Goal: Task Accomplishment & Management: Use online tool/utility

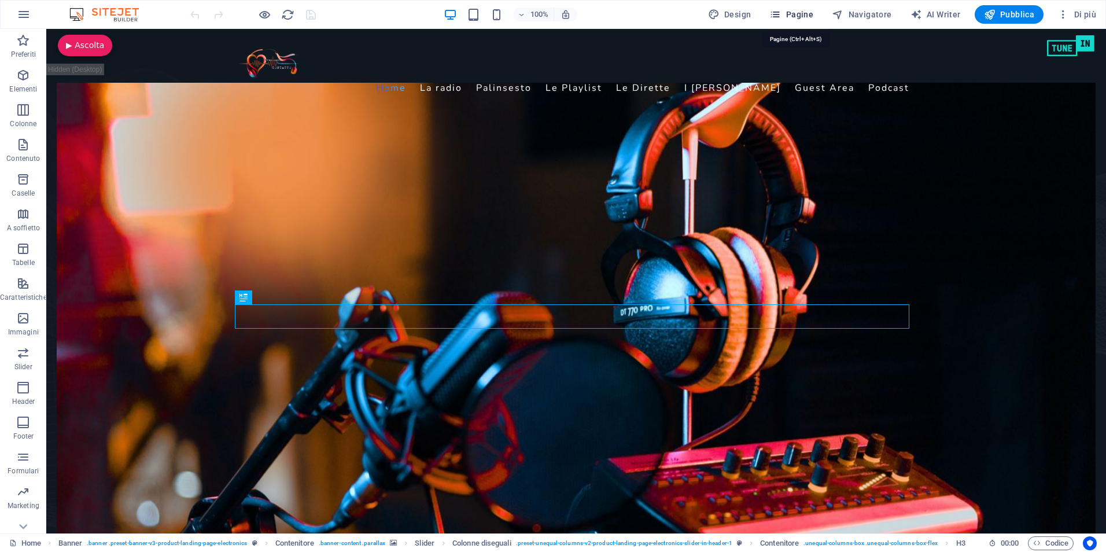
click at [791, 15] on span "Pagine" at bounding box center [791, 15] width 44 height 12
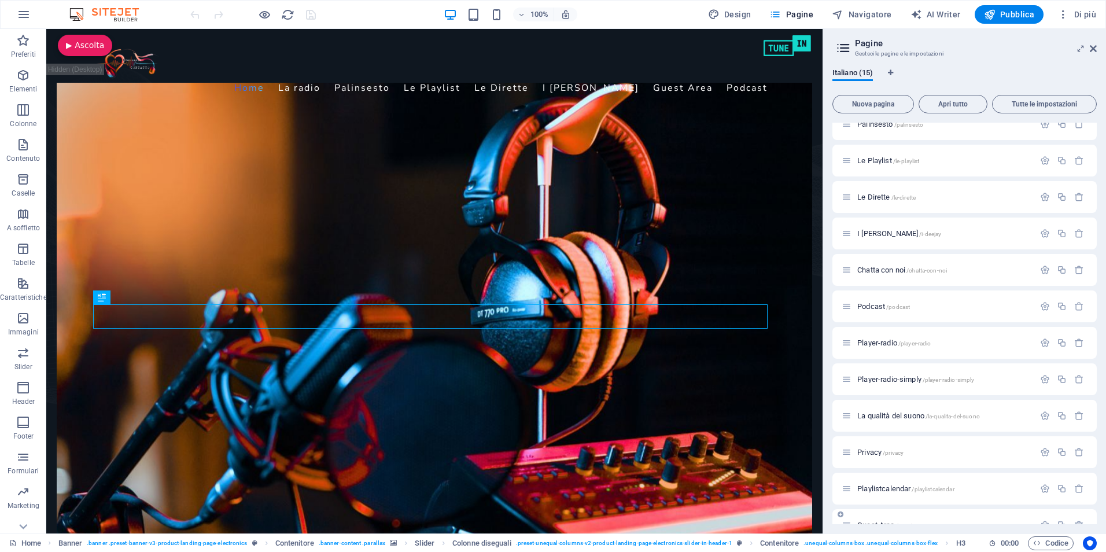
scroll to position [145, 0]
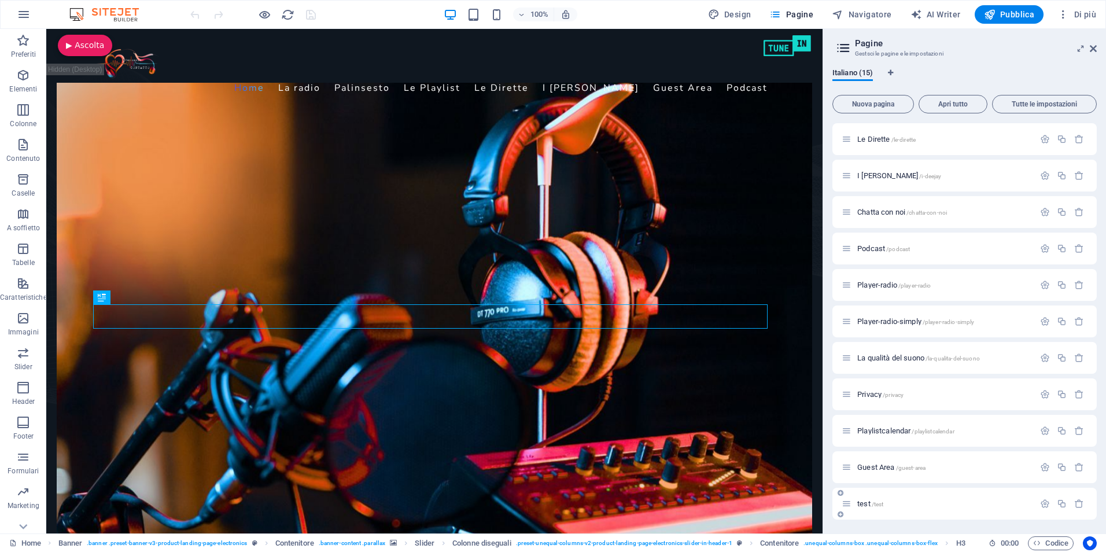
click at [859, 502] on span "test /test" at bounding box center [870, 503] width 26 height 9
click at [859, 502] on div "Home / La radio /la-radio Palinsesto /palinsesto Le Playlist /le-playlist Le Di…" at bounding box center [964, 248] width 264 height 542
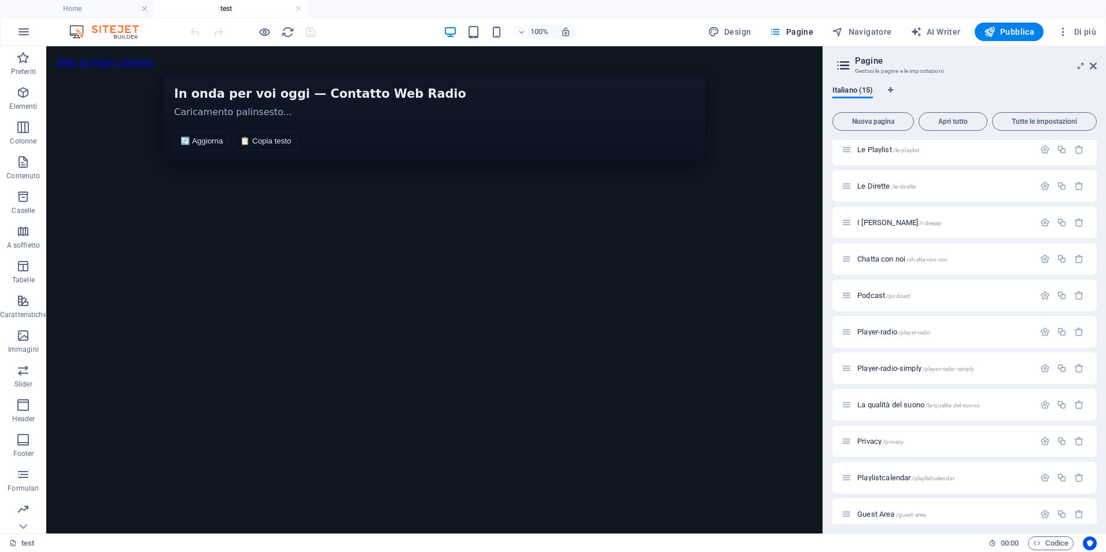
scroll to position [0, 0]
click at [72, 56] on div "HTML" at bounding box center [77, 57] width 41 height 14
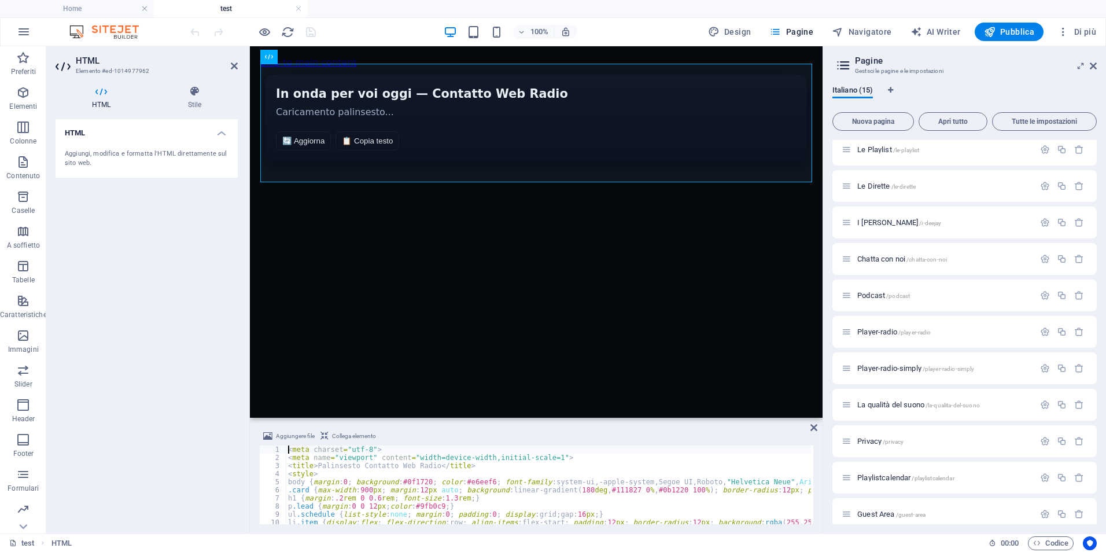
type textarea "</script>"
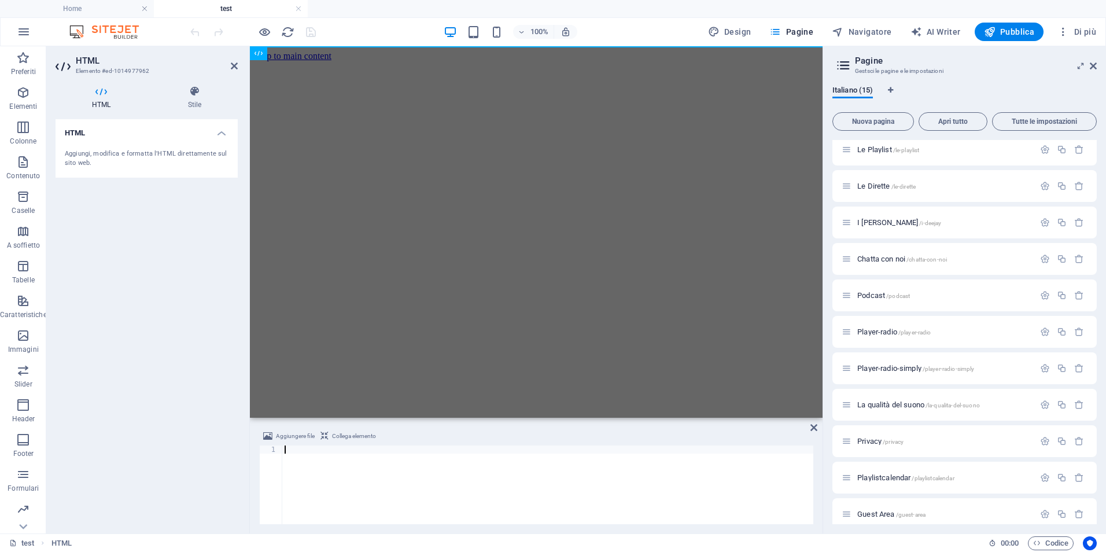
scroll to position [1525, 0]
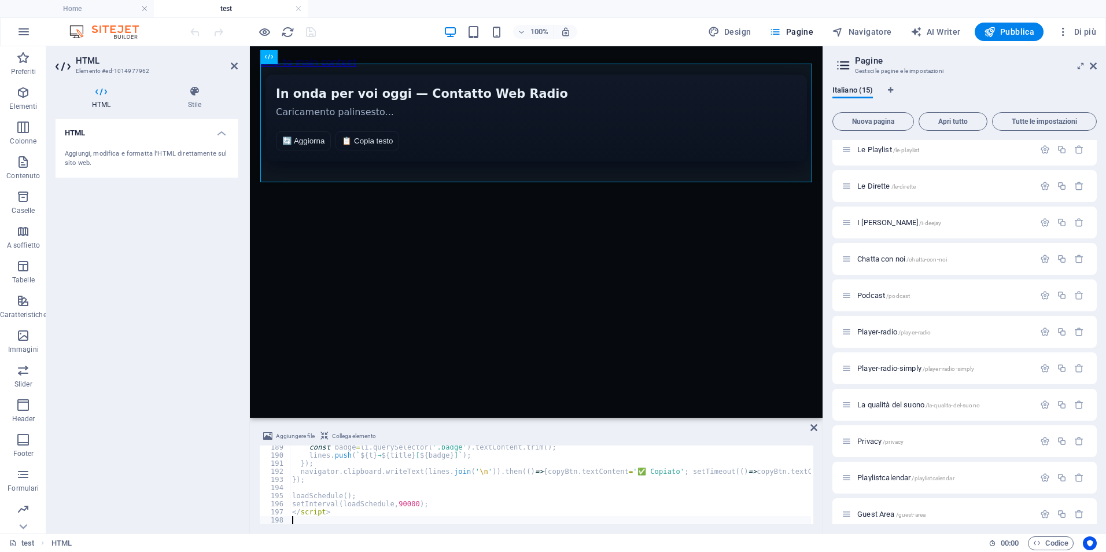
click at [166, 275] on div "HTML Aggiungi, modifica e formatta l'HTML direttamente sul sito web." at bounding box center [147, 321] width 182 height 405
click at [312, 30] on icon "save" at bounding box center [310, 31] width 13 height 13
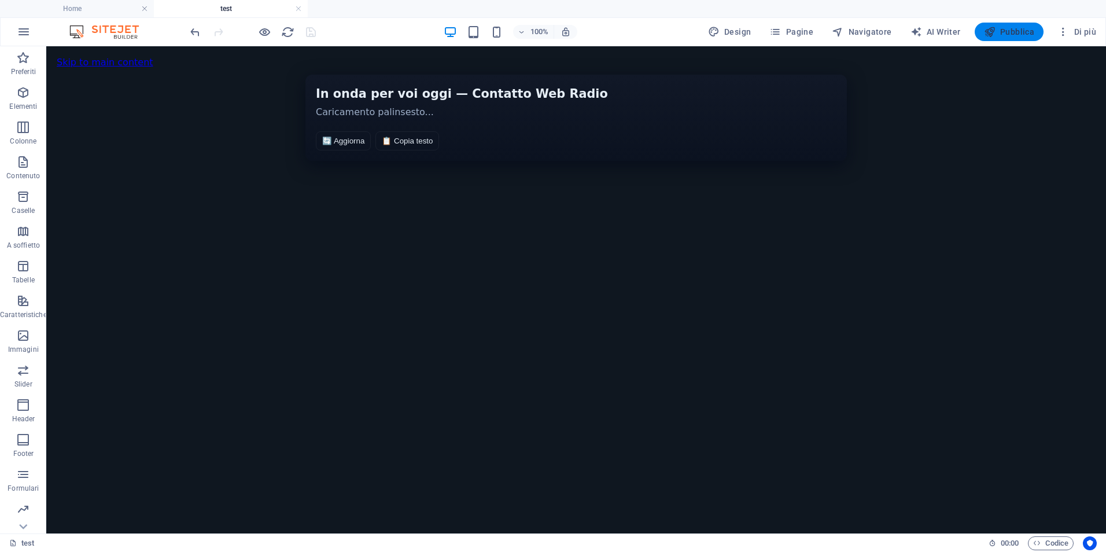
click at [1013, 28] on span "Pubblica" at bounding box center [1009, 32] width 51 height 12
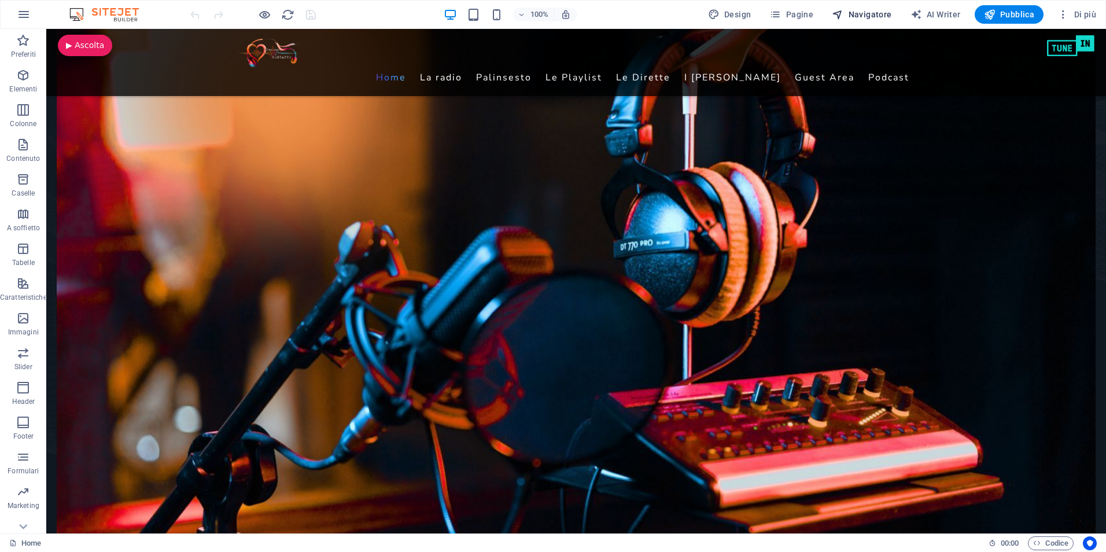
scroll to position [58, 0]
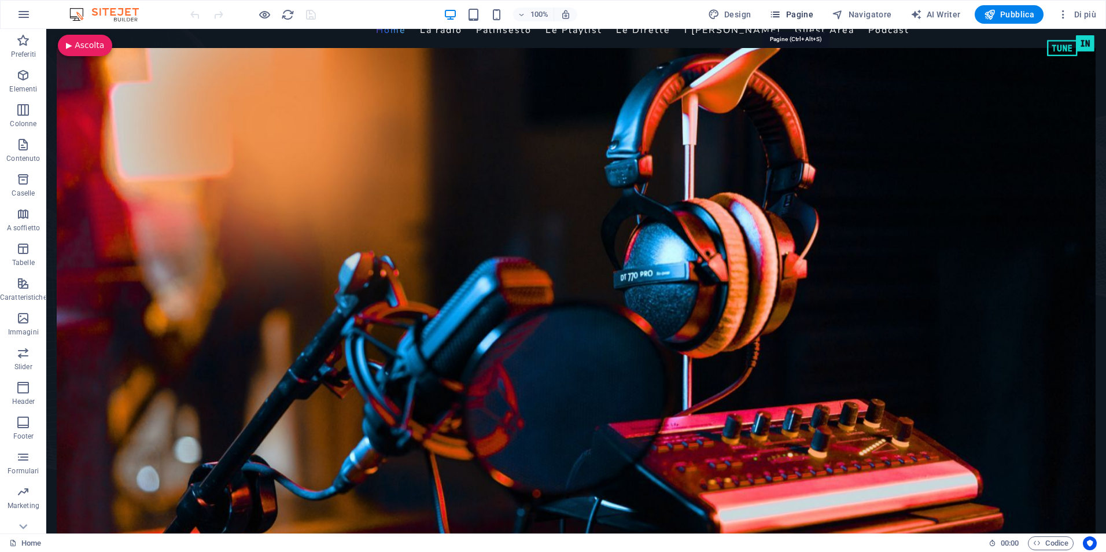
click at [781, 13] on icon "button" at bounding box center [775, 15] width 12 height 12
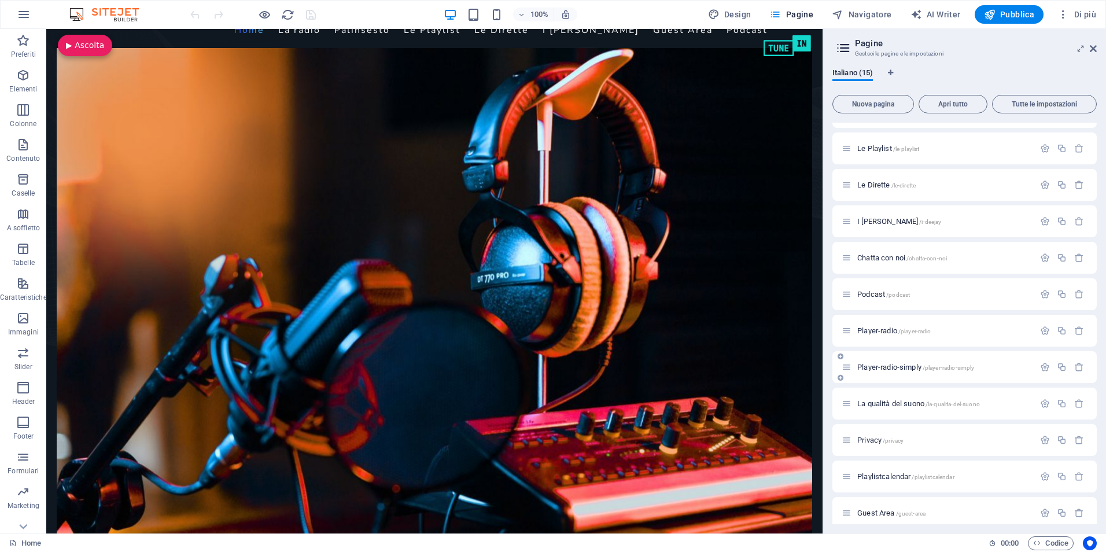
scroll to position [145, 0]
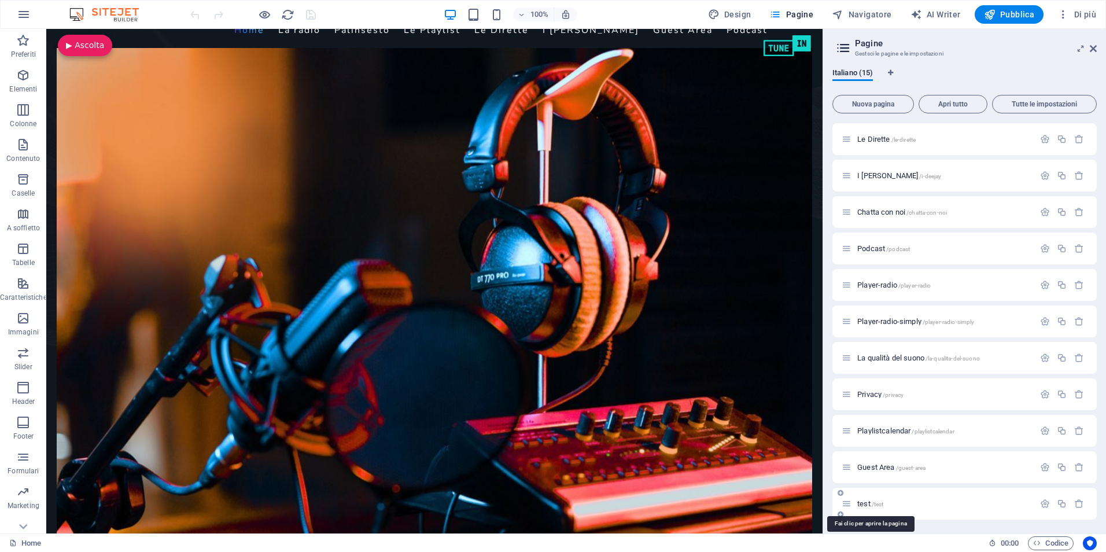
click at [863, 505] on span "test /test" at bounding box center [870, 503] width 26 height 9
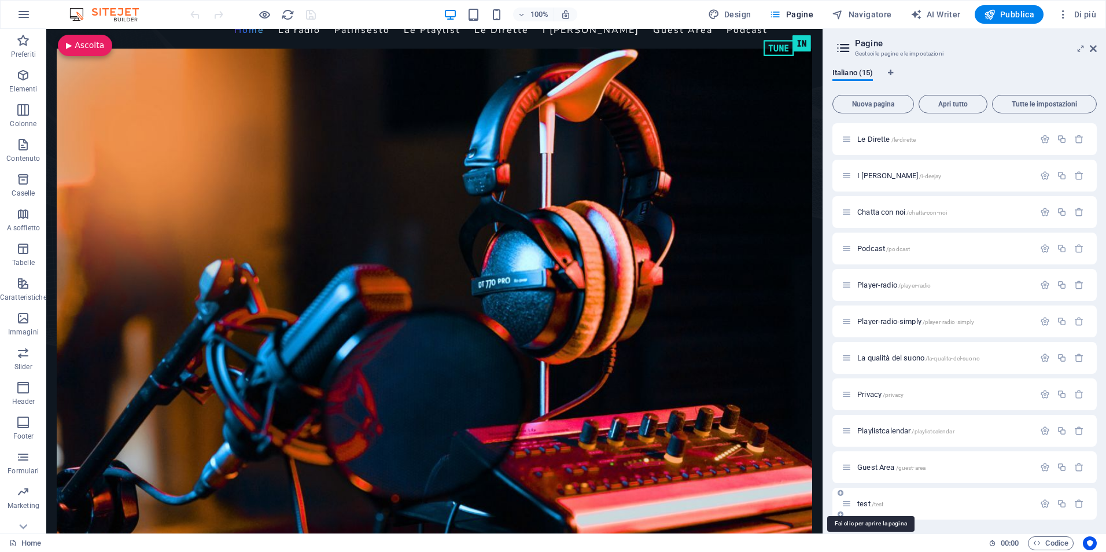
scroll to position [0, 0]
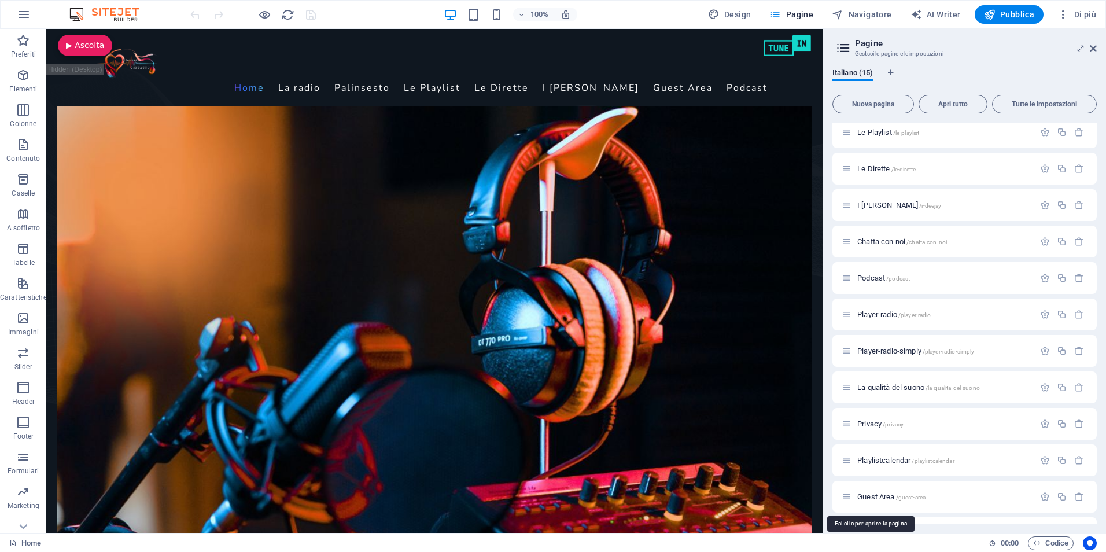
click at [863, 505] on div "Home / La radio /la-radio Palinsesto /palinsesto Le Playlist /le-playlist Le Di…" at bounding box center [964, 278] width 264 height 542
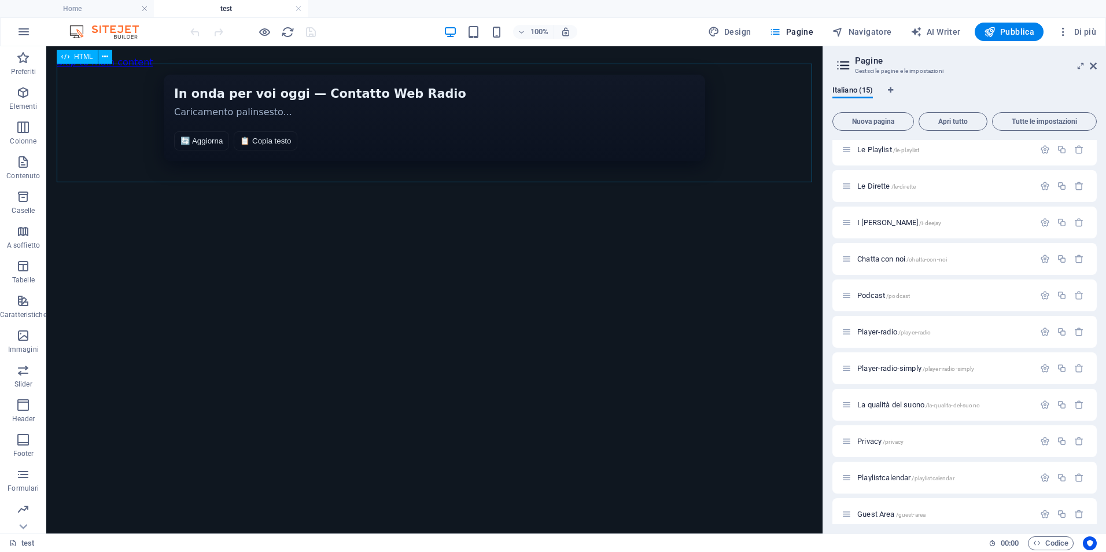
click at [77, 54] on span "HTML" at bounding box center [83, 56] width 19 height 7
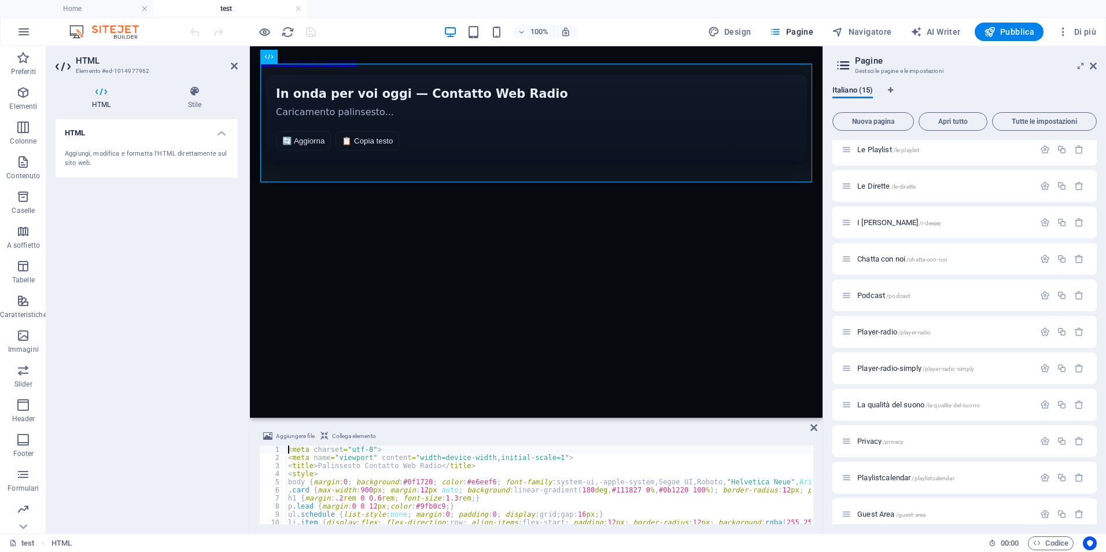
type textarea "</script>"
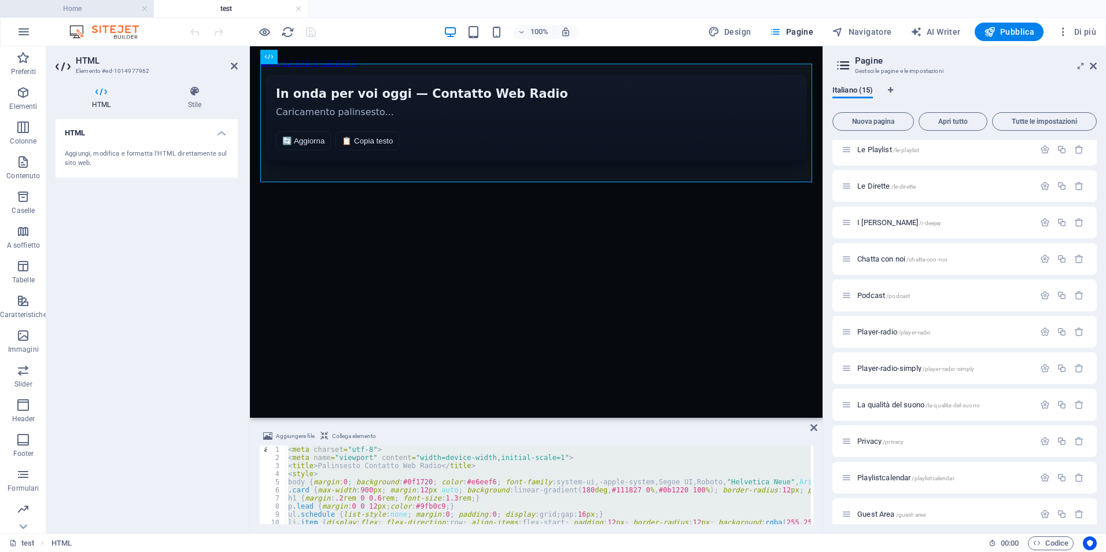
click at [81, 9] on h4 "Home" at bounding box center [77, 8] width 154 height 13
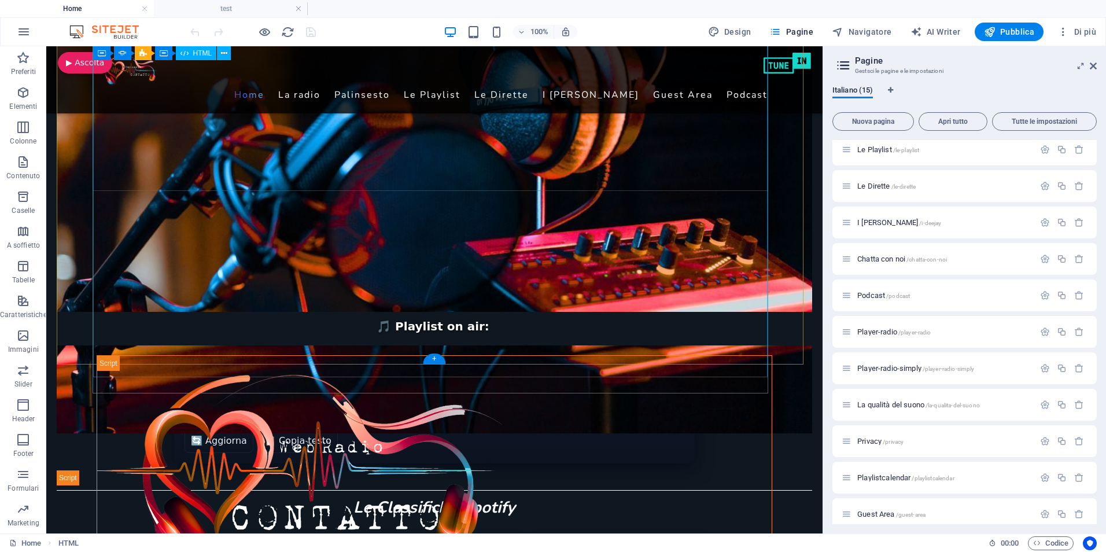
scroll to position [521, 0]
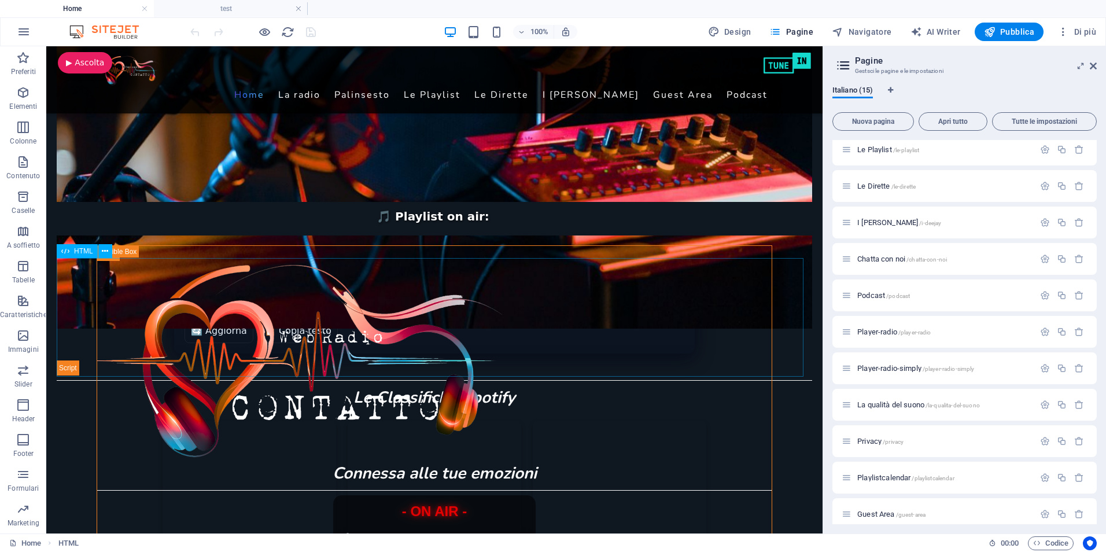
click at [76, 249] on span "HTML" at bounding box center [83, 251] width 19 height 7
click at [76, 250] on span "HTML" at bounding box center [83, 251] width 19 height 7
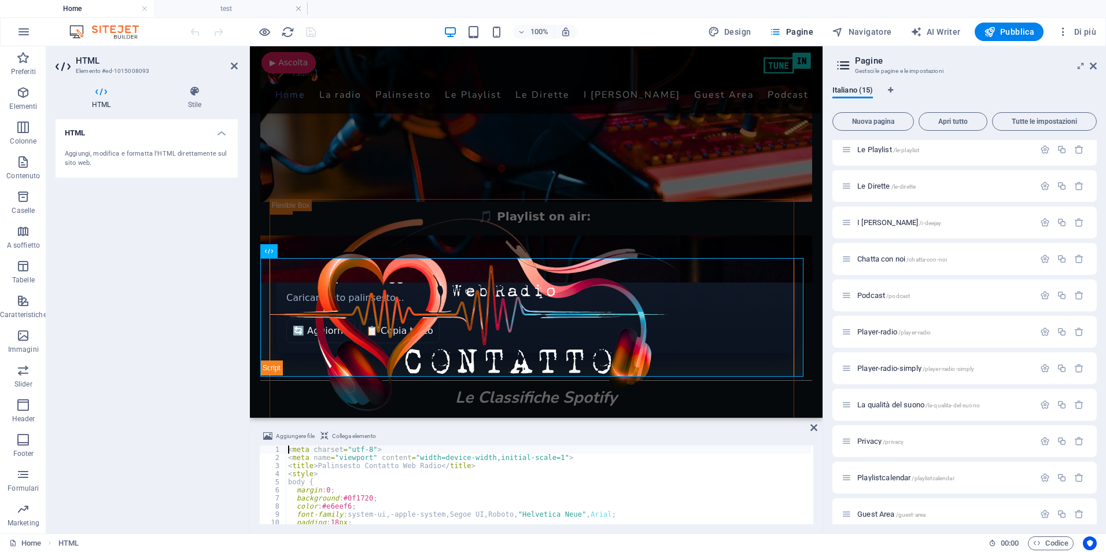
type textarea "</script>"
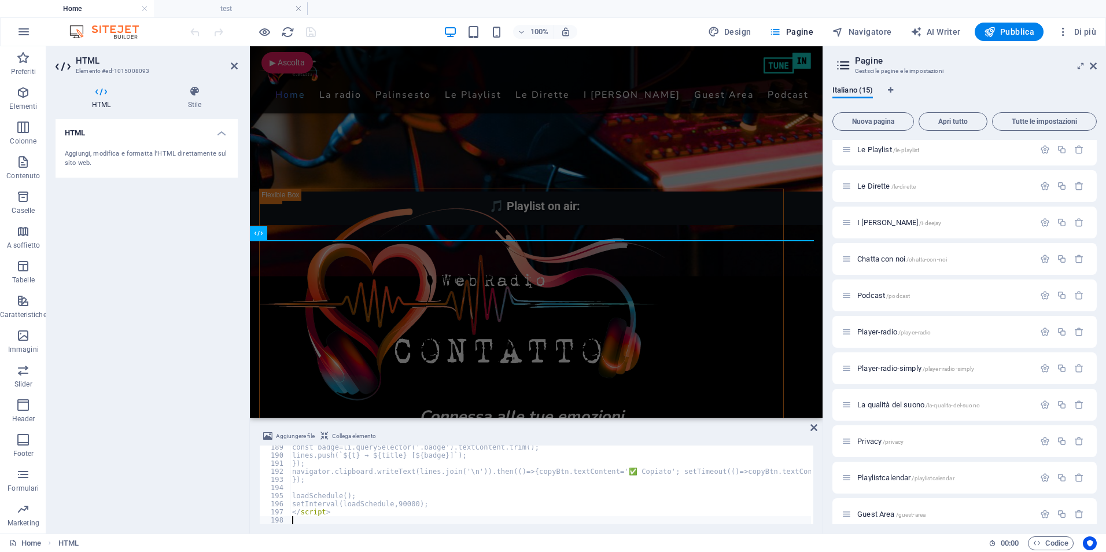
scroll to position [1525, 0]
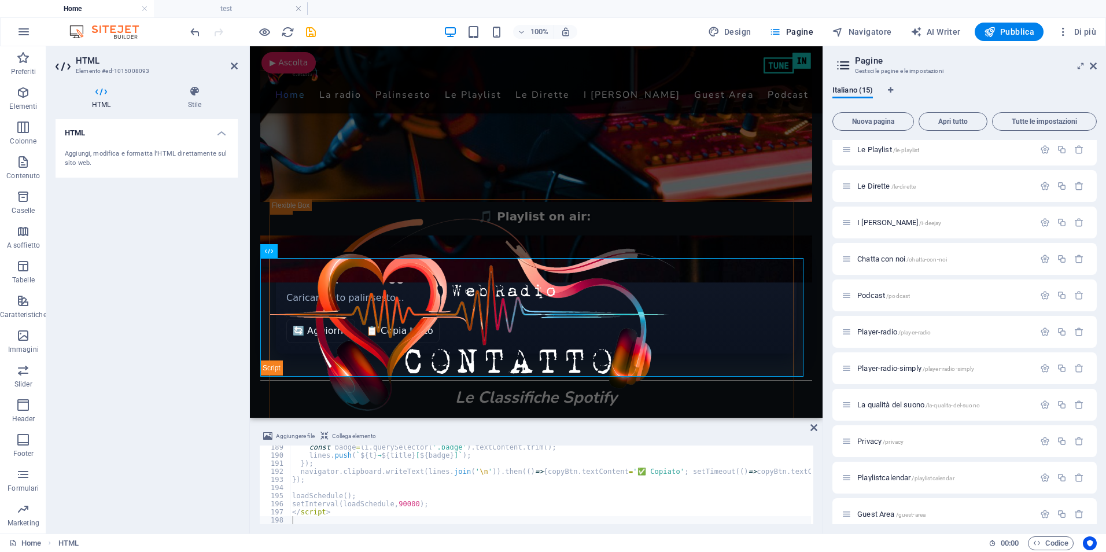
click at [148, 304] on div "HTML Aggiungi, modifica e formatta l'HTML direttamente sul sito web." at bounding box center [147, 321] width 182 height 405
click at [312, 30] on icon "save" at bounding box center [310, 31] width 13 height 13
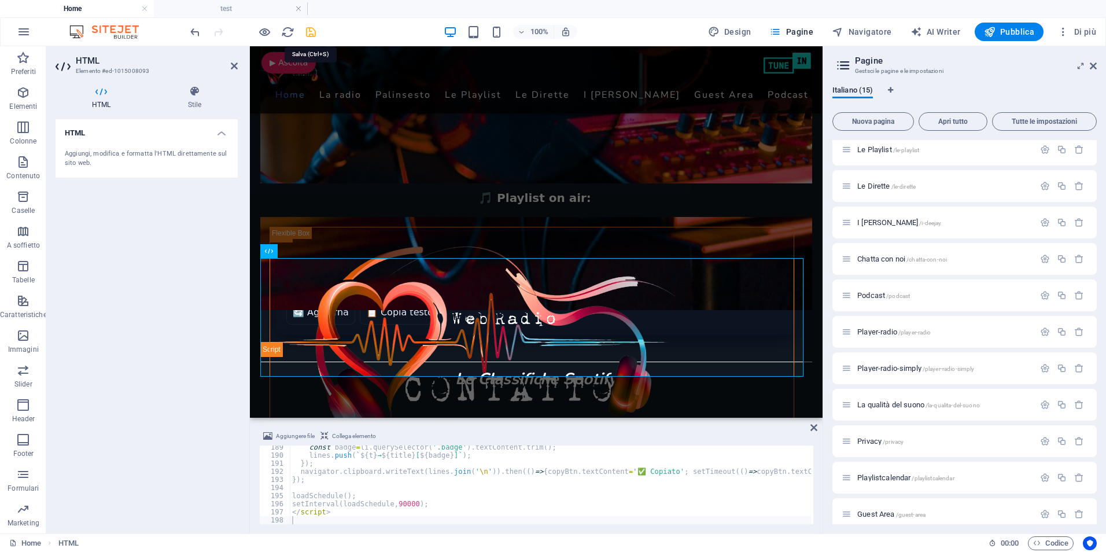
checkbox input "false"
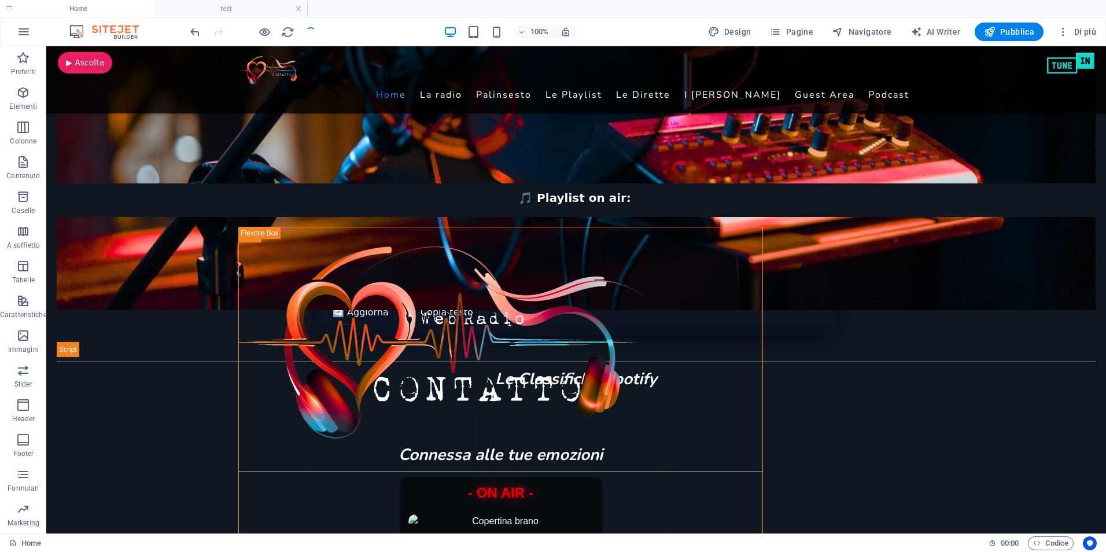
scroll to position [521, 0]
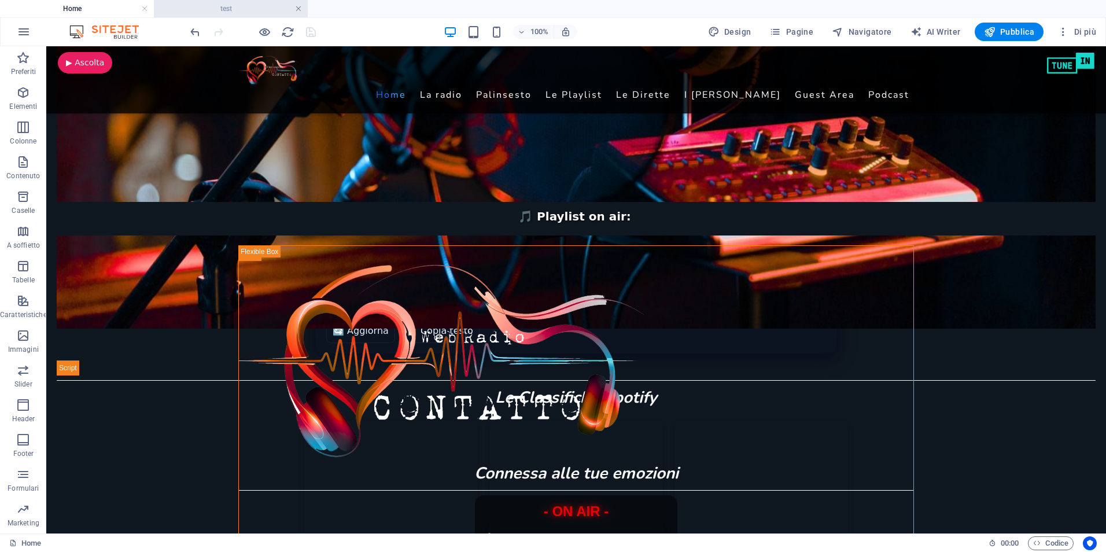
click at [299, 9] on link at bounding box center [298, 8] width 7 height 11
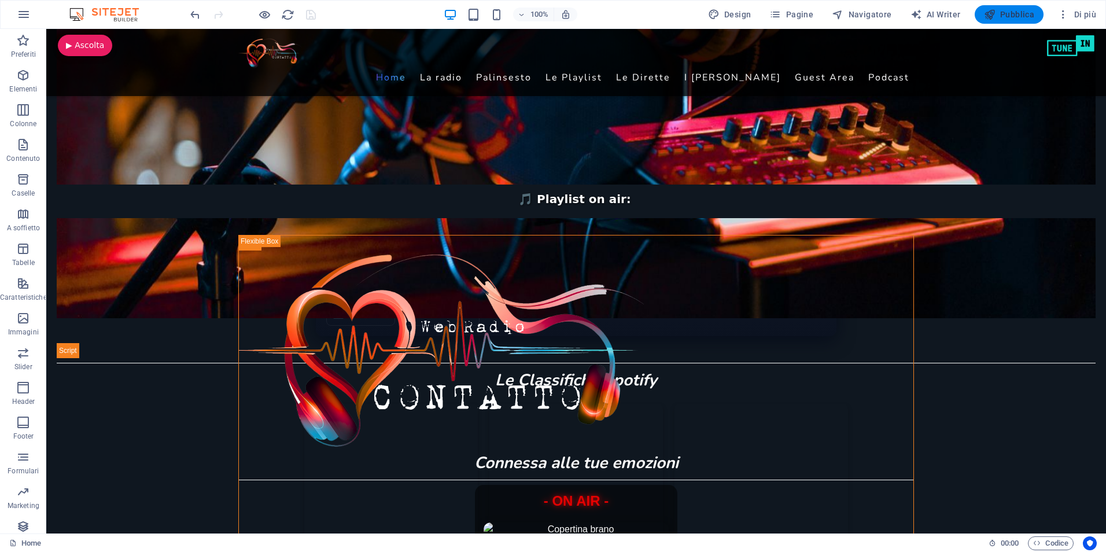
click at [998, 9] on span "Pubblica" at bounding box center [1009, 15] width 51 height 12
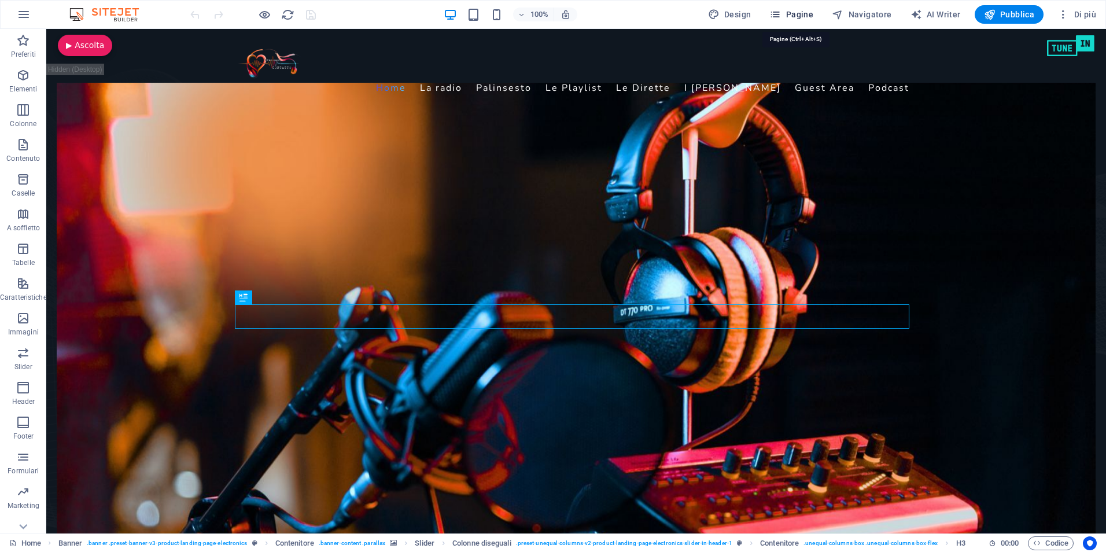
click at [781, 16] on icon "button" at bounding box center [775, 15] width 12 height 12
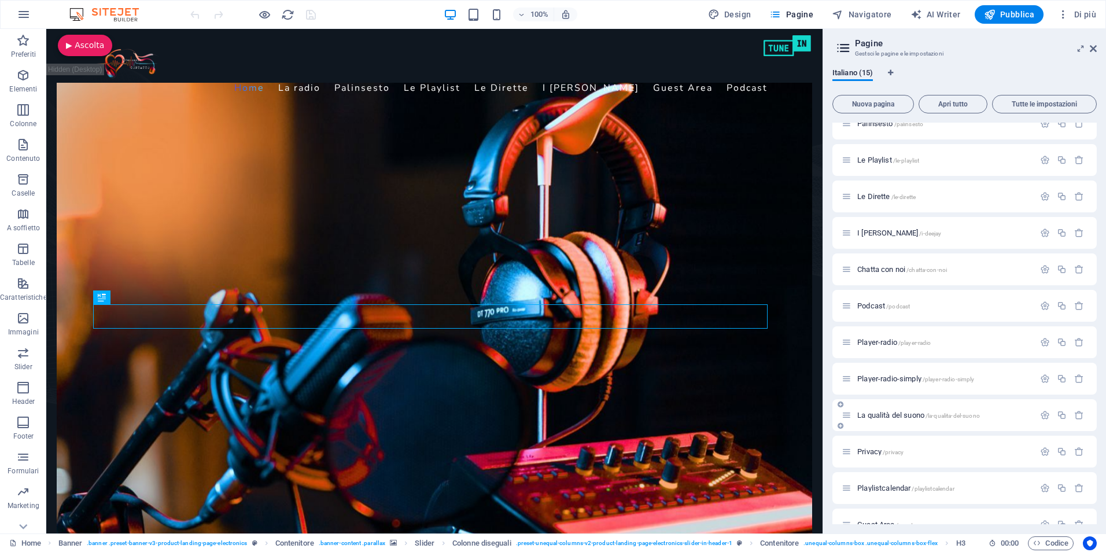
scroll to position [145, 0]
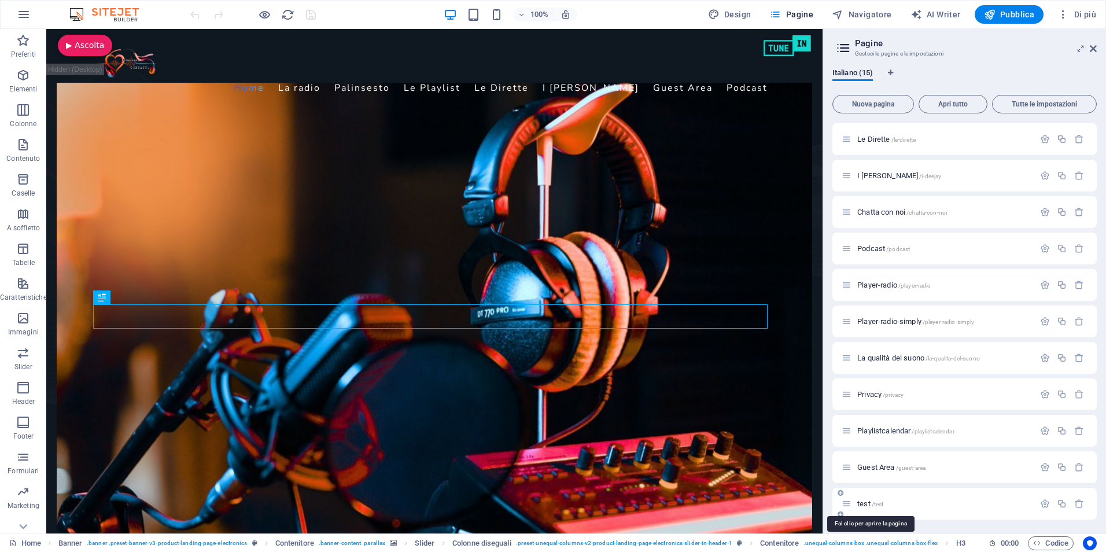
click at [861, 502] on span "test /test" at bounding box center [870, 503] width 26 height 9
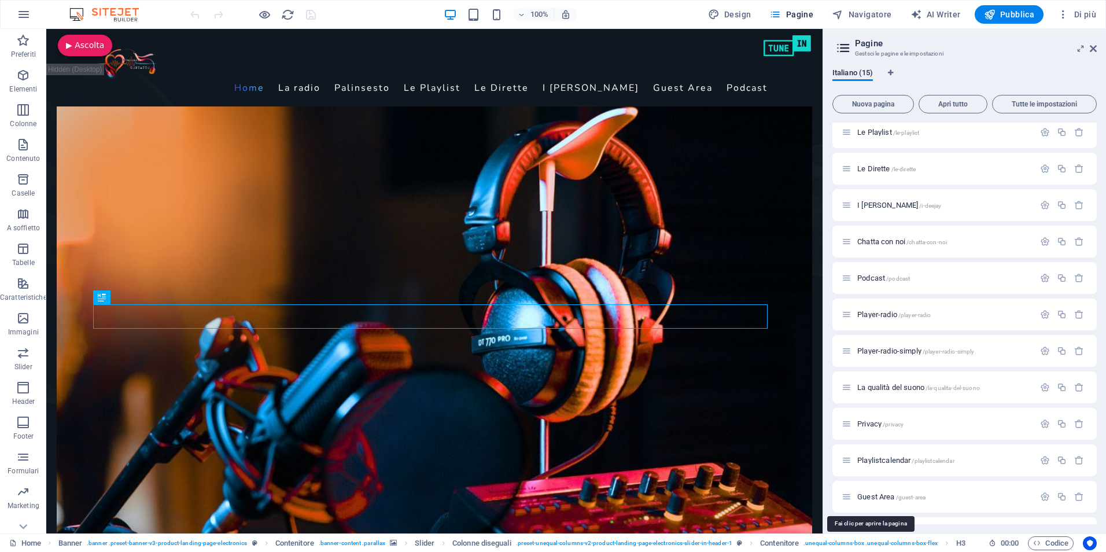
click at [861, 502] on div "Home / La radio /la-radio Palinsesto /palinsesto Le Playlist /le-playlist Le Di…" at bounding box center [964, 278] width 264 height 542
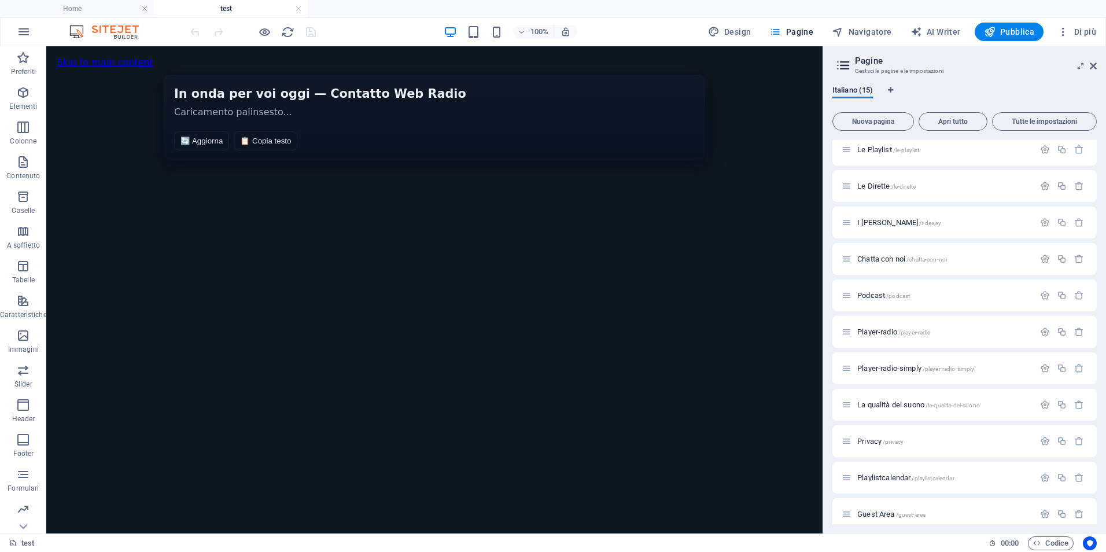
scroll to position [0, 0]
click at [70, 55] on div "HTML" at bounding box center [77, 57] width 41 height 14
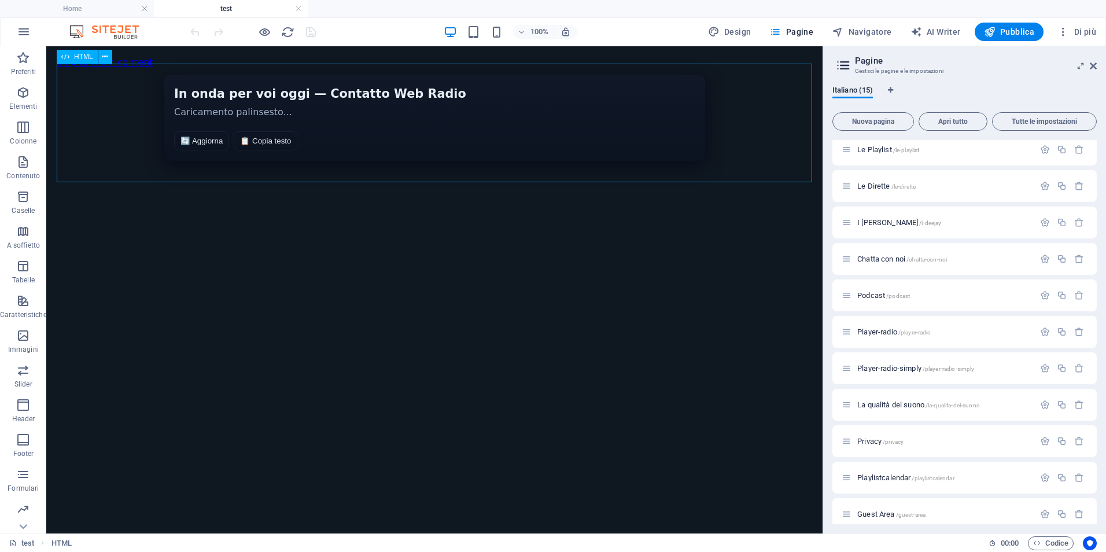
click at [70, 55] on div "HTML" at bounding box center [77, 57] width 41 height 14
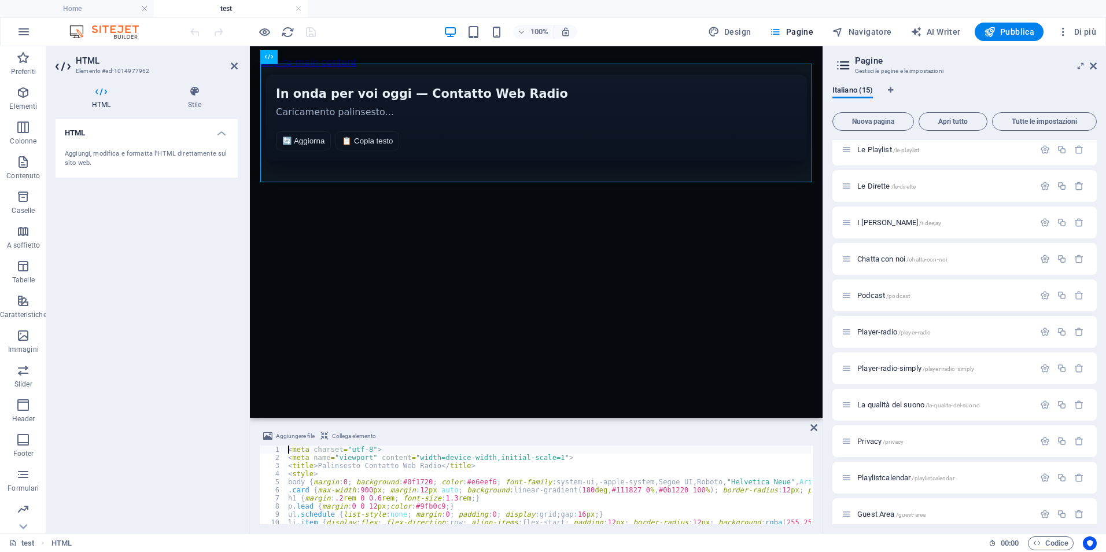
type textarea "</script>"
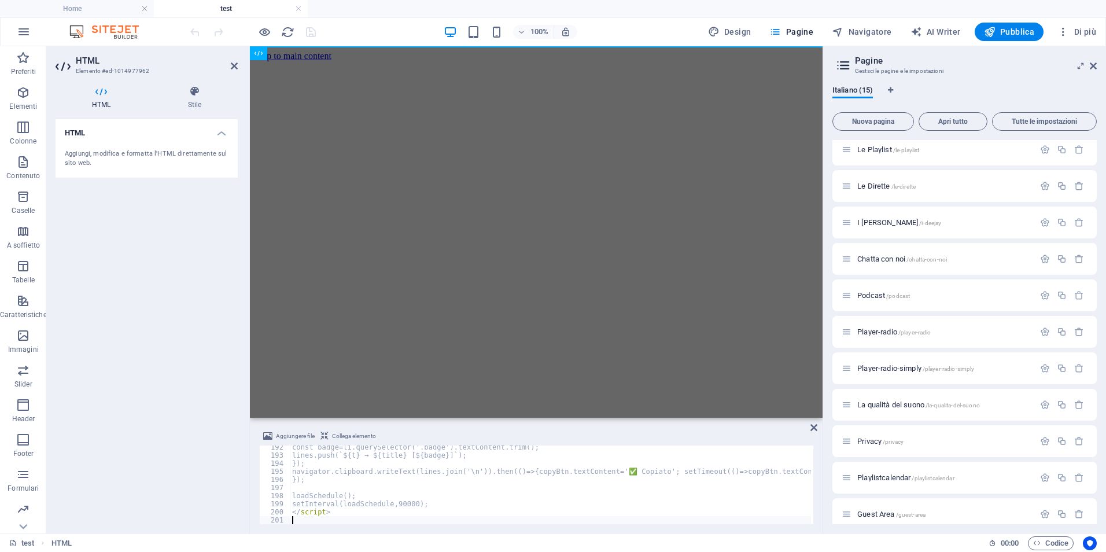
scroll to position [1549, 0]
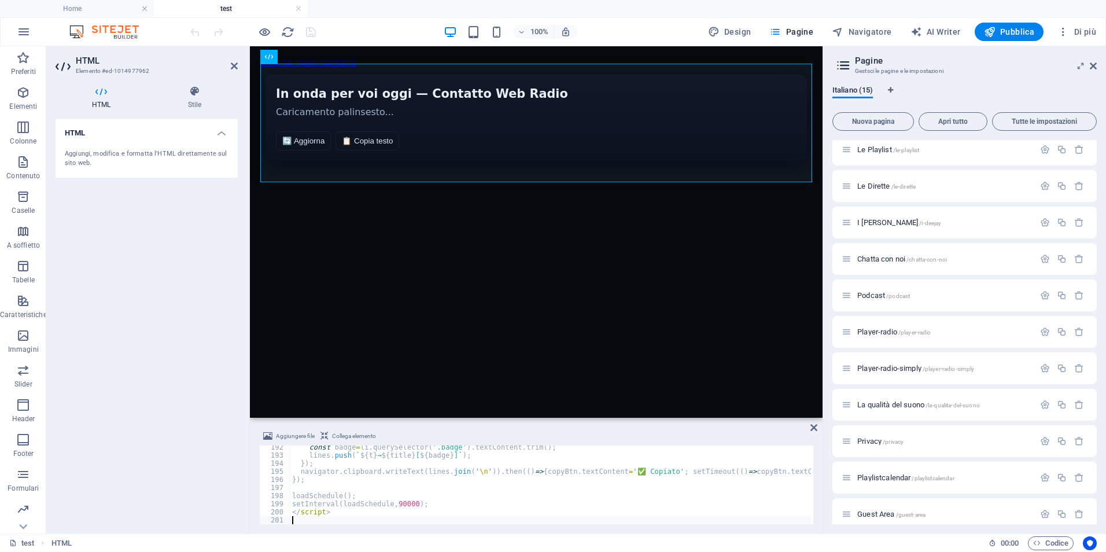
click at [132, 260] on div "HTML Aggiungi, modifica e formatta l'HTML direttamente sul sito web." at bounding box center [147, 321] width 182 height 405
click at [312, 35] on icon "save" at bounding box center [310, 31] width 13 height 13
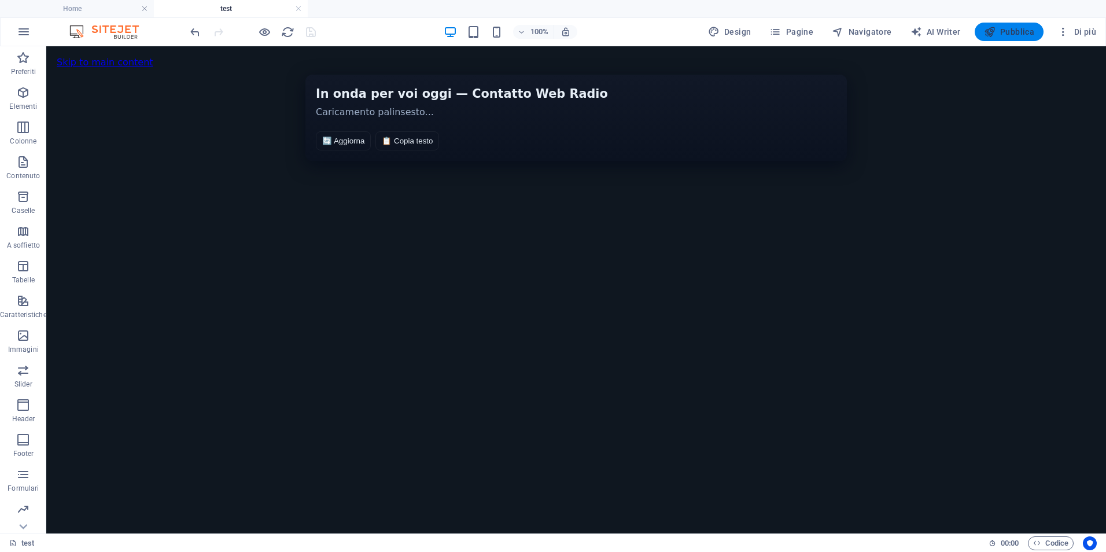
click at [1021, 27] on span "Pubblica" at bounding box center [1009, 32] width 51 height 12
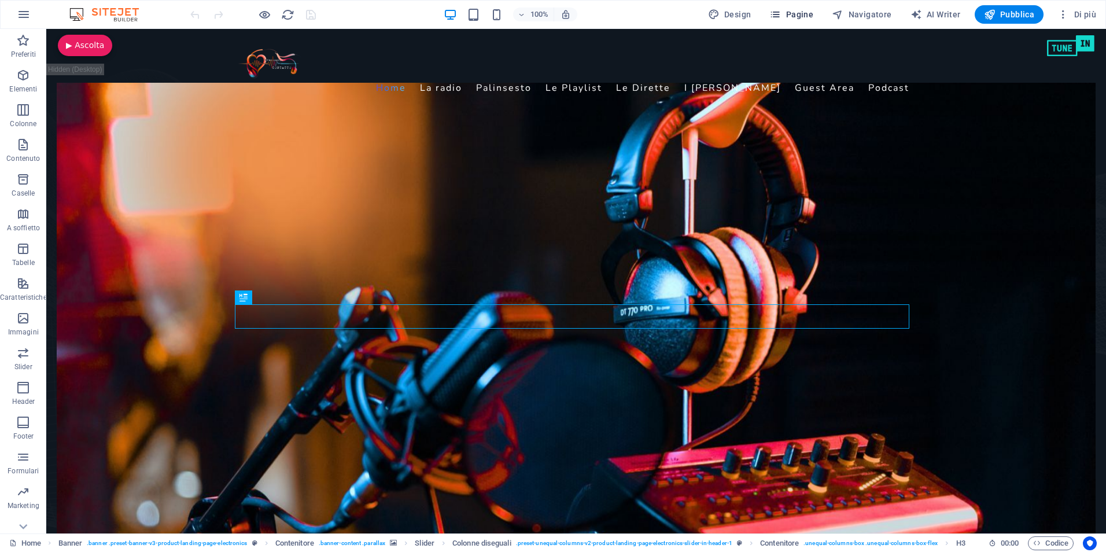
click at [787, 14] on span "Pagine" at bounding box center [791, 15] width 44 height 12
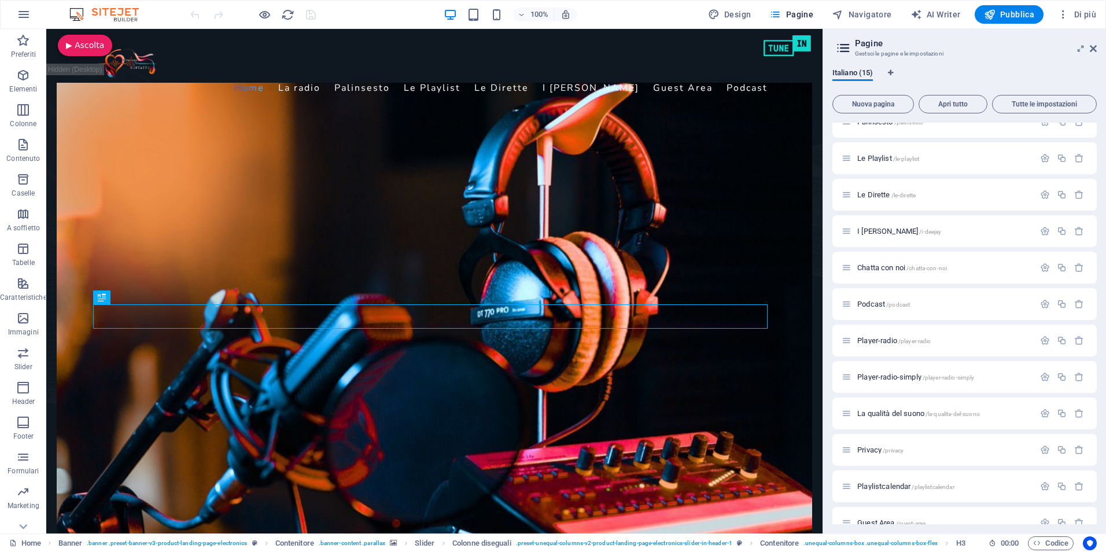
scroll to position [145, 0]
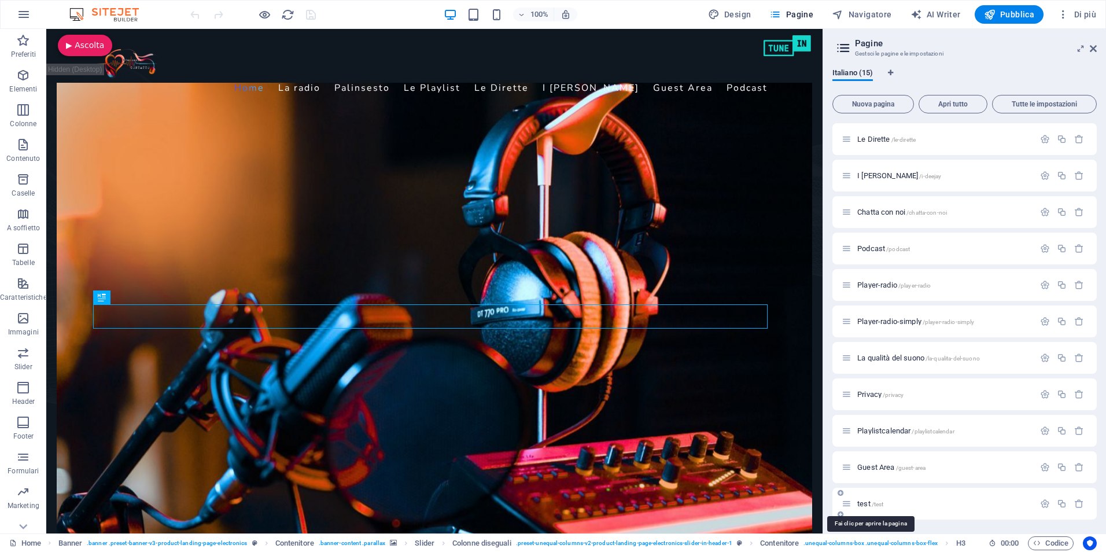
click at [862, 501] on span "test /test" at bounding box center [870, 503] width 26 height 9
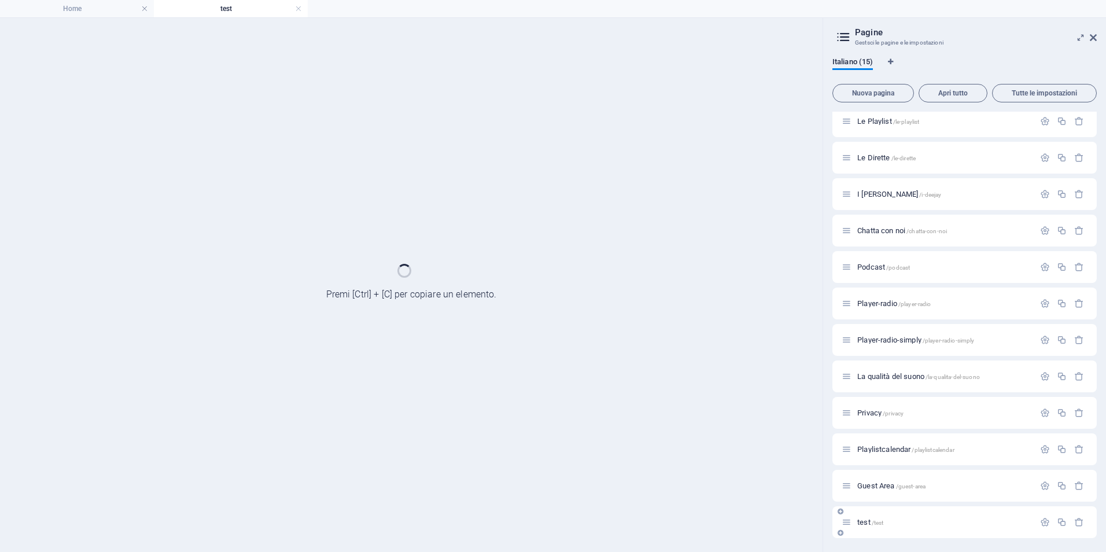
click at [862, 501] on div "Guest Area /guest-area" at bounding box center [964, 486] width 264 height 32
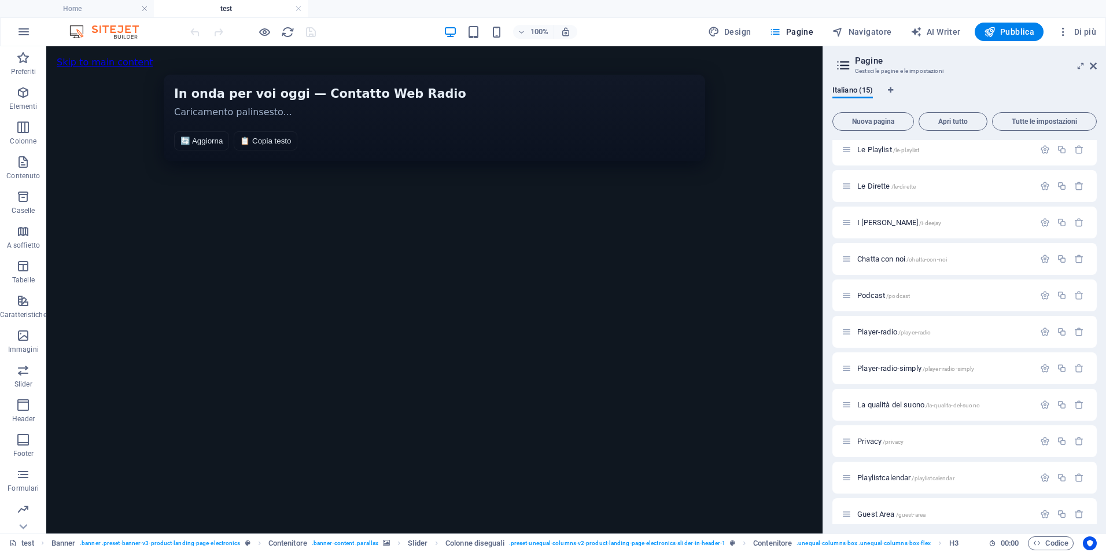
scroll to position [0, 0]
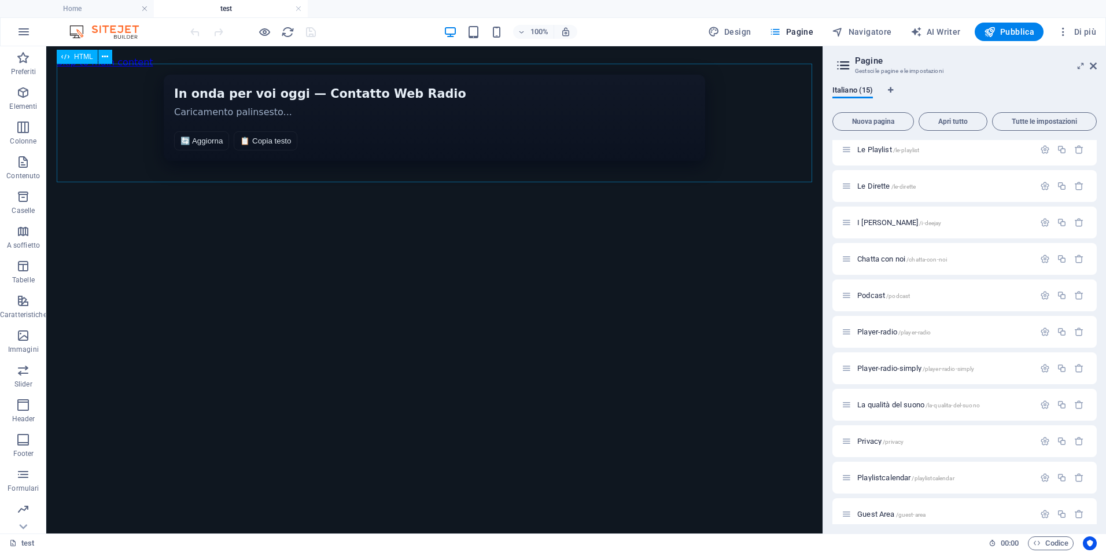
click at [78, 56] on span "HTML" at bounding box center [83, 56] width 19 height 7
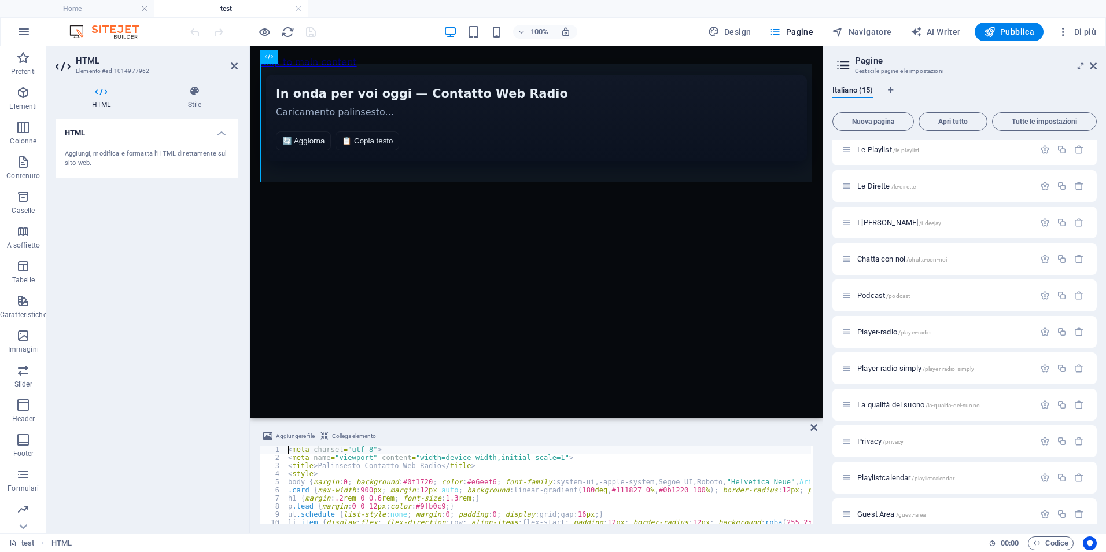
type textarea "</script>"
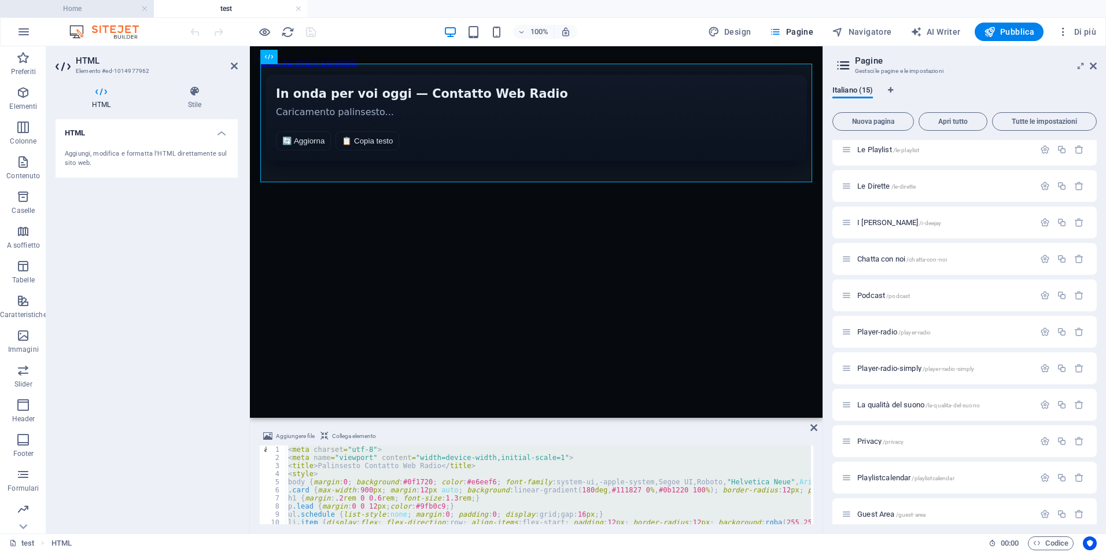
click at [83, 6] on h4 "Home" at bounding box center [77, 8] width 154 height 13
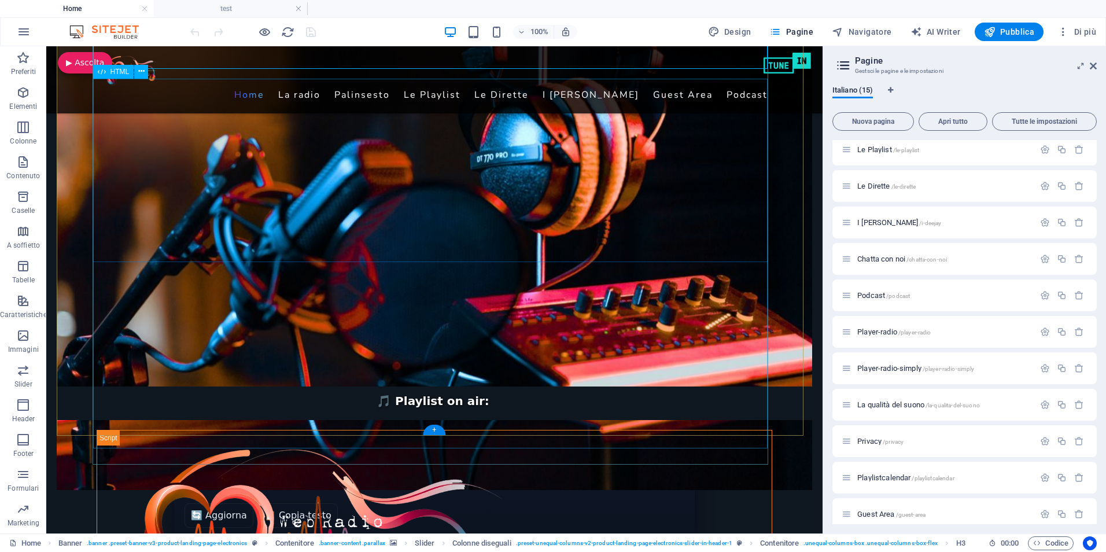
scroll to position [463, 0]
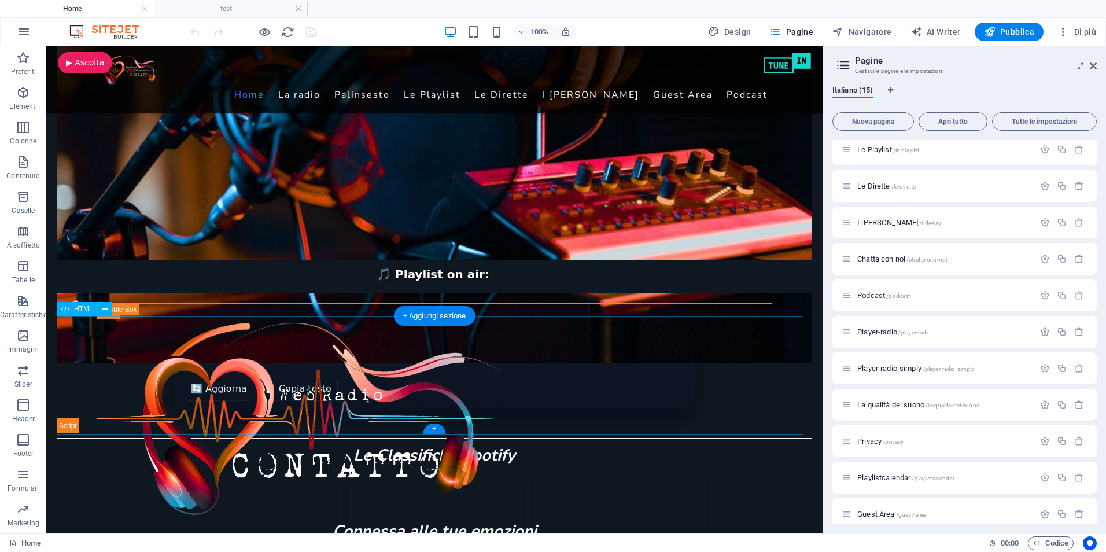
click at [88, 334] on div "Palinsesto Contatto Web Radio In onda per voi oggi — Contatto Web Radio Caricam…" at bounding box center [435, 374] width 756 height 118
click at [83, 307] on span "HTML" at bounding box center [83, 308] width 19 height 7
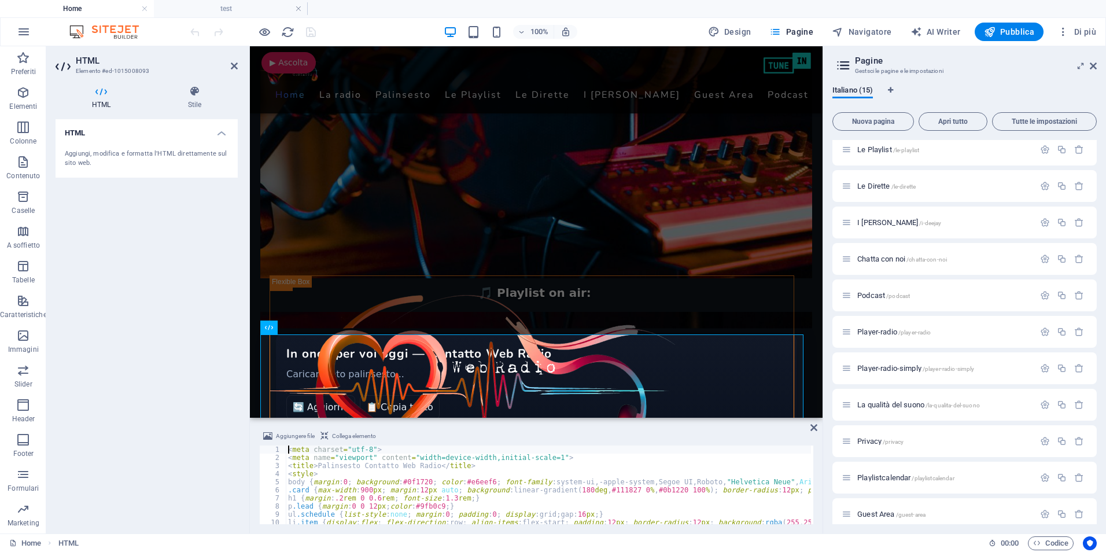
type textarea "</script>"
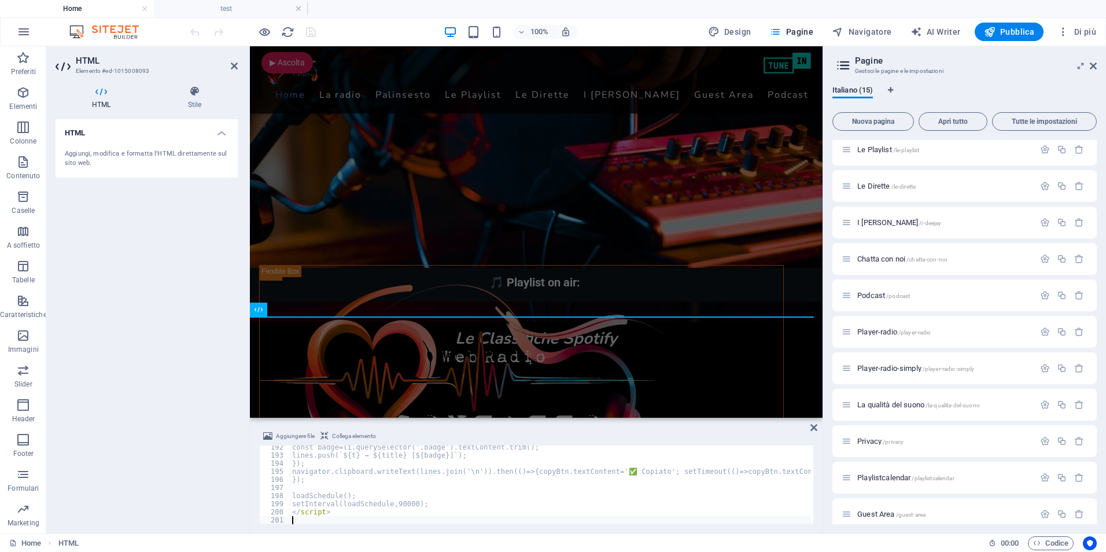
scroll to position [1549, 0]
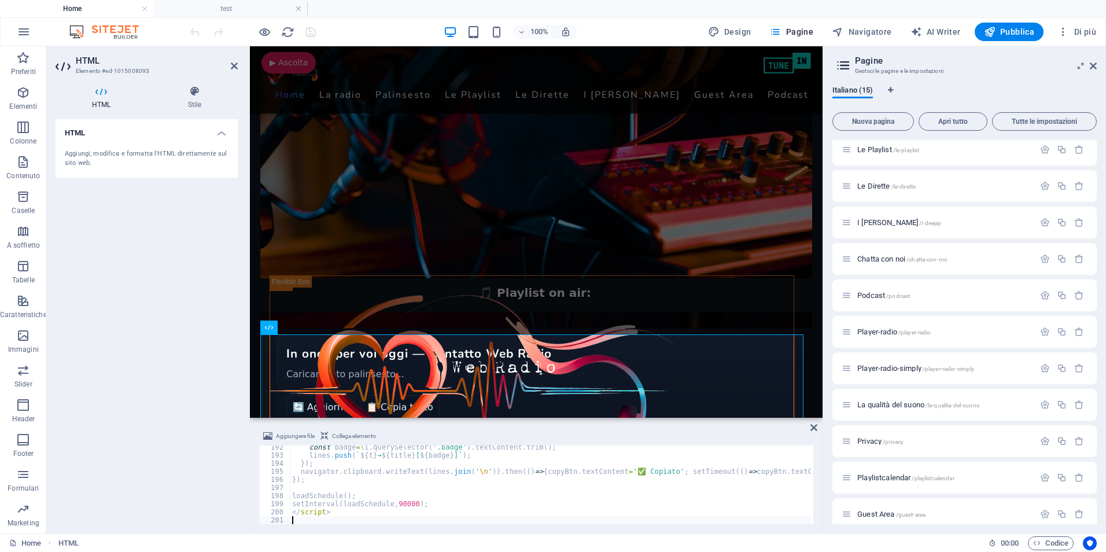
click at [142, 252] on div "HTML Aggiungi, modifica e formatta l'HTML direttamente sul sito web." at bounding box center [147, 321] width 182 height 405
click at [312, 31] on icon "save" at bounding box center [310, 31] width 13 height 13
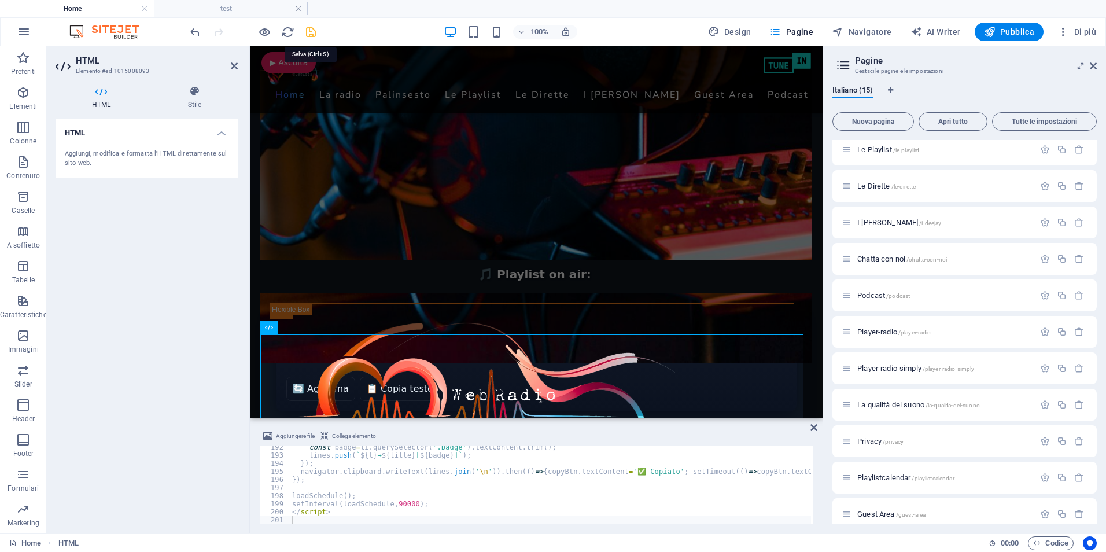
checkbox input "false"
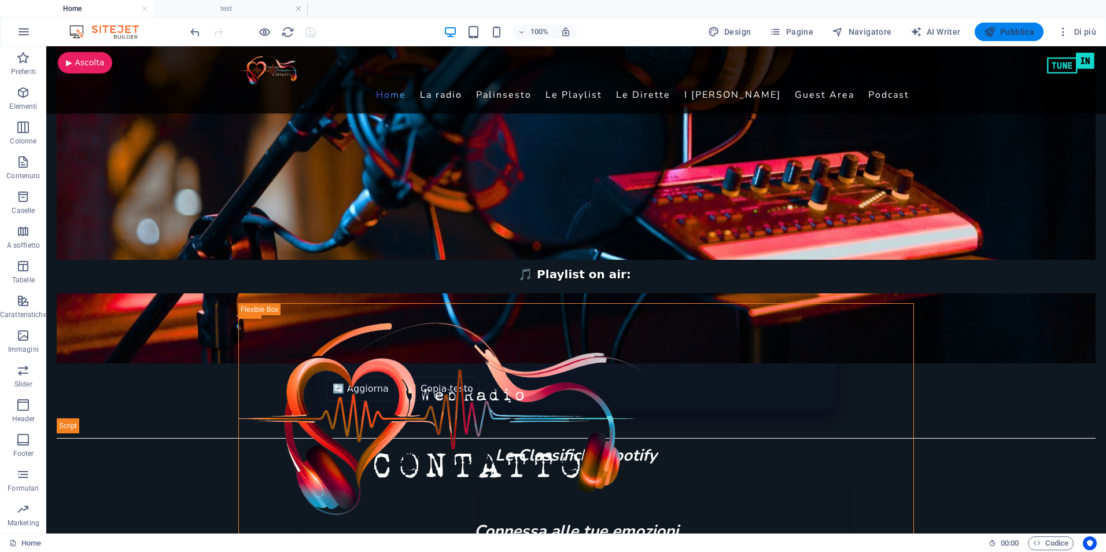
click at [1013, 29] on span "Pubblica" at bounding box center [1009, 32] width 51 height 12
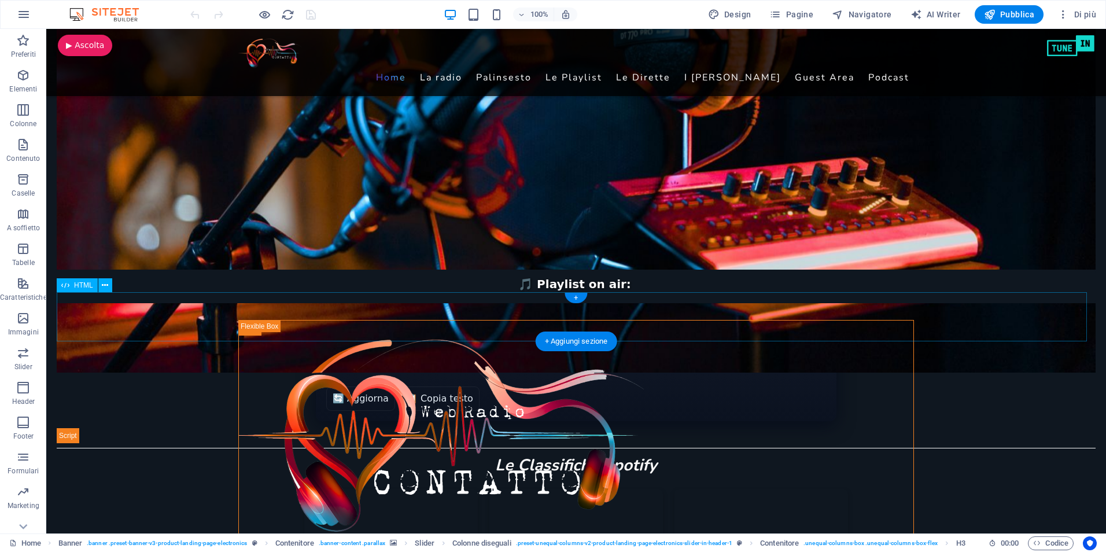
scroll to position [463, 0]
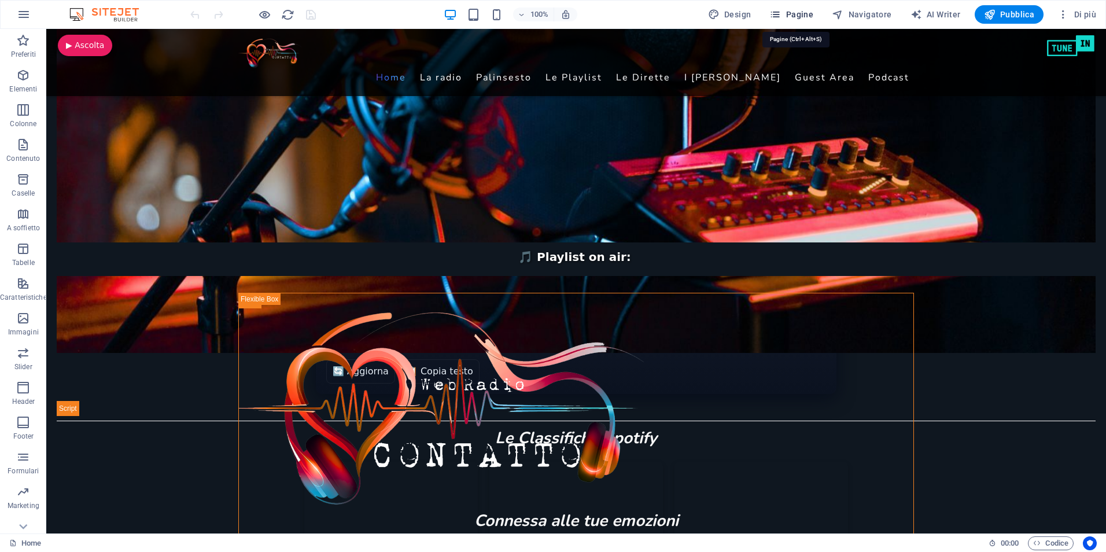
click at [791, 15] on span "Pagine" at bounding box center [791, 15] width 44 height 12
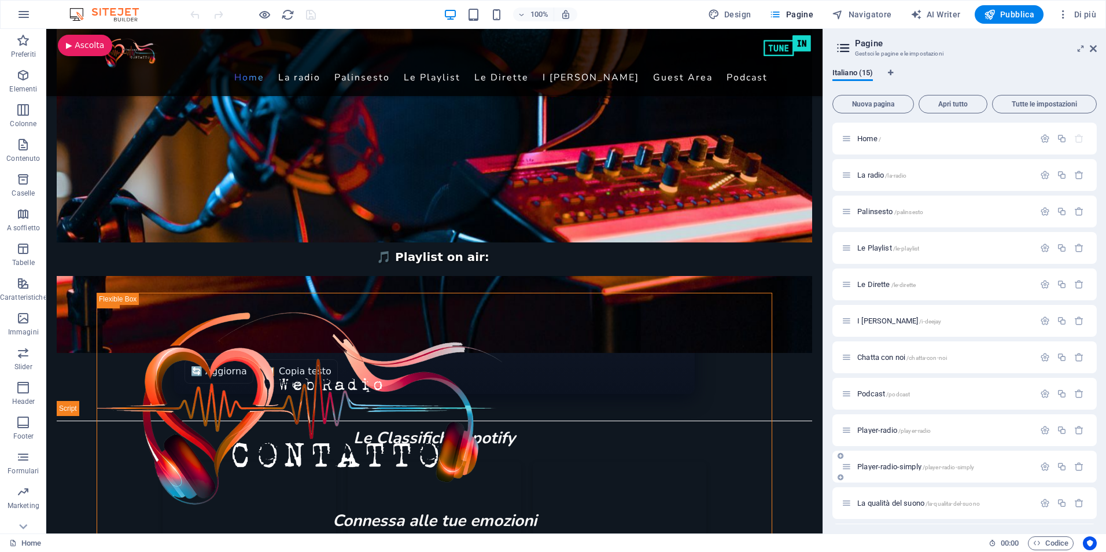
scroll to position [145, 0]
click at [859, 504] on span "test /test" at bounding box center [870, 503] width 26 height 9
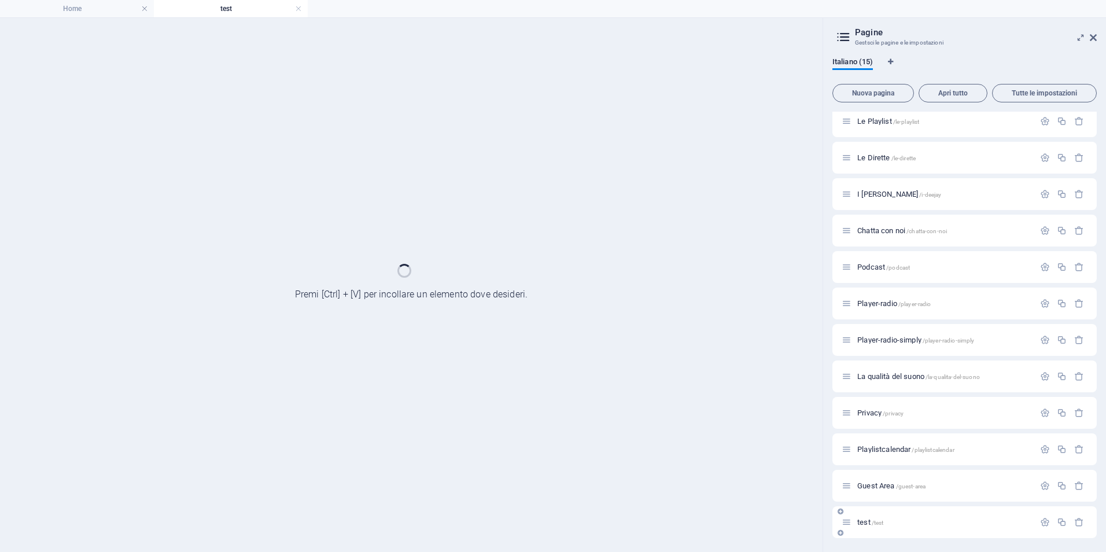
scroll to position [0, 0]
click at [859, 504] on div "Home / La radio /la-radio Palinsesto /palinsesto Le Playlist /le-playlist Le Di…" at bounding box center [964, 267] width 264 height 542
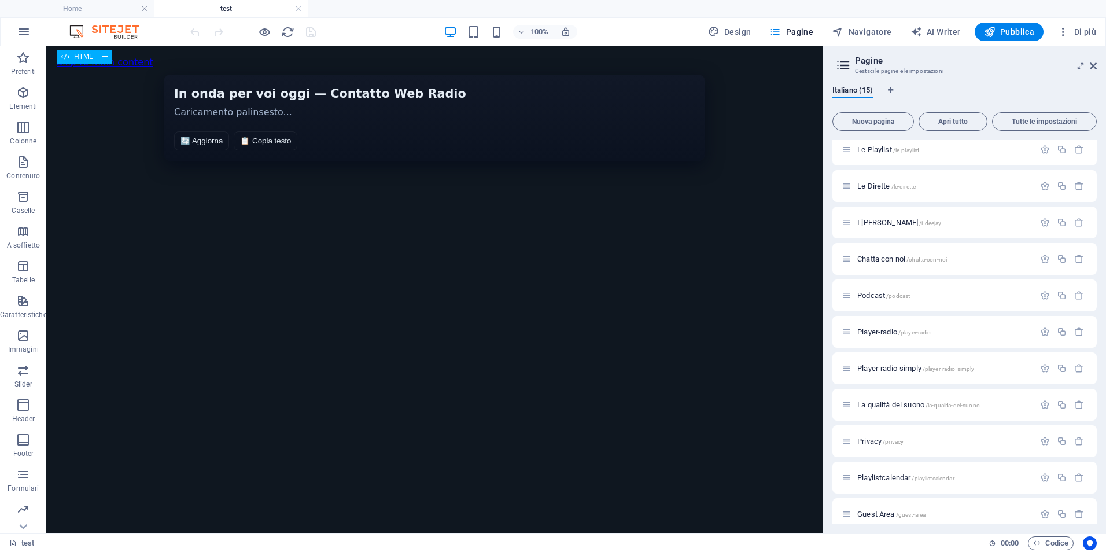
click at [73, 58] on div "HTML" at bounding box center [77, 57] width 41 height 14
click at [71, 58] on div "HTML" at bounding box center [77, 57] width 41 height 14
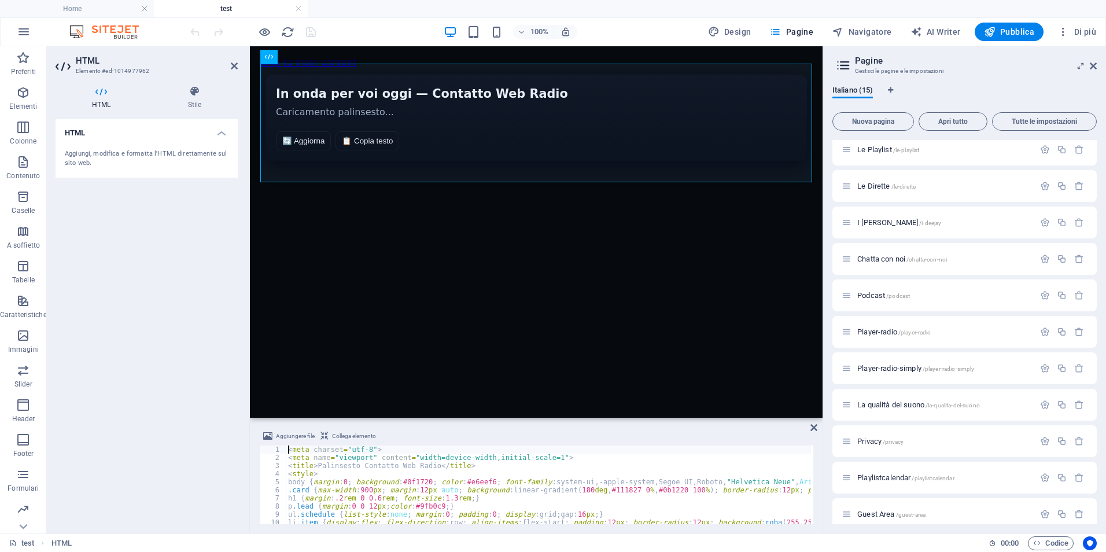
type textarea "</script>"
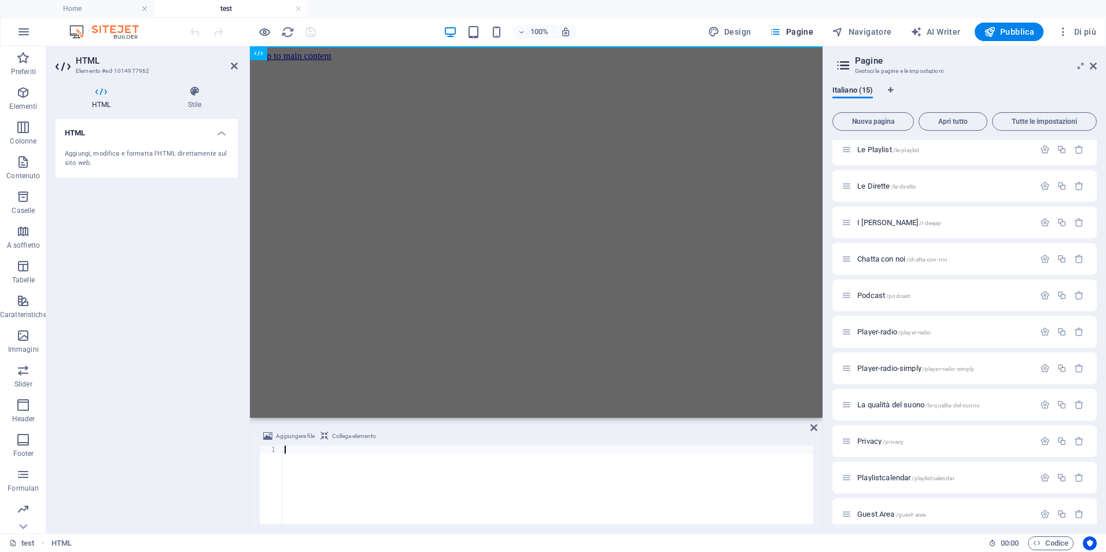
scroll to position [1517, 0]
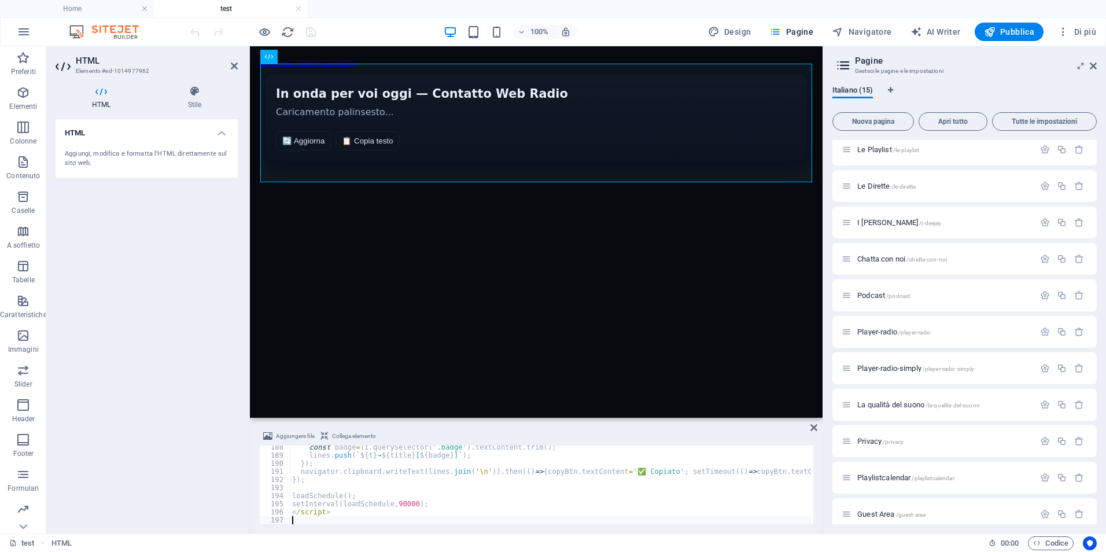
click at [145, 261] on div "HTML Aggiungi, modifica e formatta l'HTML direttamente sul sito web." at bounding box center [147, 321] width 182 height 405
click at [312, 32] on icon "save" at bounding box center [310, 31] width 13 height 13
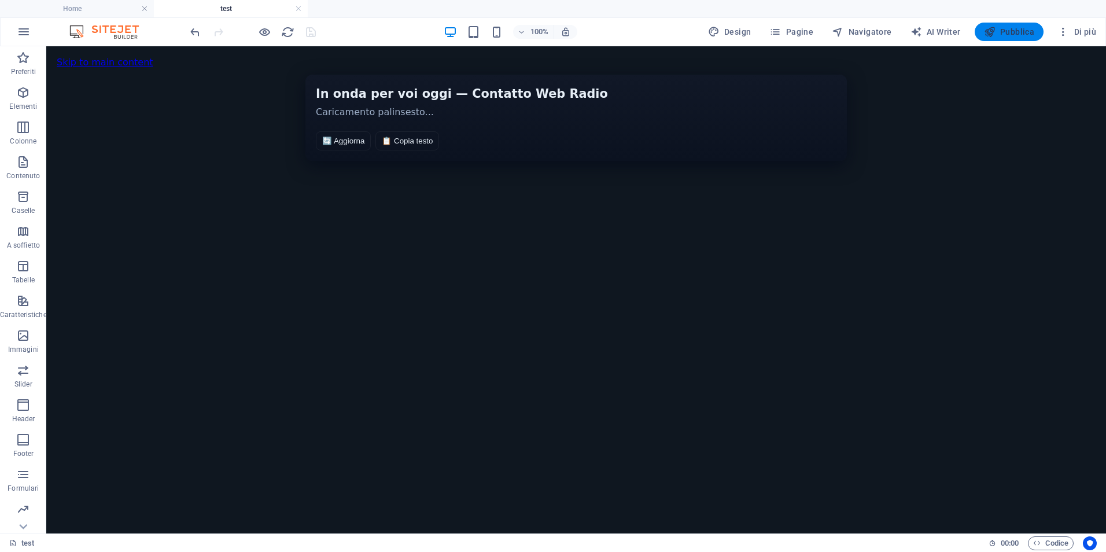
click at [1003, 34] on span "Pubblica" at bounding box center [1009, 32] width 51 height 12
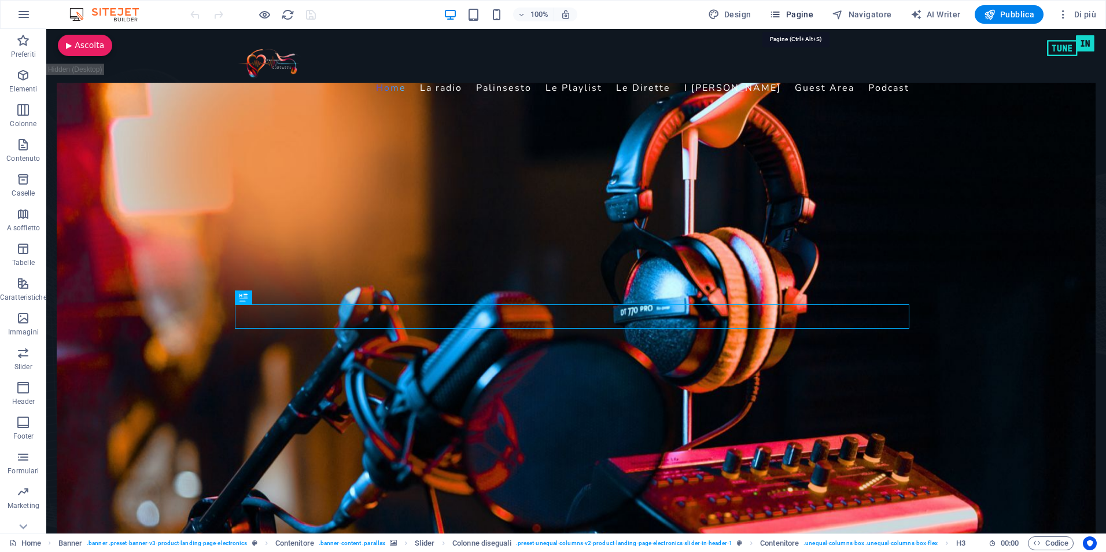
click at [781, 13] on icon "button" at bounding box center [775, 15] width 12 height 12
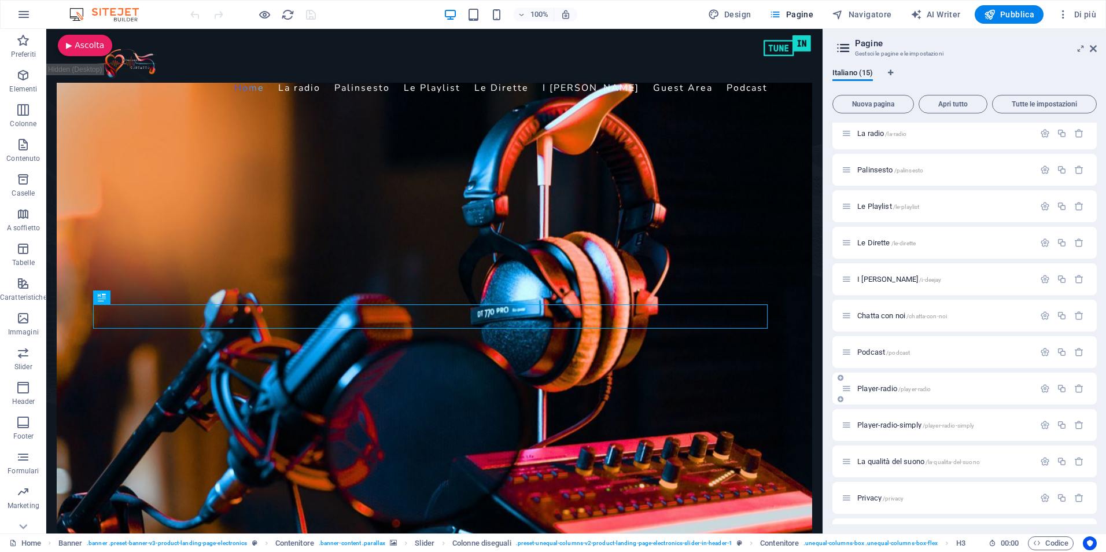
scroll to position [145, 0]
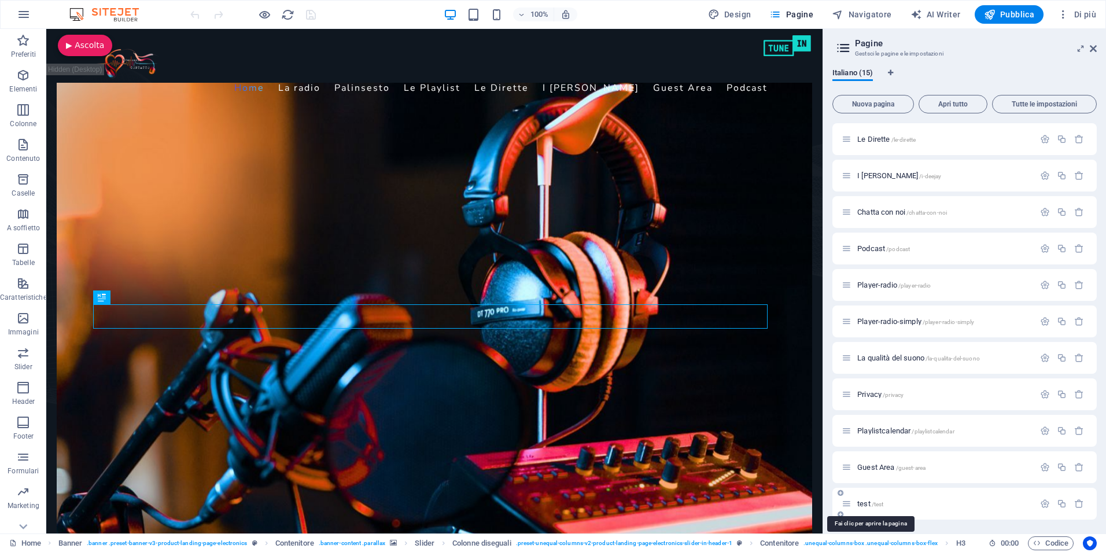
click at [862, 501] on span "test /test" at bounding box center [870, 503] width 26 height 9
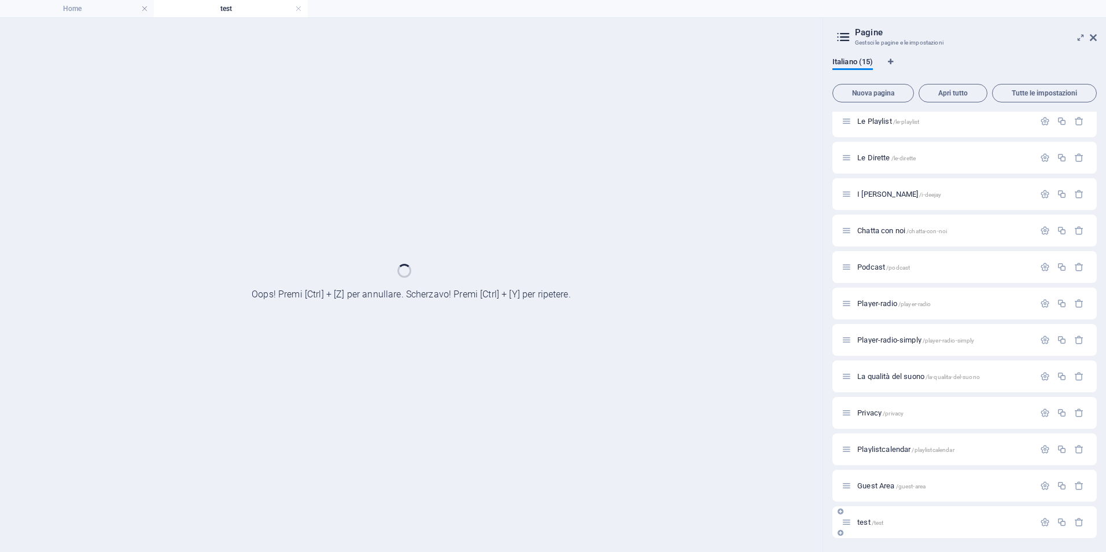
scroll to position [116, 0]
click at [862, 501] on div "Guest Area /guest-area" at bounding box center [964, 486] width 264 height 32
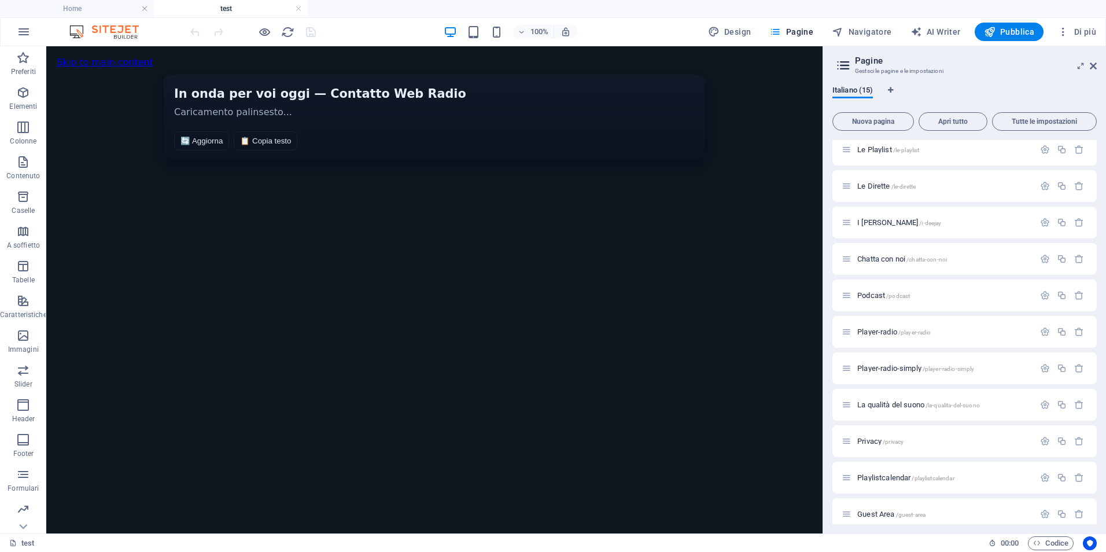
scroll to position [0, 0]
click at [80, 57] on span "HTML" at bounding box center [83, 56] width 19 height 7
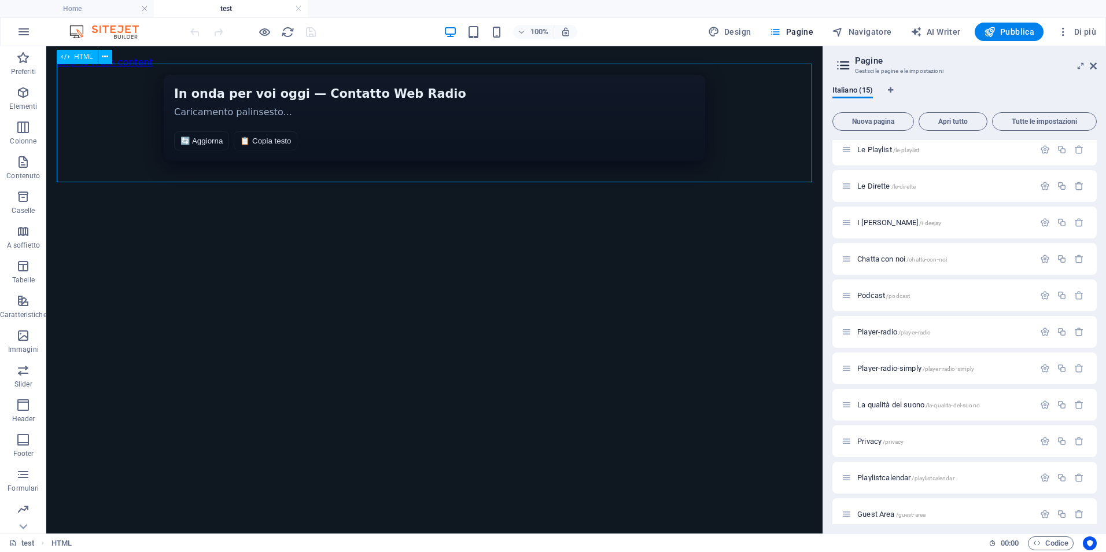
click at [80, 57] on span "HTML" at bounding box center [83, 56] width 19 height 7
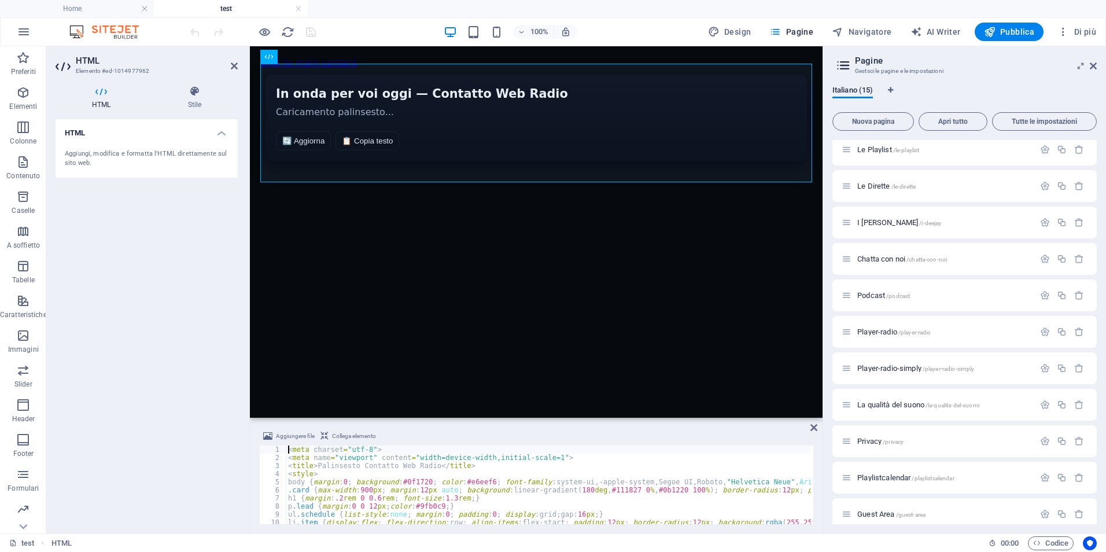
type textarea "</script>"
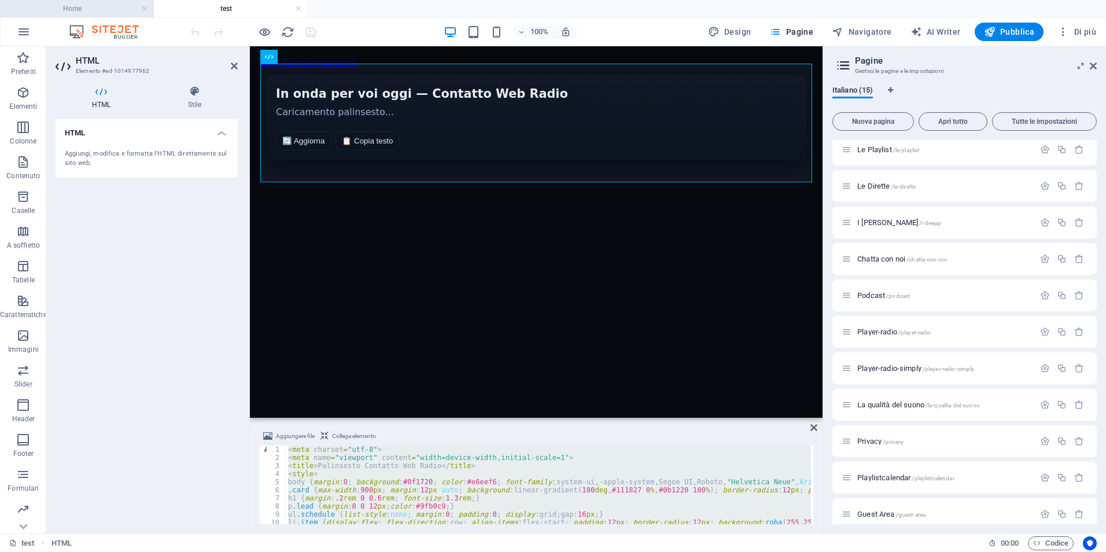
click at [84, 7] on h4 "Home" at bounding box center [77, 8] width 154 height 13
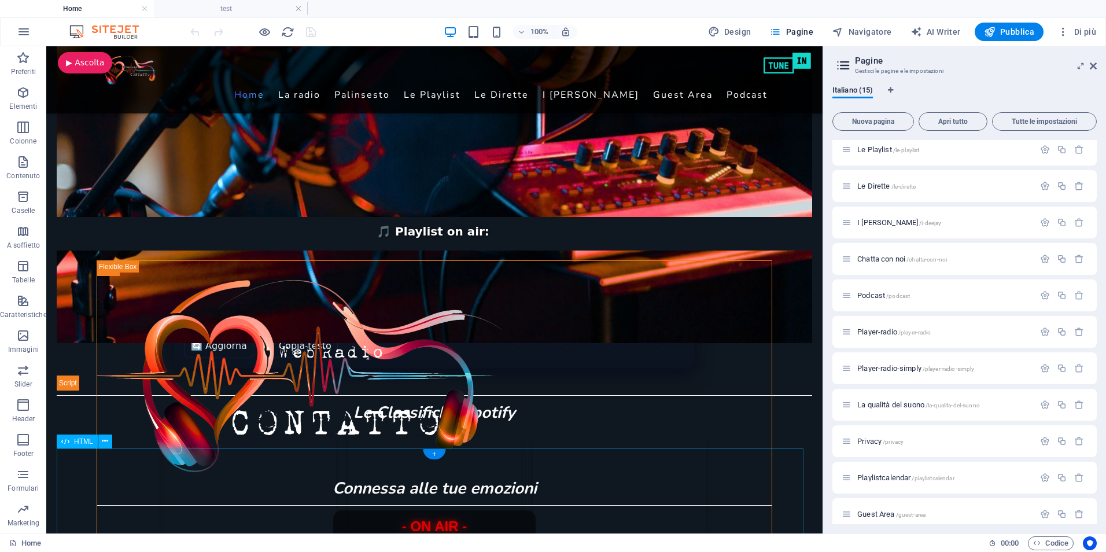
scroll to position [521, 0]
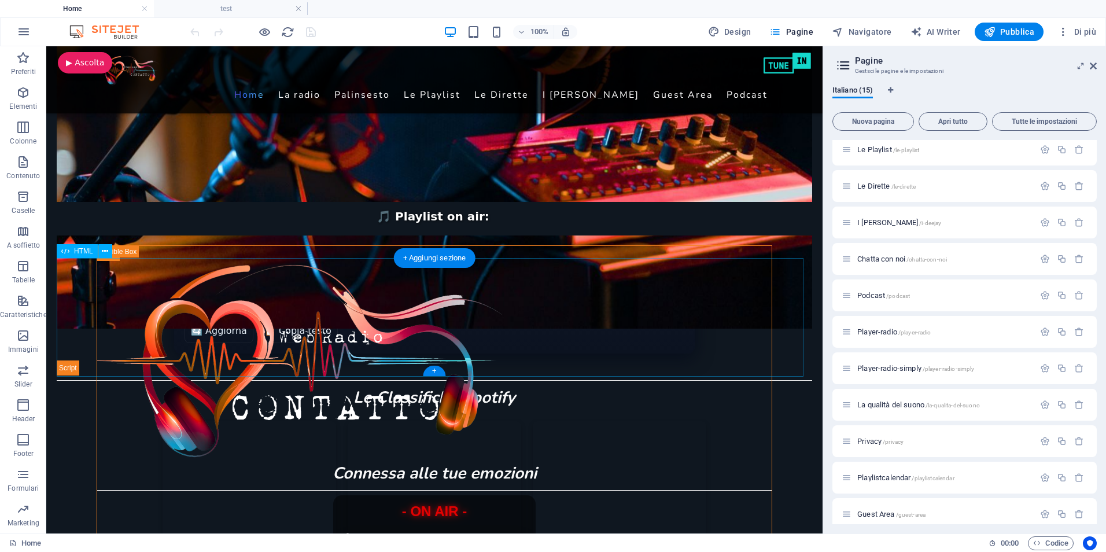
click at [143, 301] on div "Palinsesto Contatto Web Radio In onda per voi oggi — Contatto Web Radio Caricam…" at bounding box center [435, 316] width 756 height 118
click at [79, 250] on span "HTML" at bounding box center [83, 251] width 19 height 7
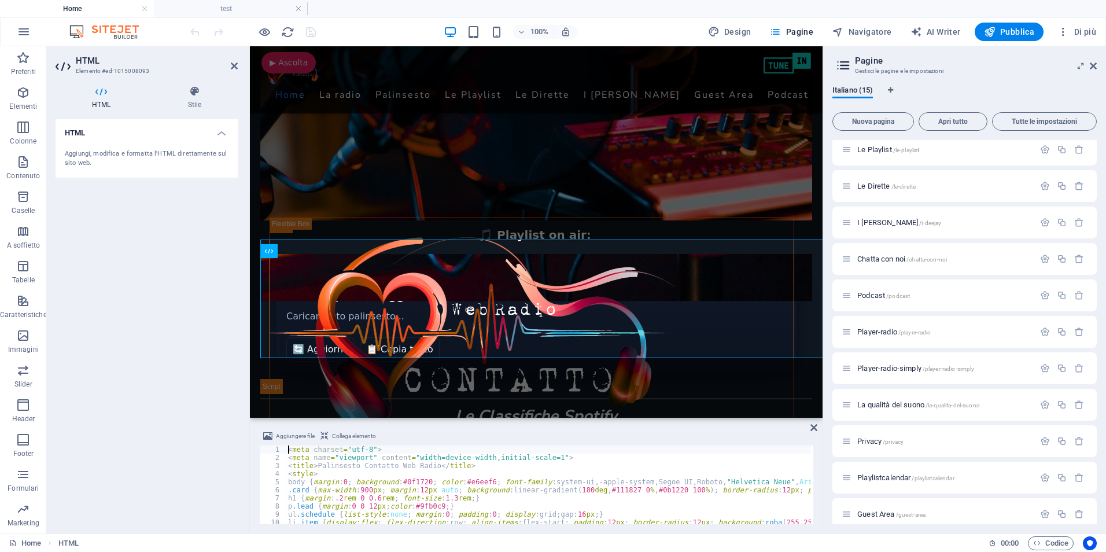
scroll to position [539, 0]
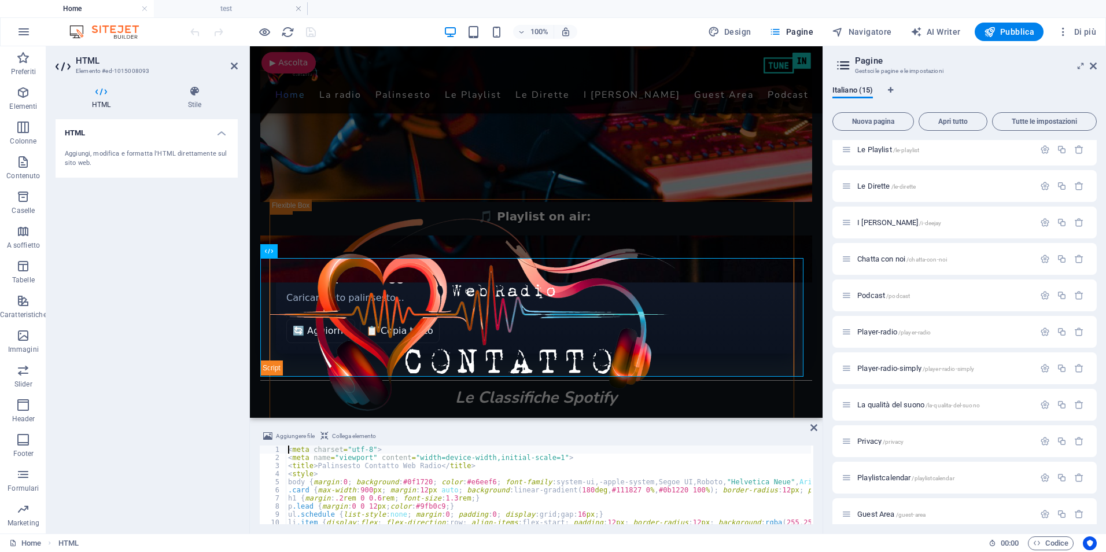
type textarea "</script>"
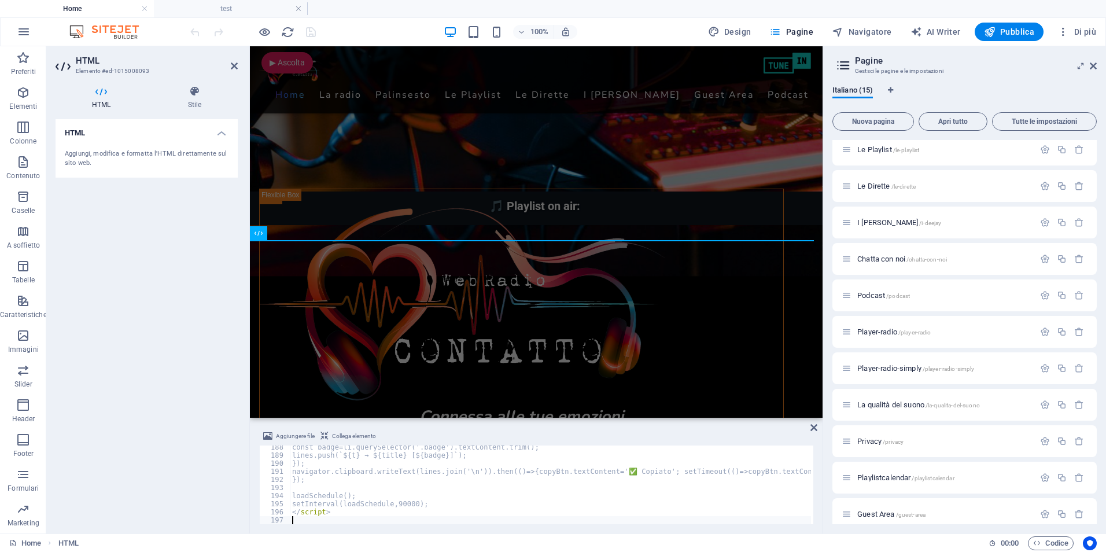
scroll to position [1517, 0]
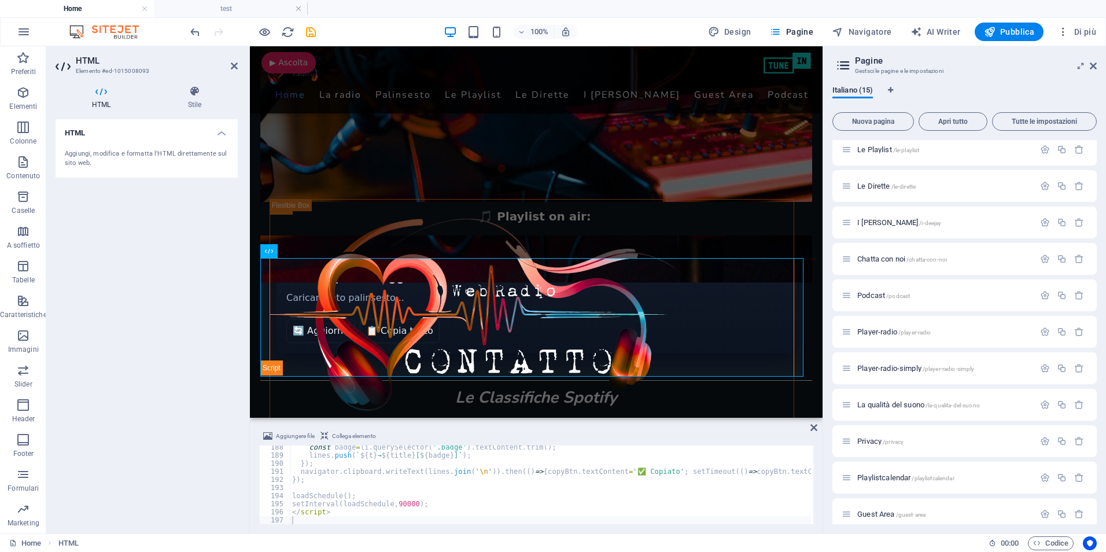
drag, startPoint x: 90, startPoint y: 294, endPoint x: 92, endPoint y: 284, distance: 10.1
click at [91, 286] on div "HTML Aggiungi, modifica e formatta l'HTML direttamente sul sito web." at bounding box center [147, 321] width 182 height 405
drag, startPoint x: 315, startPoint y: 32, endPoint x: 309, endPoint y: 35, distance: 7.0
click at [315, 32] on icon "save" at bounding box center [310, 31] width 13 height 13
checkbox input "false"
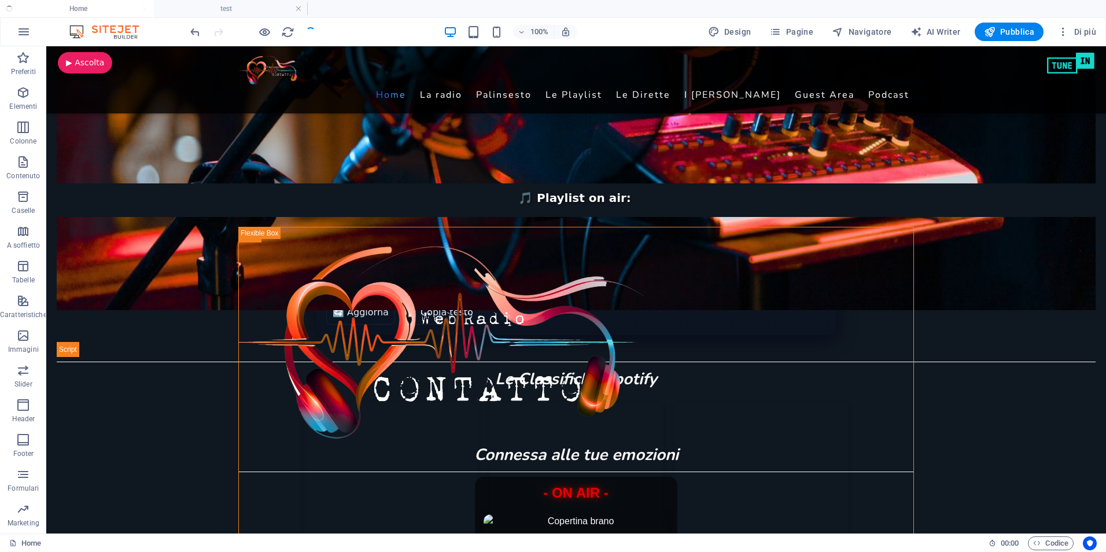
scroll to position [521, 0]
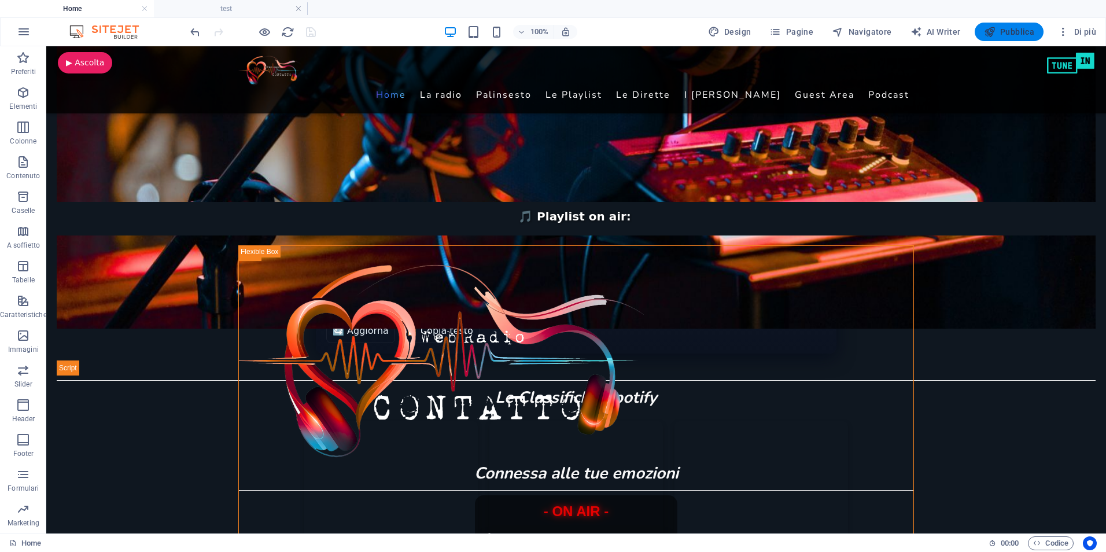
click at [1020, 29] on span "Pubblica" at bounding box center [1009, 32] width 51 height 12
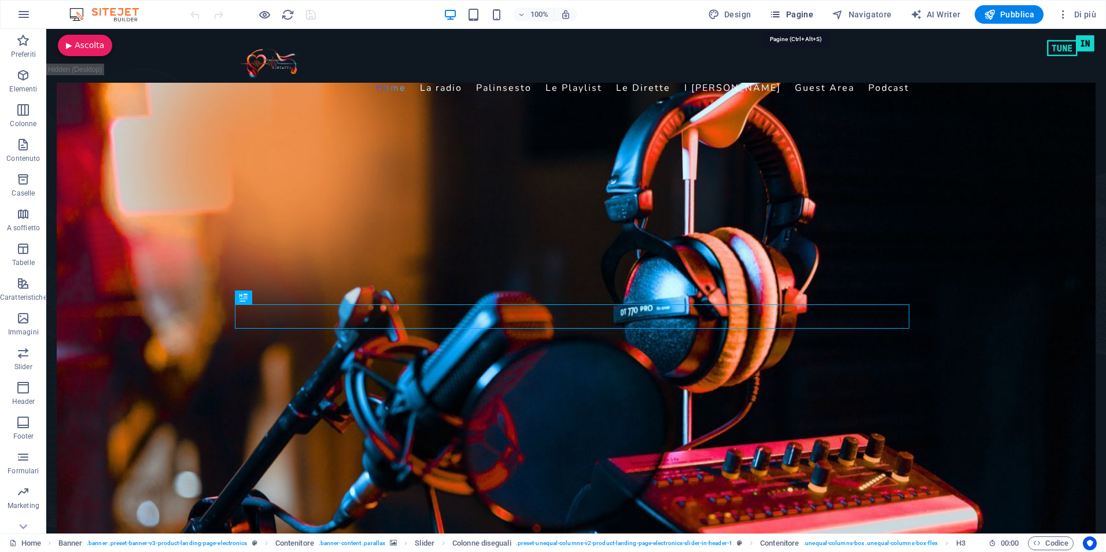
click at [787, 14] on span "Pagine" at bounding box center [791, 15] width 44 height 12
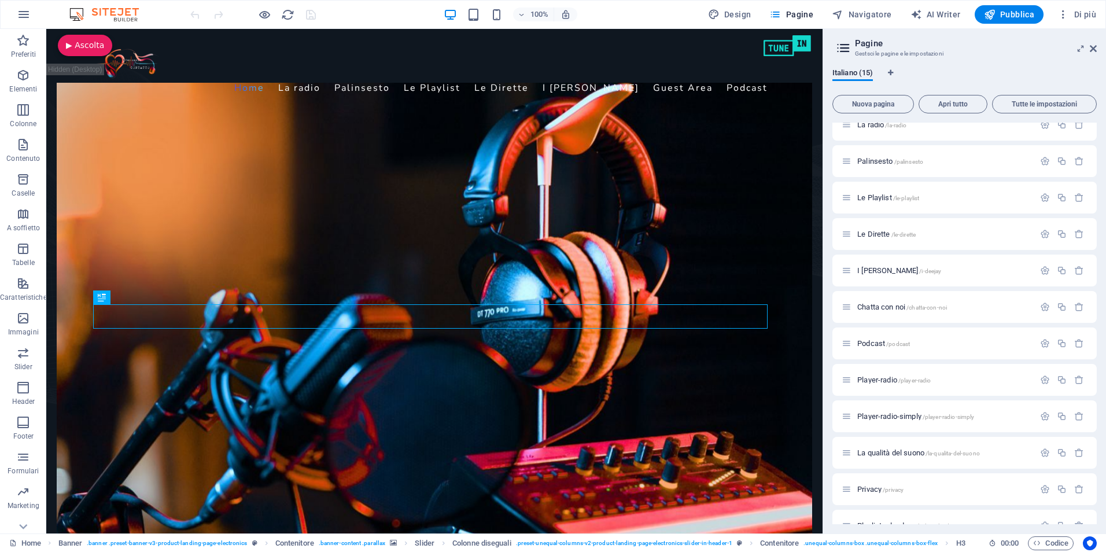
scroll to position [145, 0]
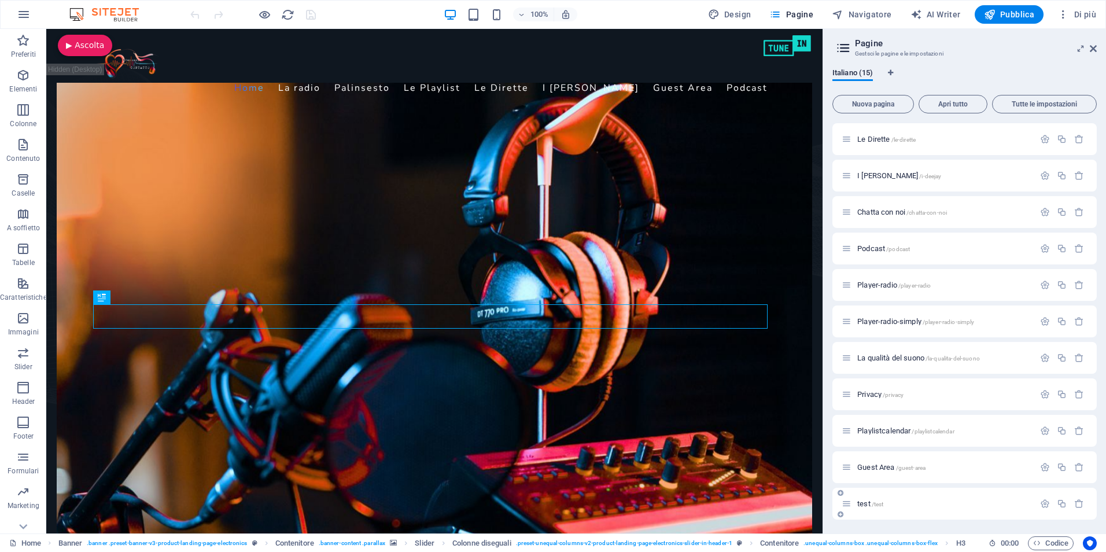
click at [860, 501] on span "test /test" at bounding box center [870, 503] width 26 height 9
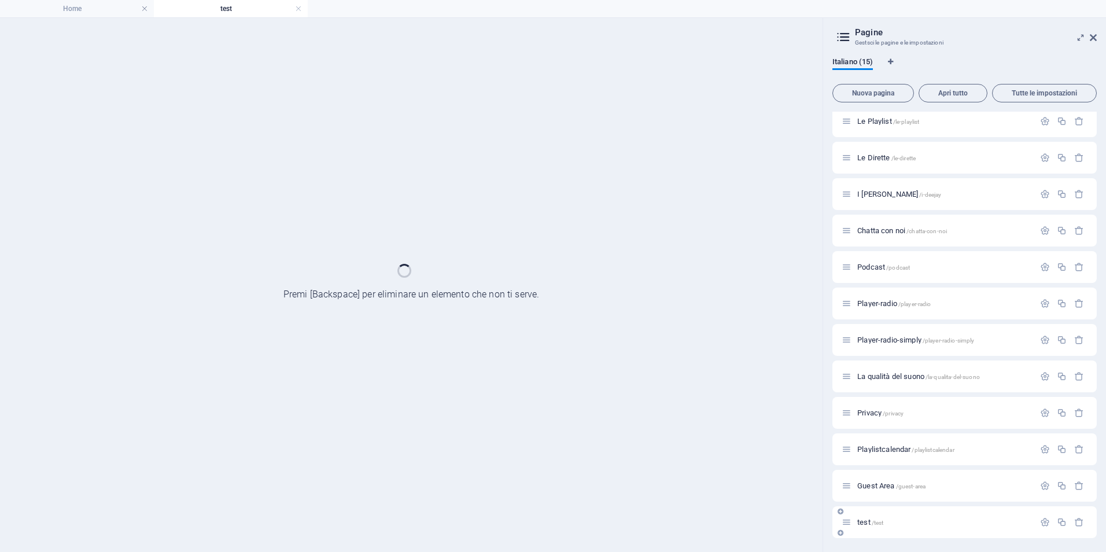
scroll to position [116, 0]
click at [860, 501] on div "Guest Area /guest-area" at bounding box center [964, 486] width 264 height 32
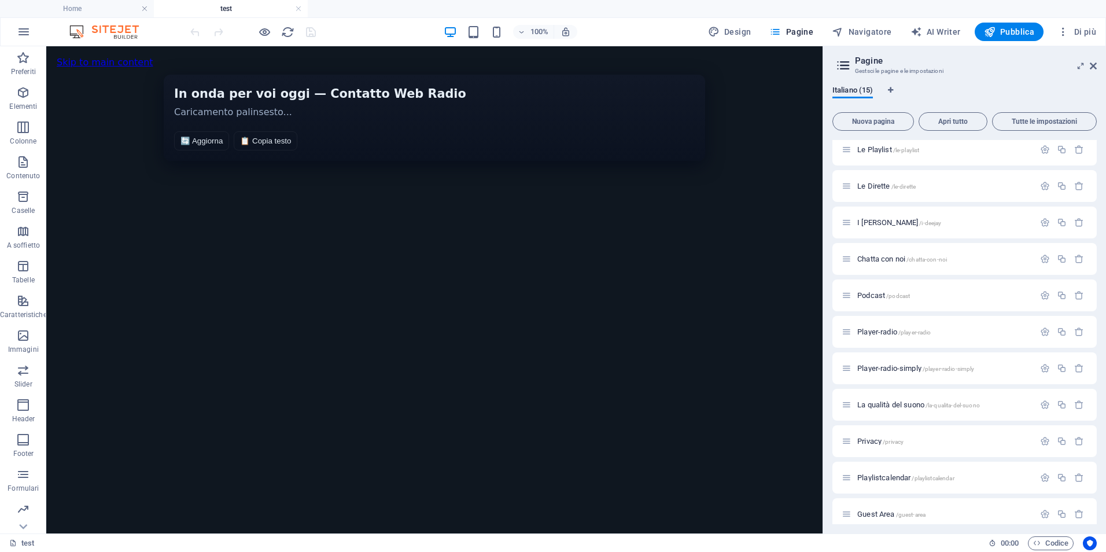
scroll to position [0, 0]
click at [81, 57] on span "HTML" at bounding box center [83, 56] width 19 height 7
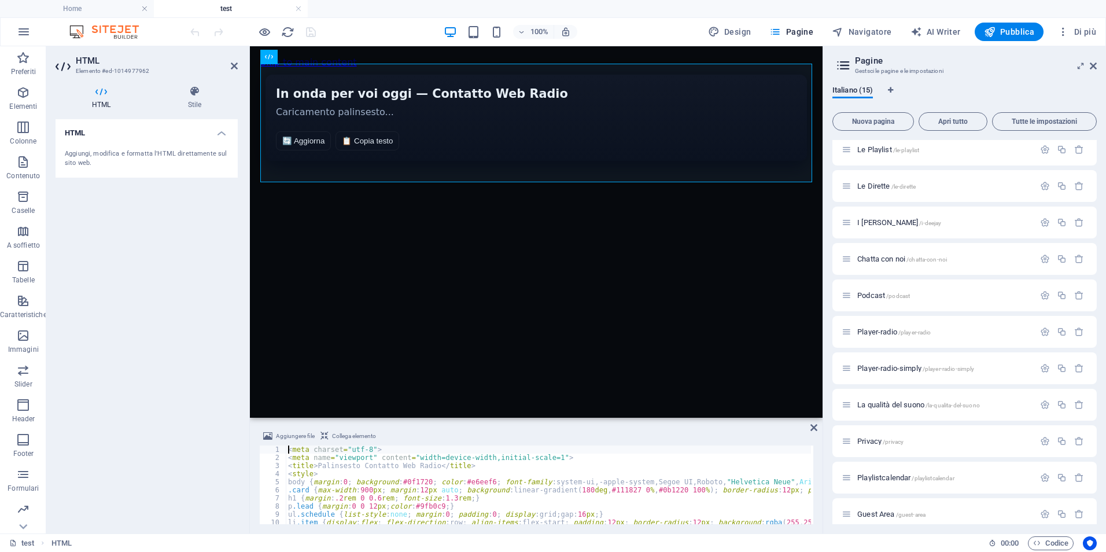
type textarea "</script>"
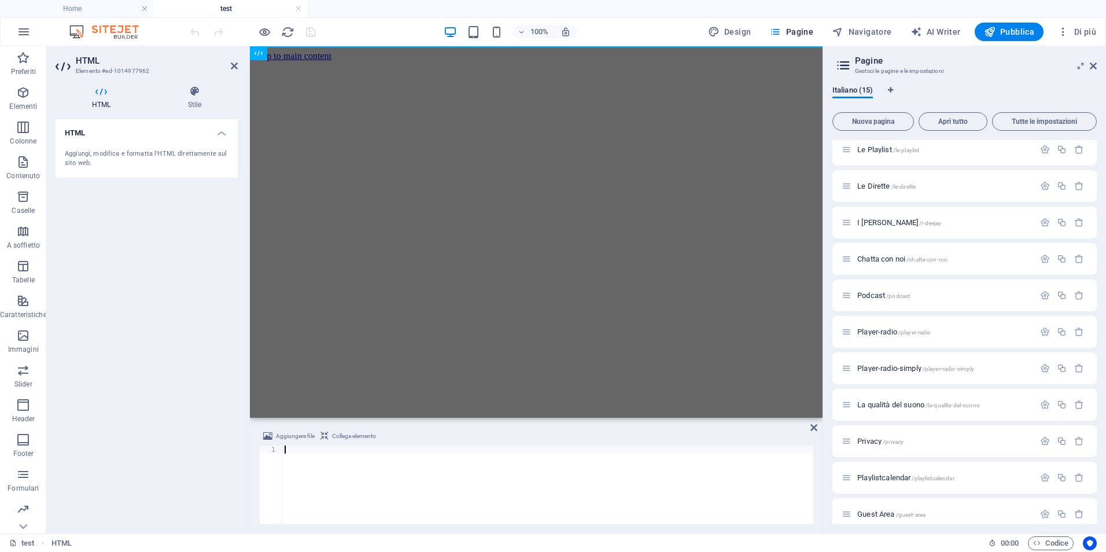
scroll to position [1825, 0]
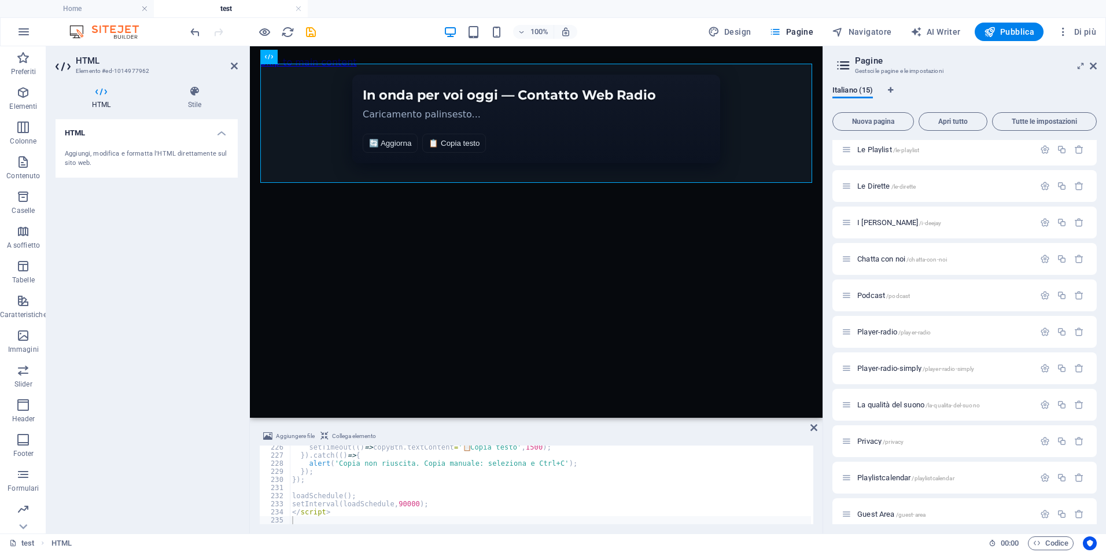
click at [106, 275] on div "HTML Aggiungi, modifica e formatta l'HTML direttamente sul sito web." at bounding box center [147, 321] width 182 height 405
click at [311, 30] on icon "save" at bounding box center [310, 31] width 13 height 13
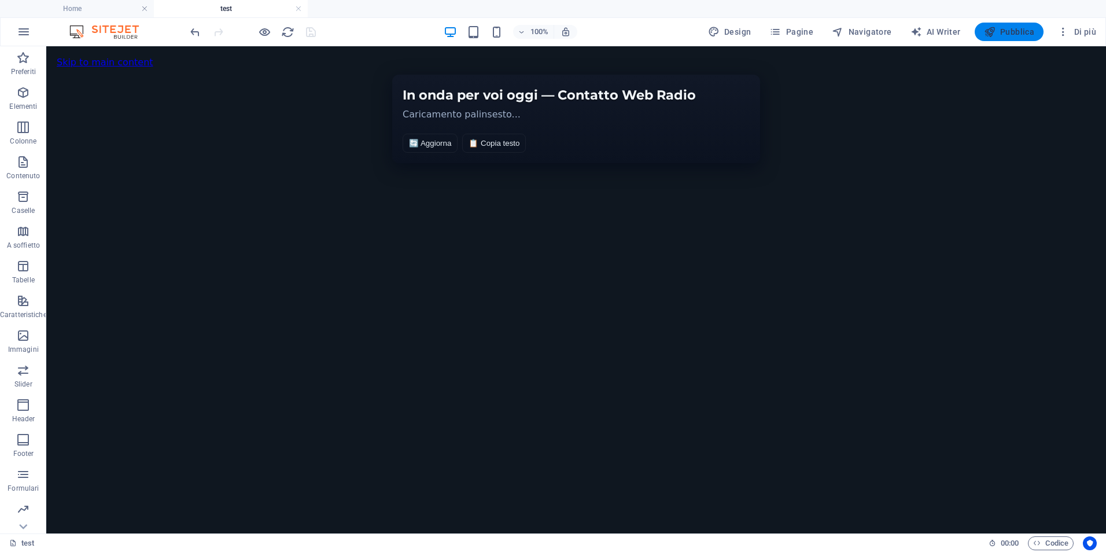
click at [1010, 30] on span "Pubblica" at bounding box center [1009, 32] width 51 height 12
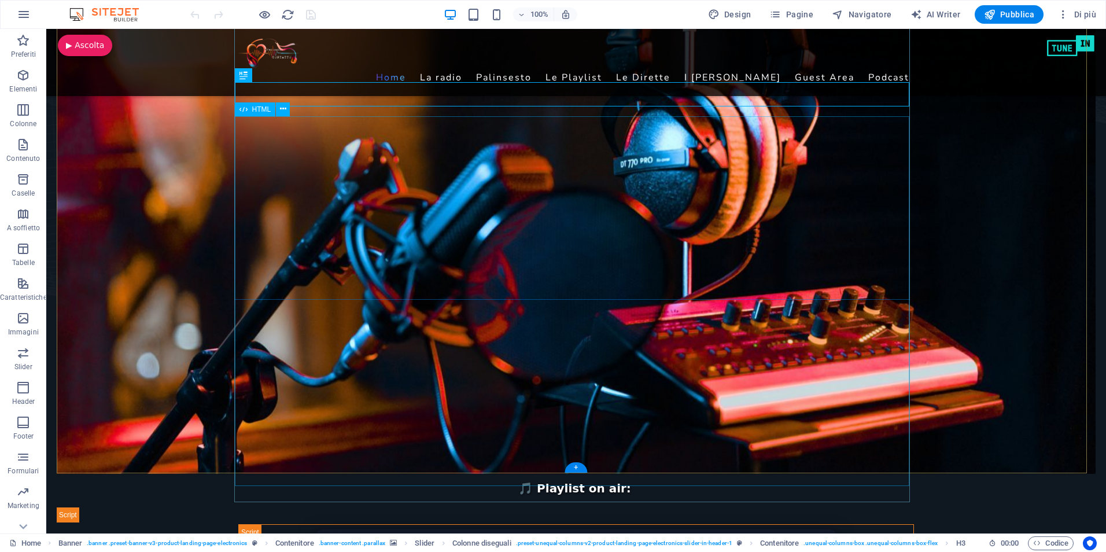
scroll to position [463, 0]
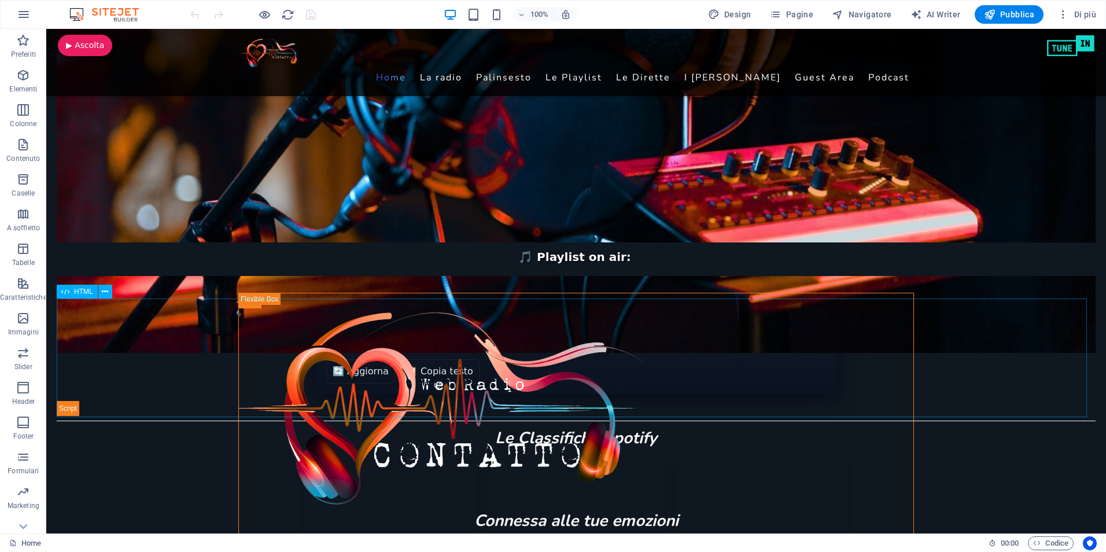
click at [82, 293] on span "HTML" at bounding box center [83, 291] width 19 height 7
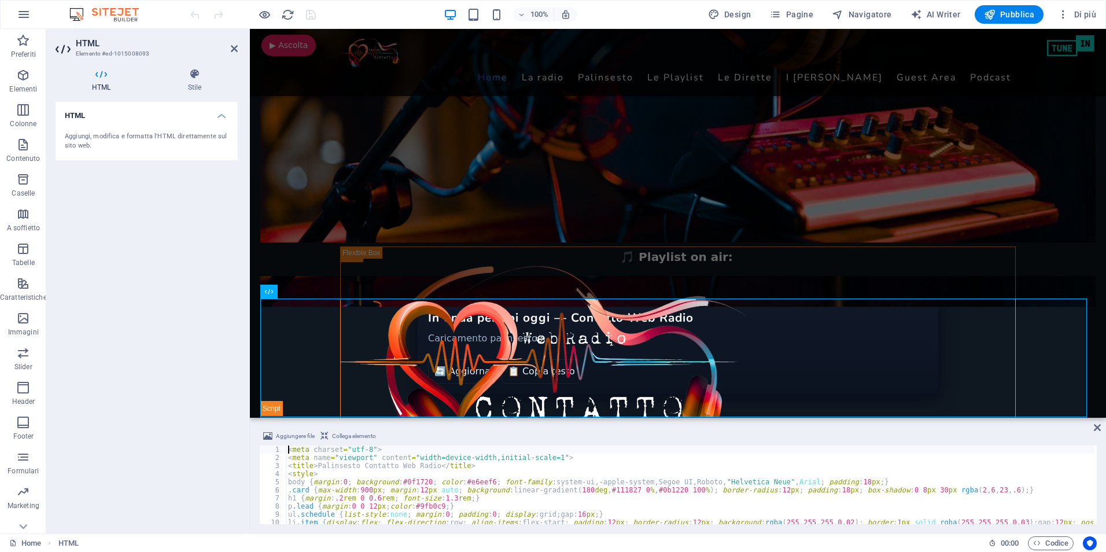
type textarea "</script>"
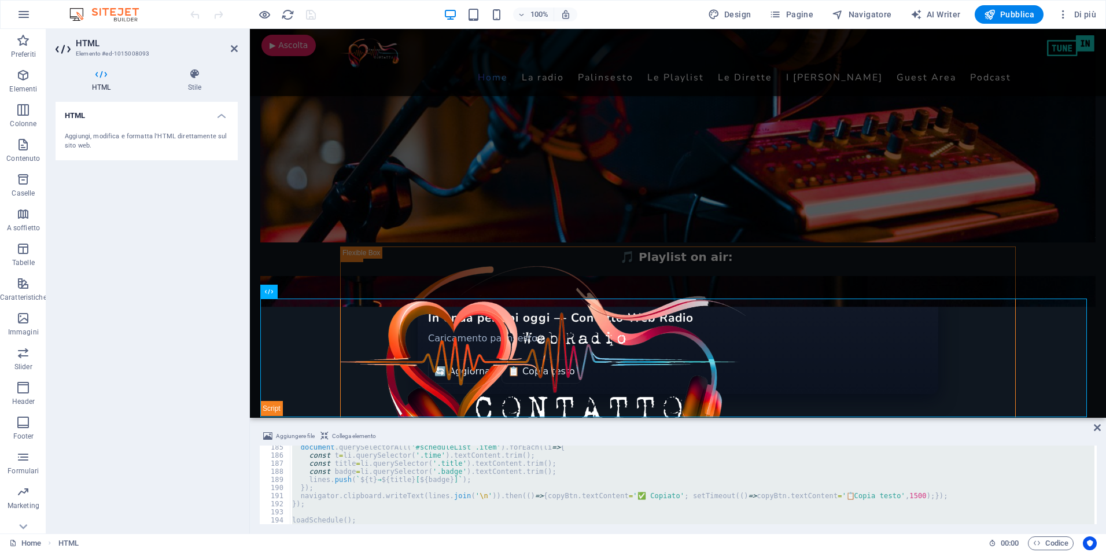
scroll to position [1519, 0]
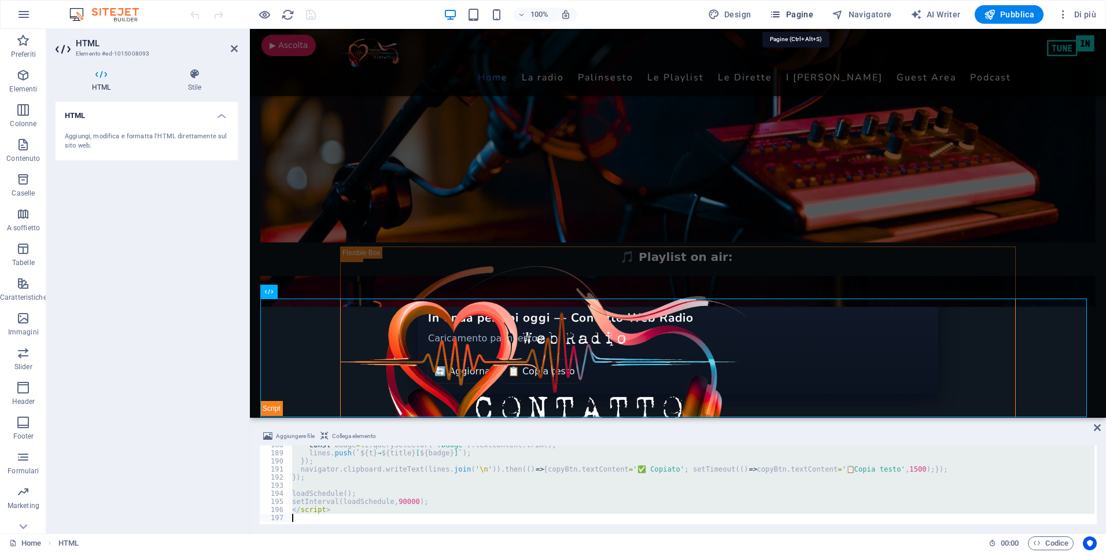
click at [791, 12] on span "Pagine" at bounding box center [791, 15] width 44 height 12
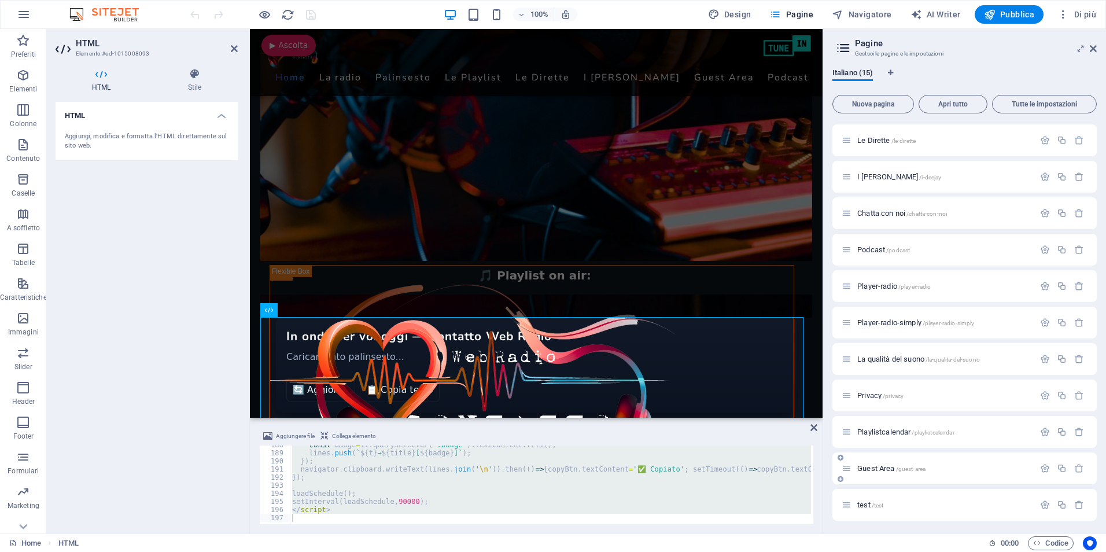
scroll to position [145, 0]
click at [863, 502] on span "test /test" at bounding box center [870, 503] width 26 height 9
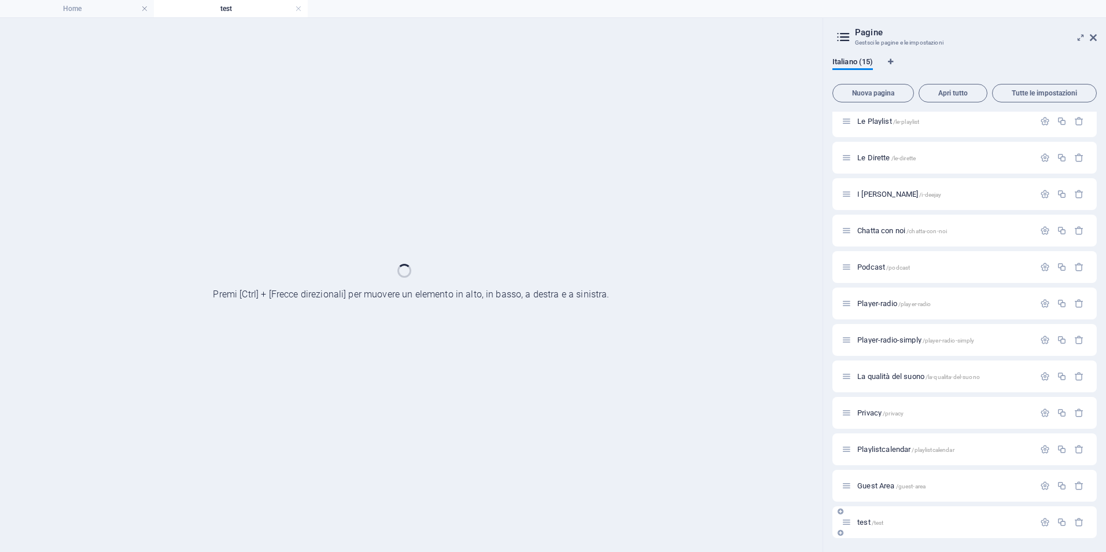
scroll to position [116, 0]
click at [863, 502] on div "Home / La radio /la-radio Palinsesto /palinsesto Le Playlist /le-playlist [PERS…" at bounding box center [964, 267] width 264 height 542
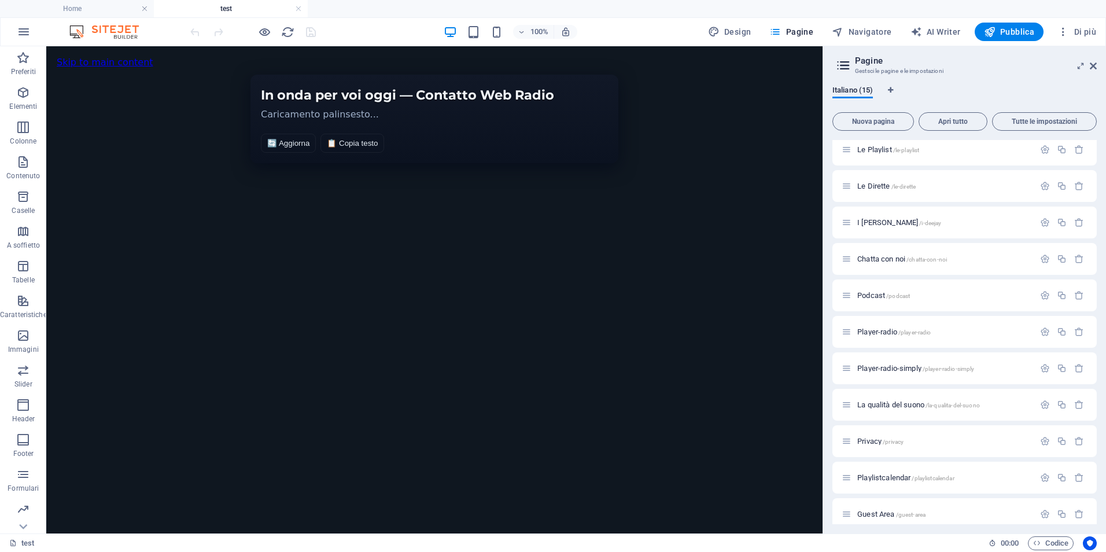
scroll to position [0, 0]
click at [74, 56] on span "HTML" at bounding box center [83, 56] width 19 height 7
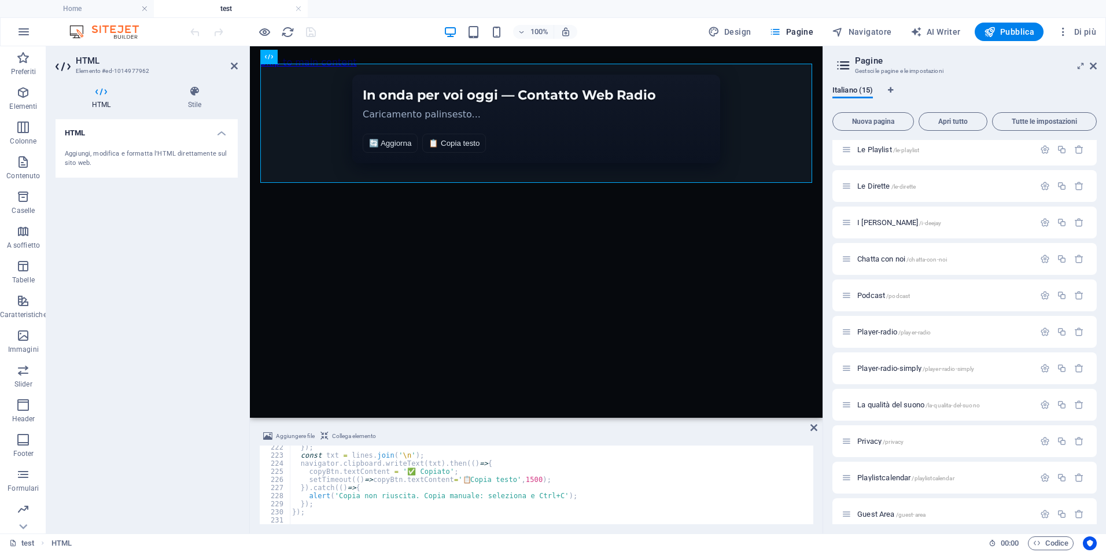
scroll to position [1827, 0]
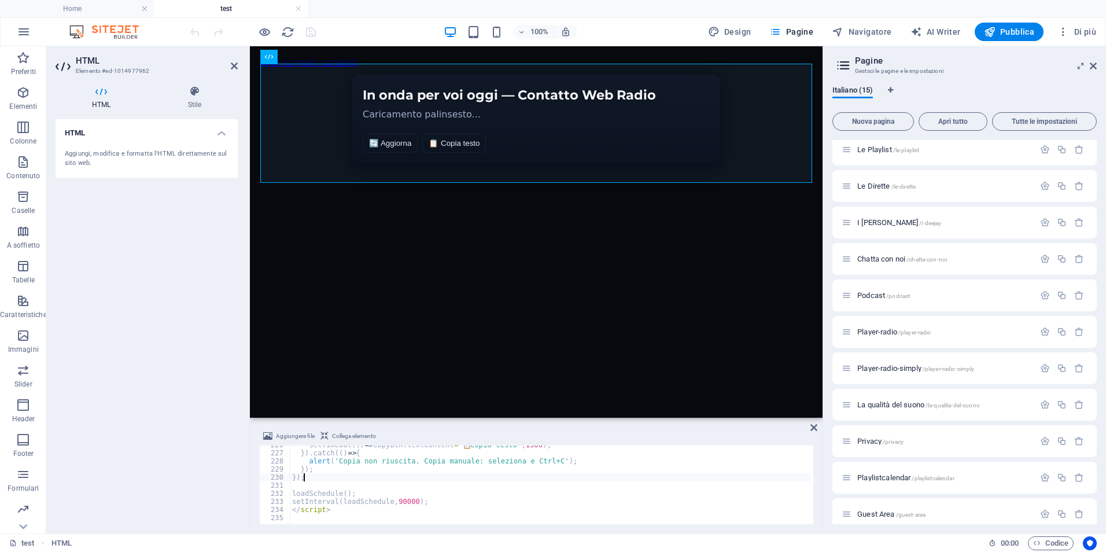
click at [480, 480] on div "setTimeout (( ) => copyBtn . textContent = ' 📋 Copia testo' , 1500 ) ; }) . cat…" at bounding box center [809, 487] width 1038 height 93
type textarea "</script>"
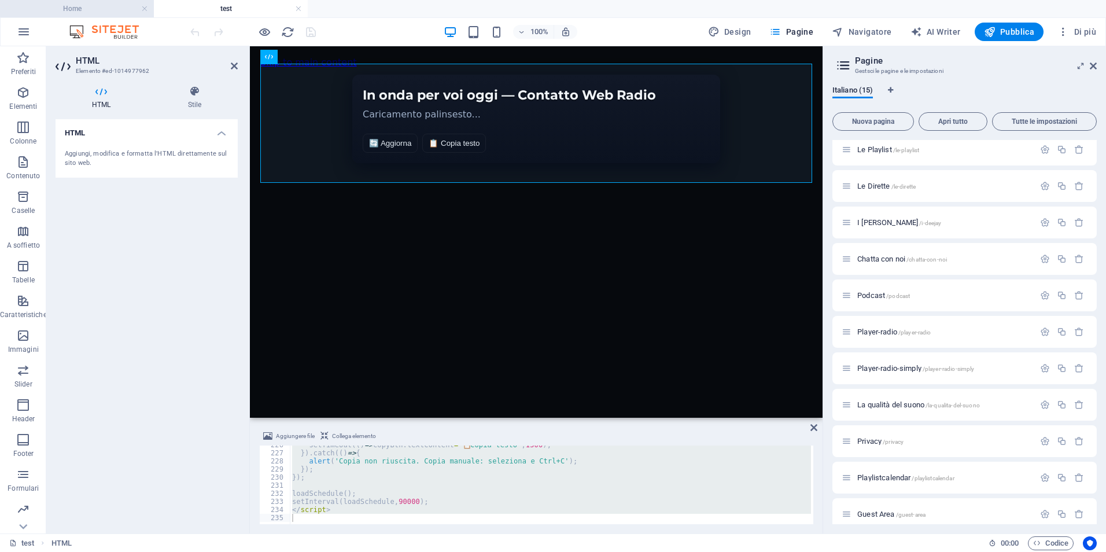
click at [100, 8] on h4 "Home" at bounding box center [77, 8] width 154 height 13
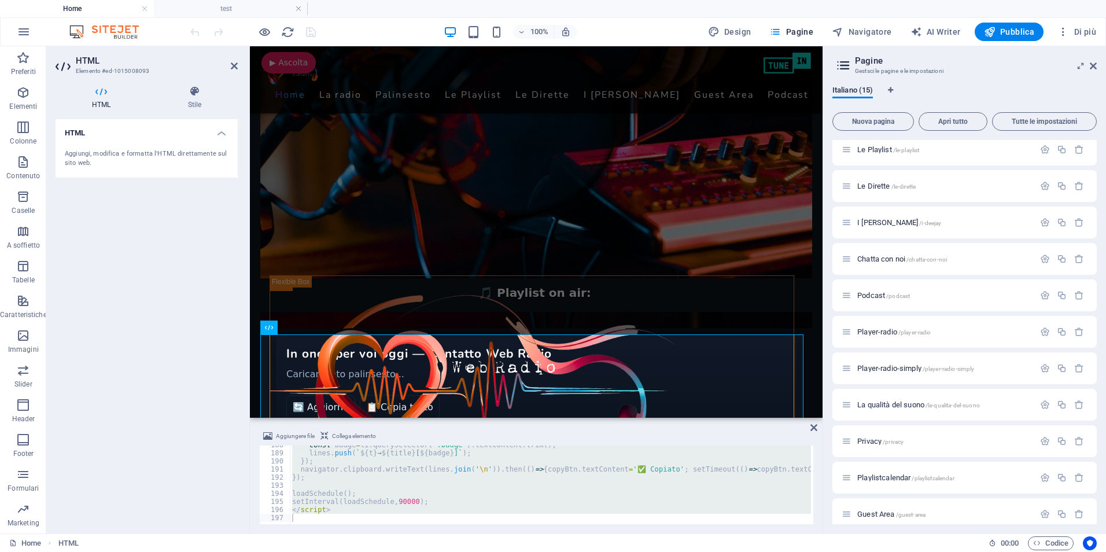
click at [377, 470] on div "const badge = li . querySelector ( '.badge' ) . textContent . trim ( ) ; lines …" at bounding box center [550, 484] width 521 height 79
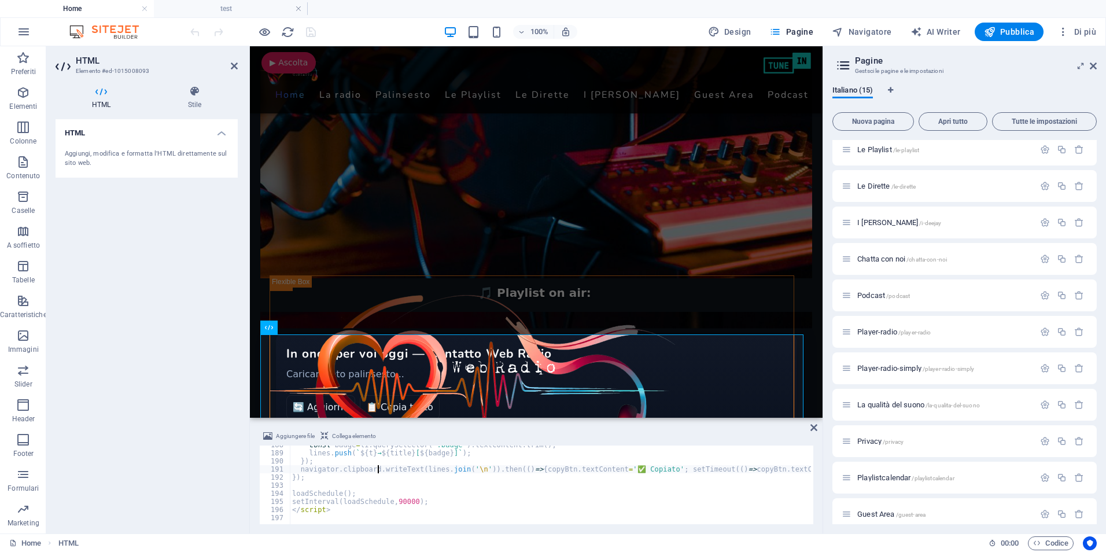
type textarea "</script>"
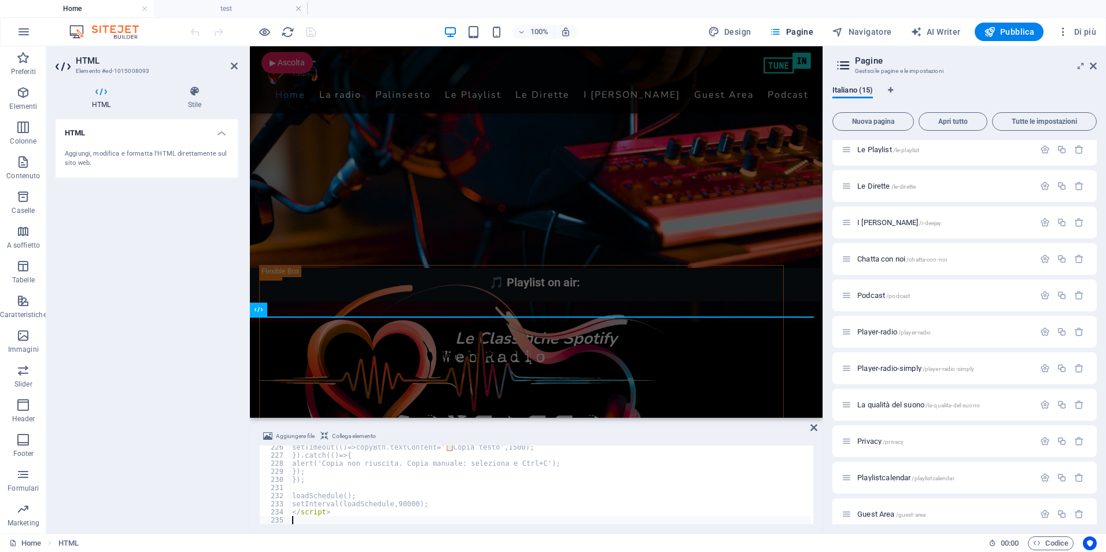
scroll to position [1825, 0]
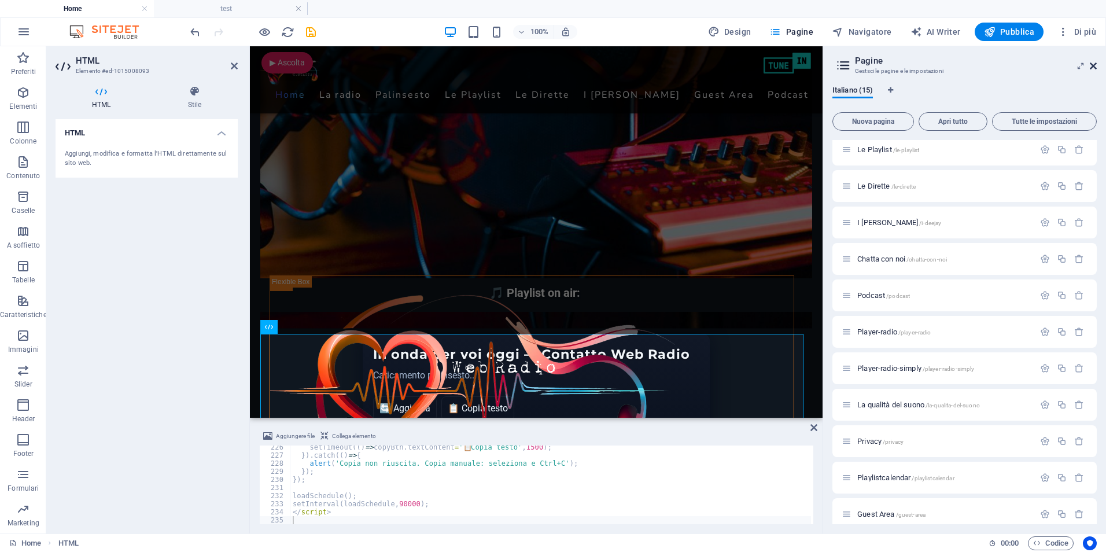
click at [1093, 64] on icon at bounding box center [1093, 65] width 7 height 9
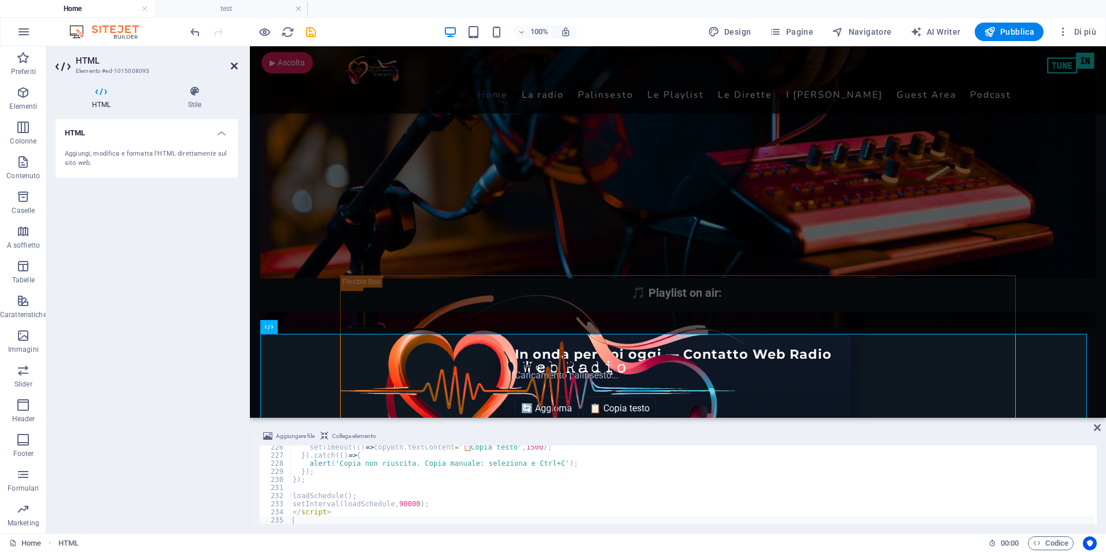
click at [235, 63] on icon at bounding box center [234, 65] width 7 height 9
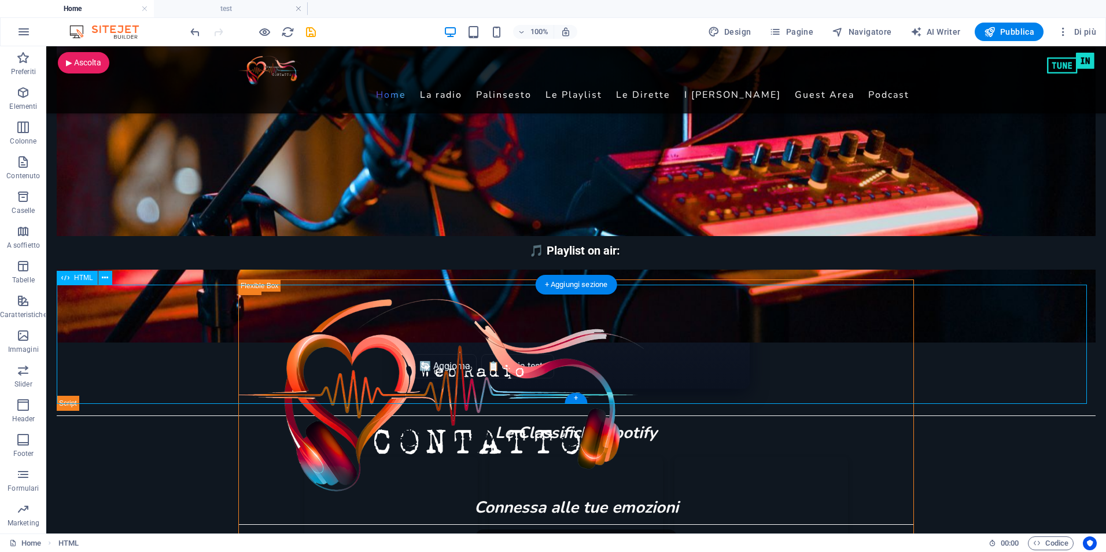
scroll to position [502, 0]
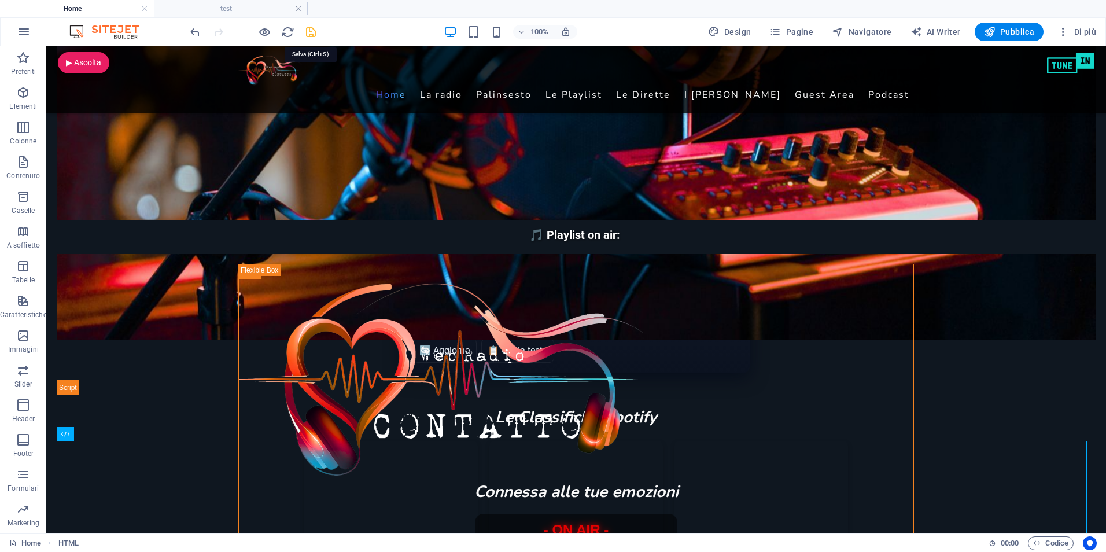
click at [310, 32] on icon "save" at bounding box center [310, 31] width 13 height 13
checkbox input "false"
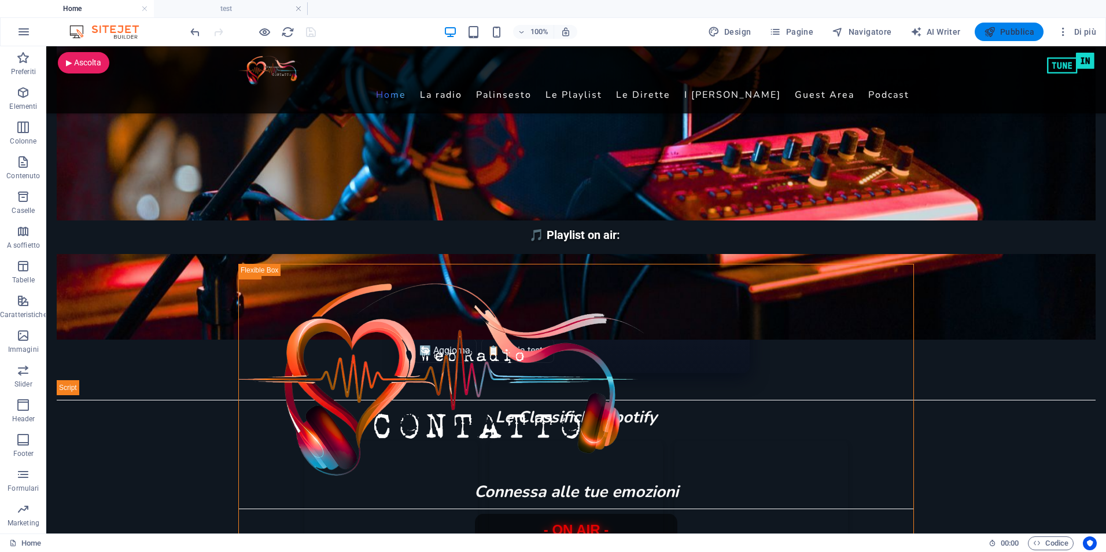
click at [1003, 30] on span "Pubblica" at bounding box center [1009, 32] width 51 height 12
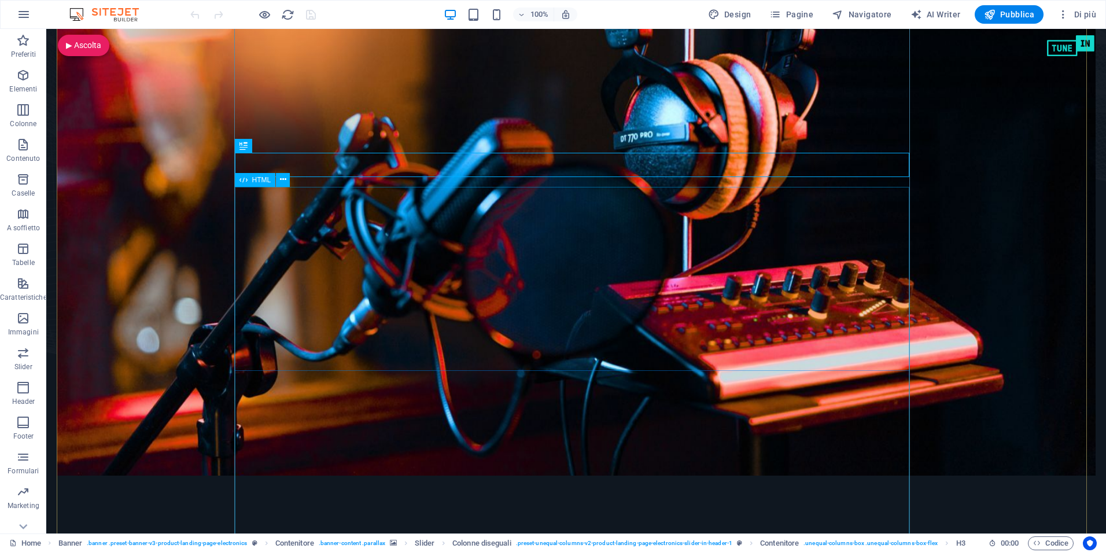
scroll to position [174, 0]
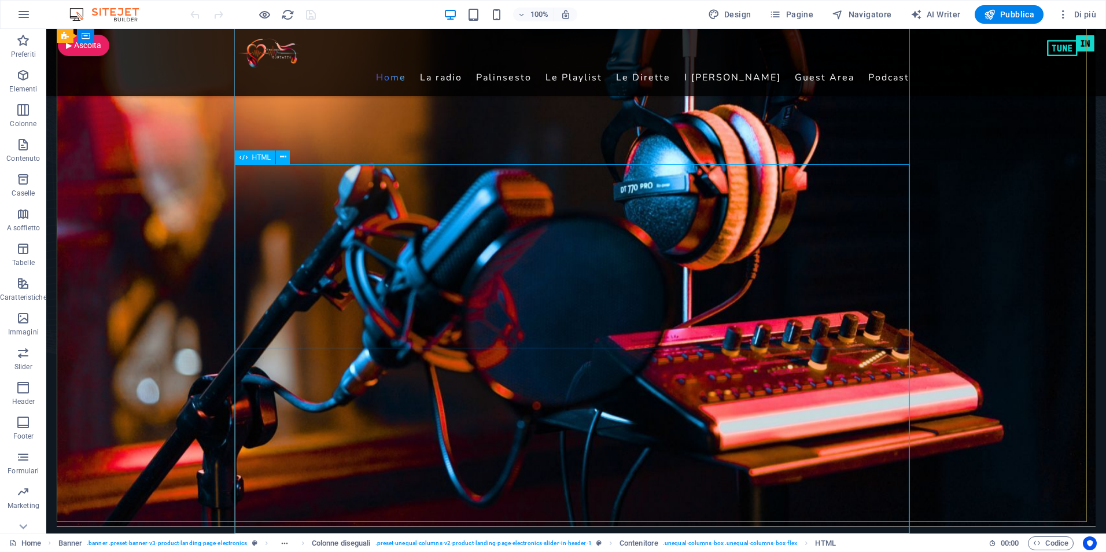
click at [255, 156] on span "HTML" at bounding box center [261, 157] width 19 height 7
drag, startPoint x: 255, startPoint y: 156, endPoint x: 4, endPoint y: 127, distance: 252.2
click at [255, 156] on span "HTML" at bounding box center [261, 157] width 19 height 7
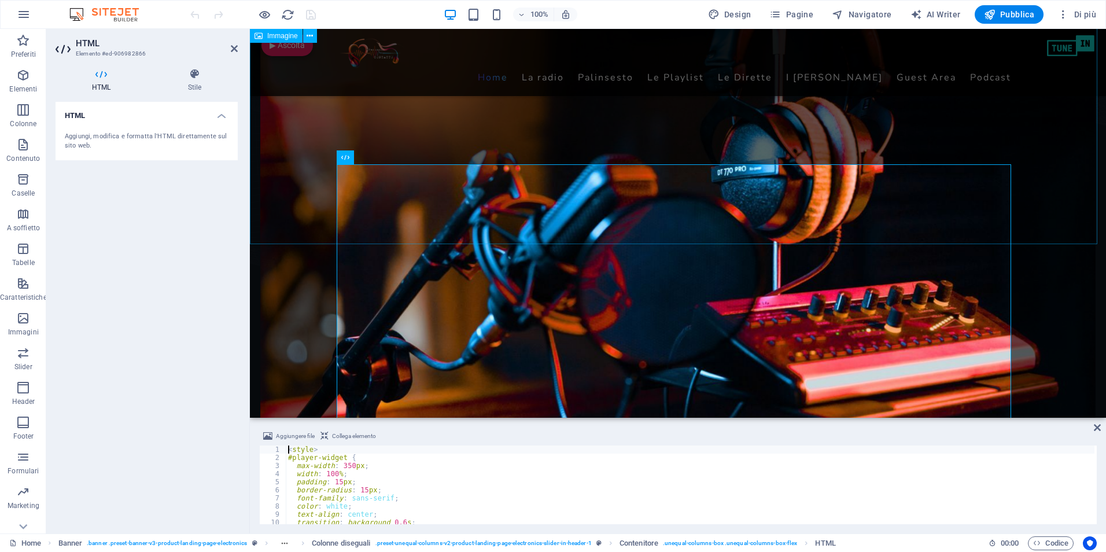
type textarea "</script>"
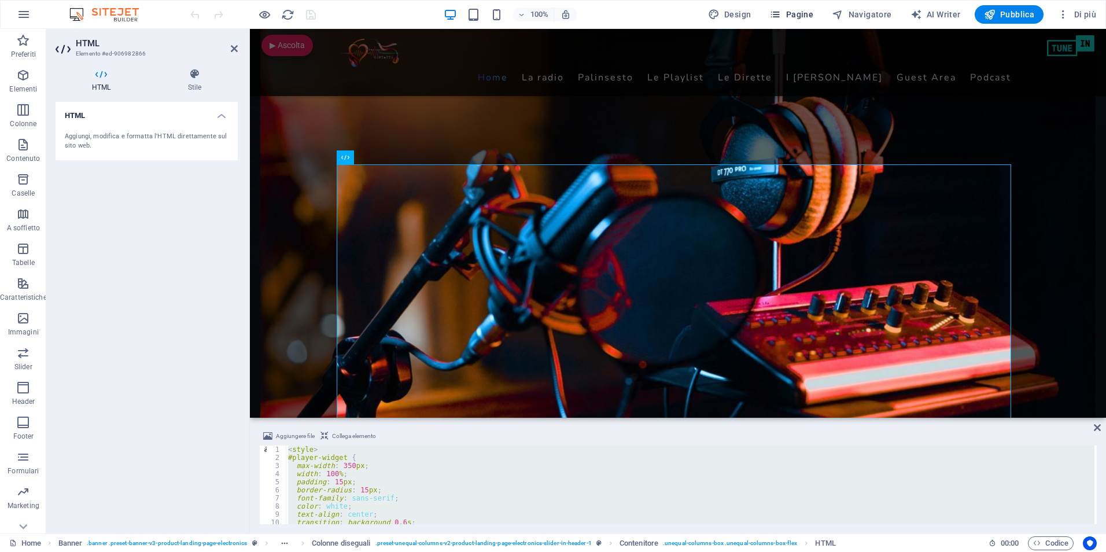
click at [780, 11] on icon "button" at bounding box center [775, 15] width 12 height 12
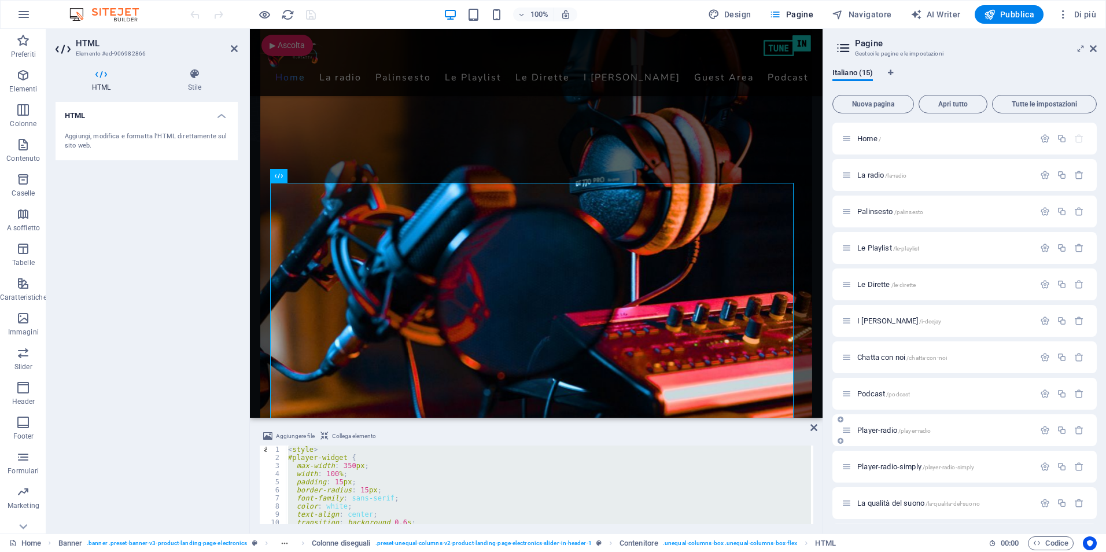
scroll to position [145, 0]
click at [857, 503] on div "test /test" at bounding box center [944, 504] width 180 height 8
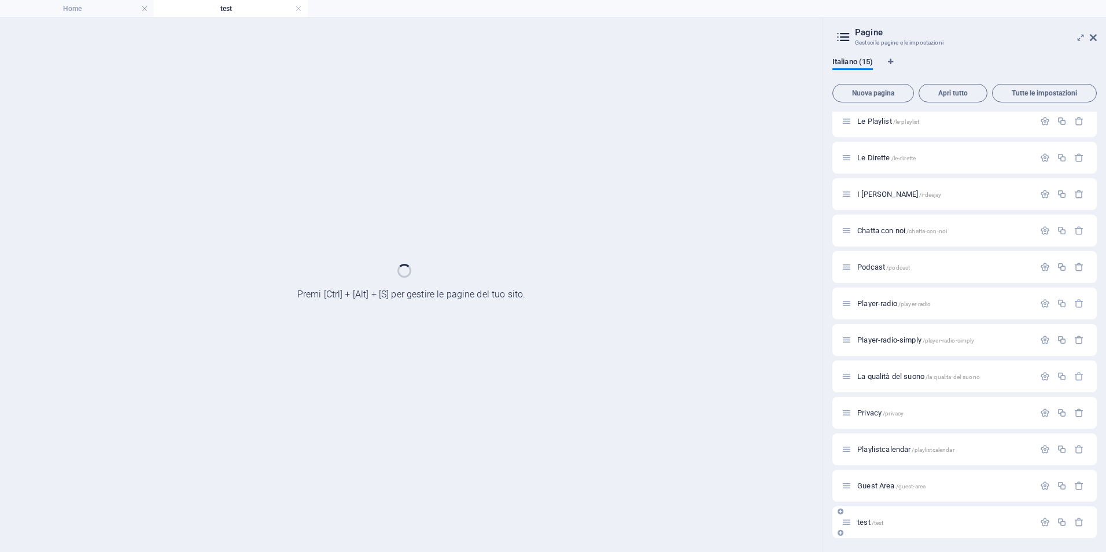
scroll to position [116, 0]
click at [857, 503] on div "Home / La radio /la-radio Palinsesto /palinsesto Le Playlist /le-playlist Le Di…" at bounding box center [964, 267] width 264 height 542
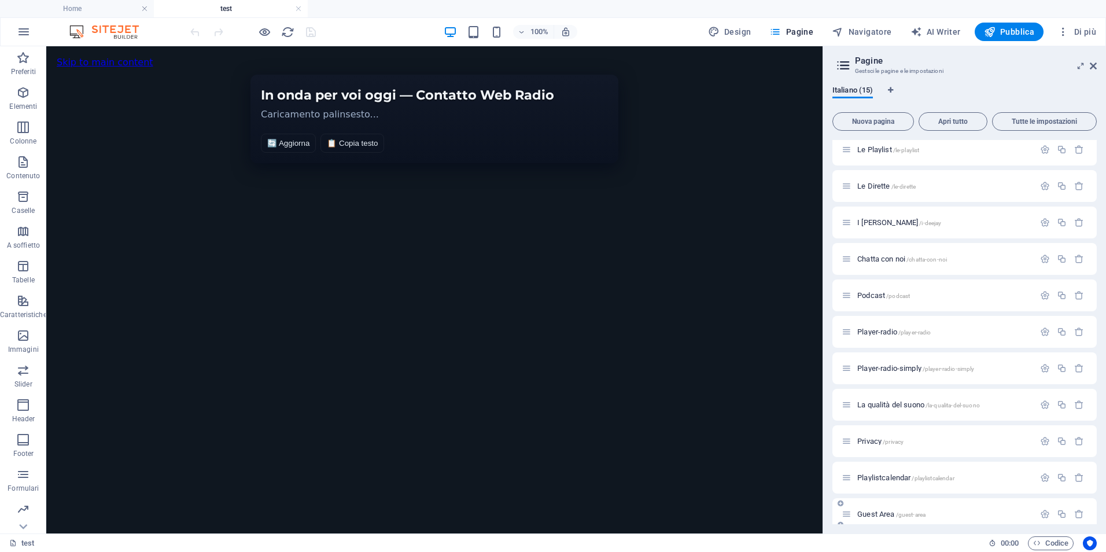
scroll to position [0, 0]
click at [74, 58] on div "HTML" at bounding box center [77, 57] width 41 height 14
click at [78, 57] on span "HTML" at bounding box center [83, 56] width 19 height 7
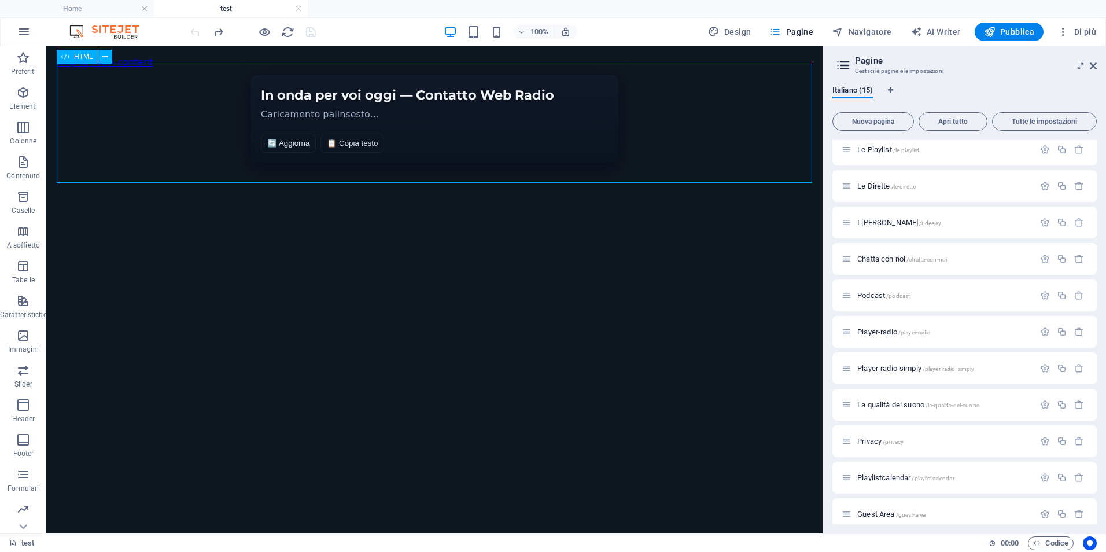
click at [78, 57] on span "HTML" at bounding box center [83, 56] width 19 height 7
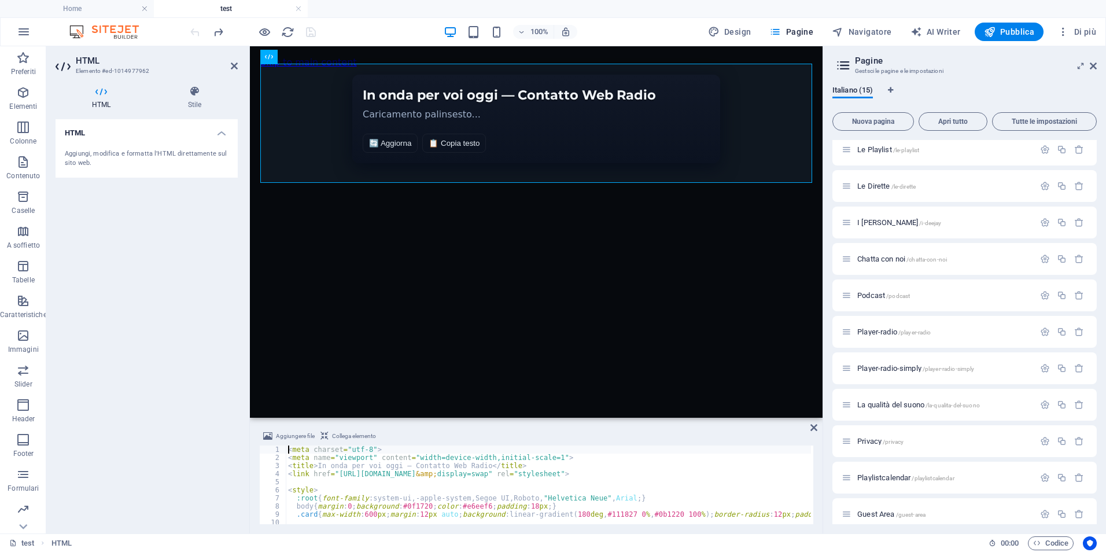
type textarea "</script>"
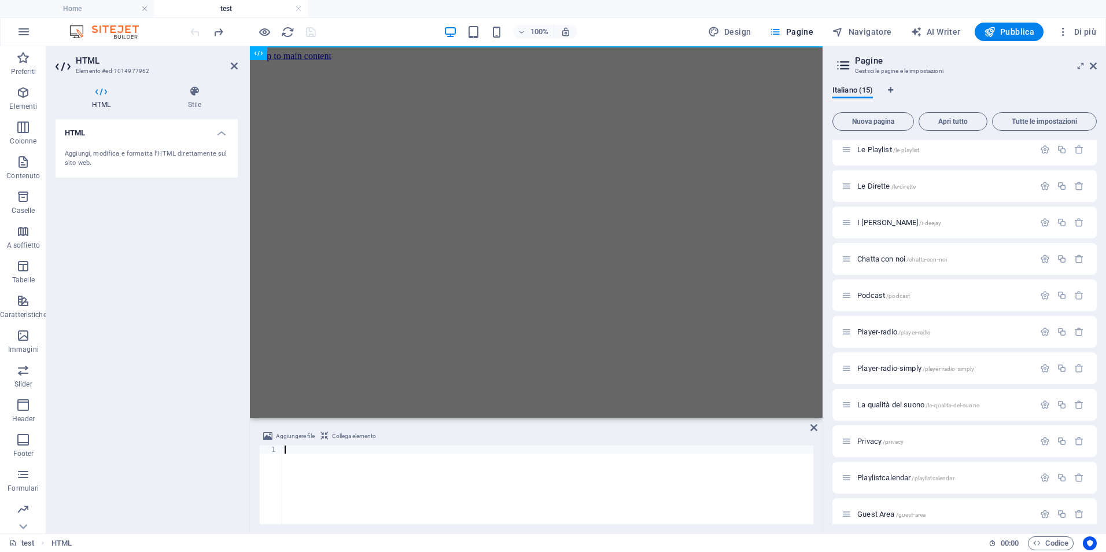
scroll to position [2319, 0]
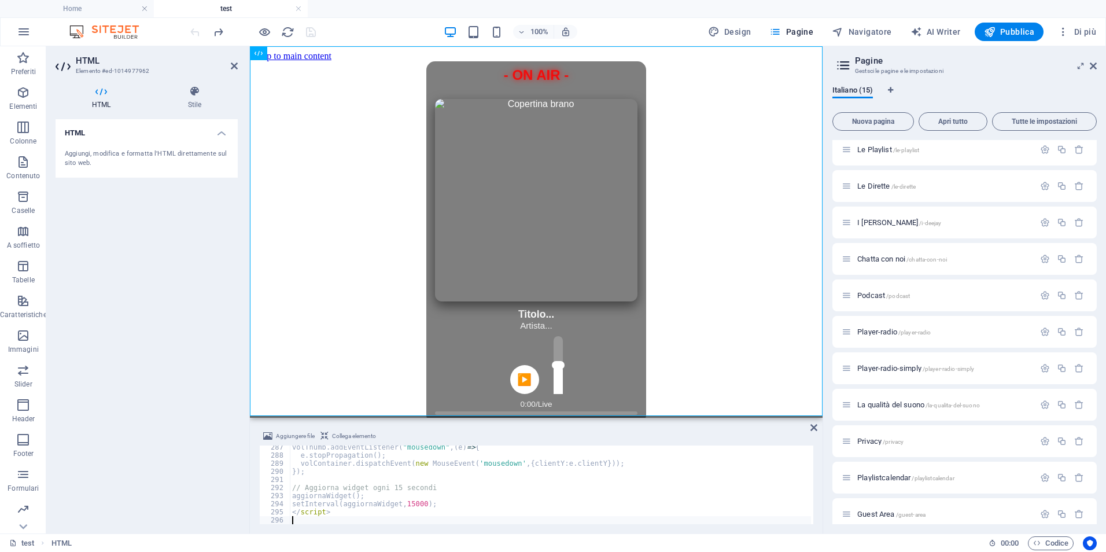
click at [170, 208] on div "HTML Aggiungi, modifica e formatta l'HTML direttamente sul sito web." at bounding box center [147, 321] width 182 height 405
click at [309, 33] on icon "save" at bounding box center [310, 31] width 13 height 13
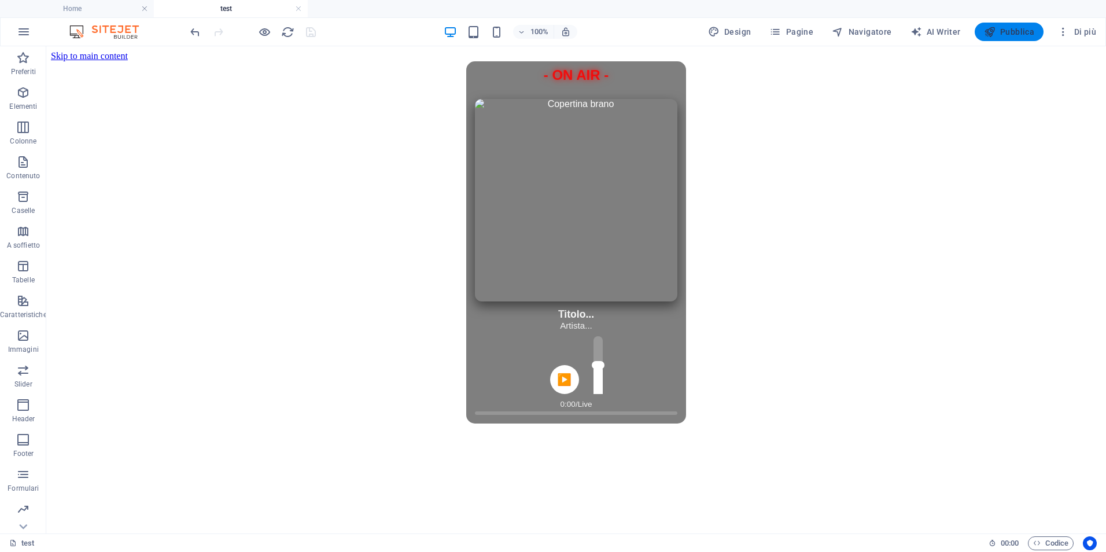
click at [1009, 30] on span "Pubblica" at bounding box center [1009, 32] width 51 height 12
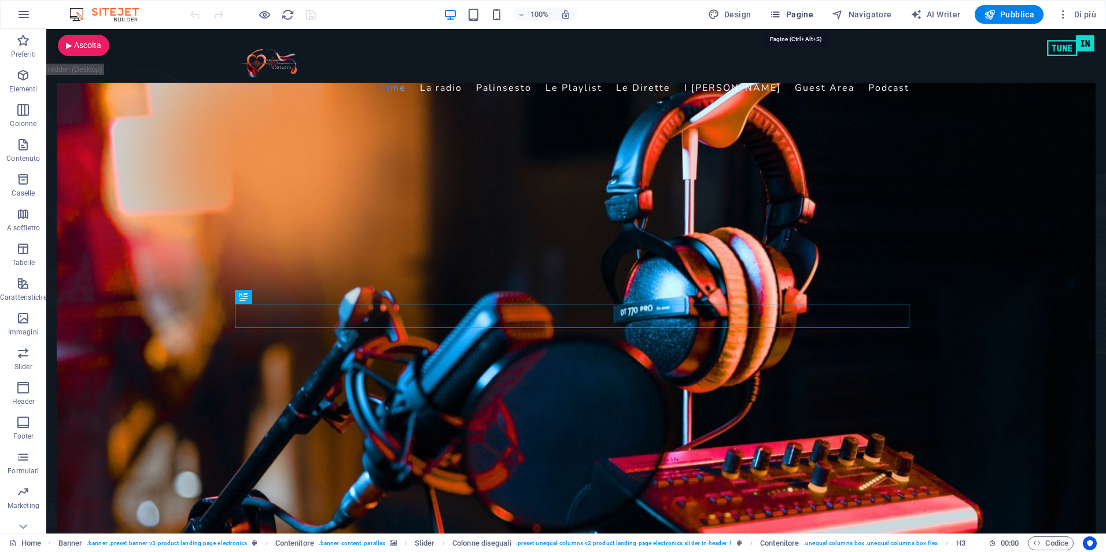
click at [793, 13] on span "Pagine" at bounding box center [791, 15] width 44 height 12
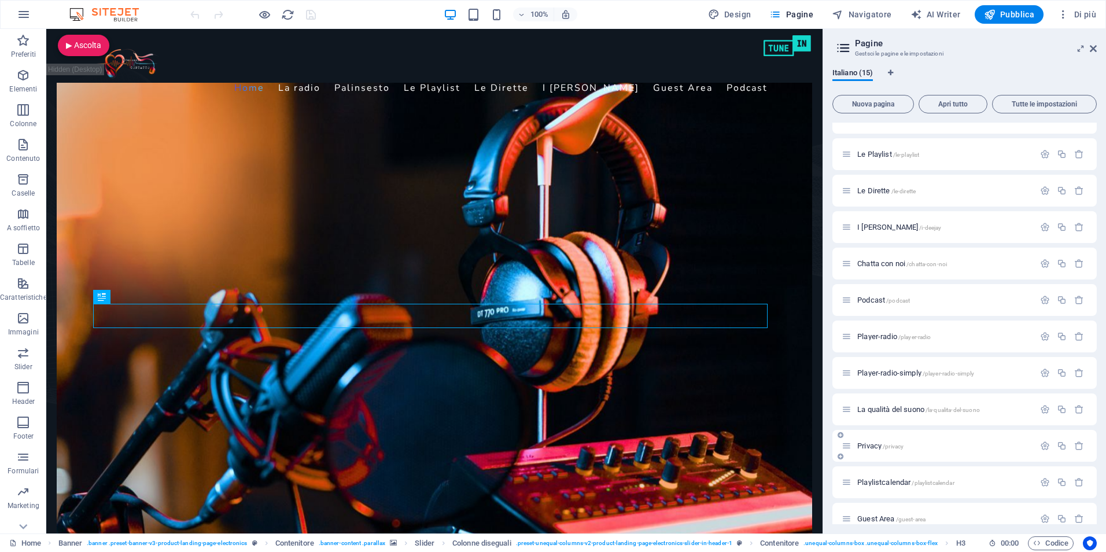
scroll to position [145, 0]
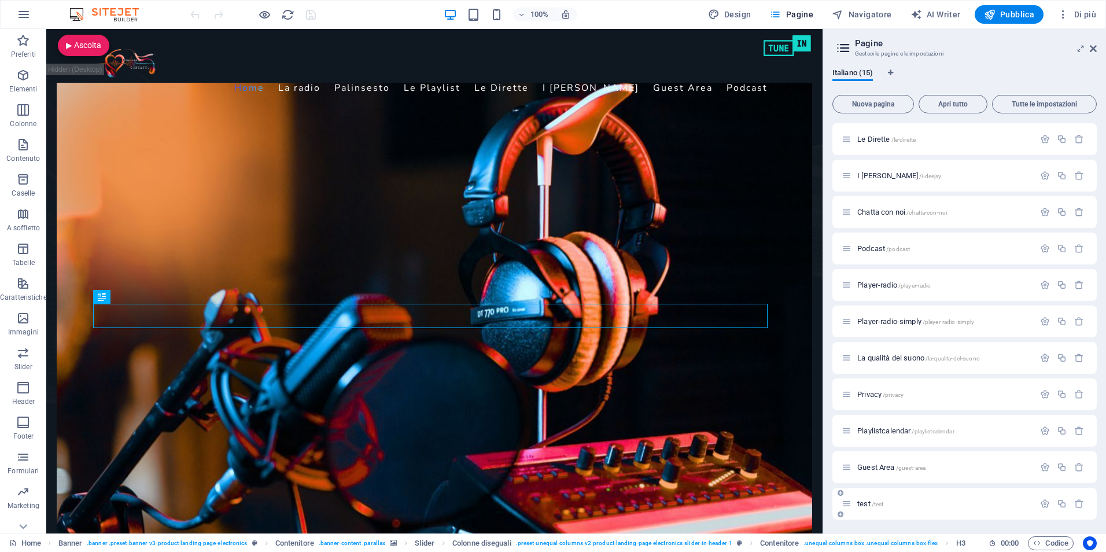
click at [857, 503] on div "test /test" at bounding box center [944, 504] width 180 height 8
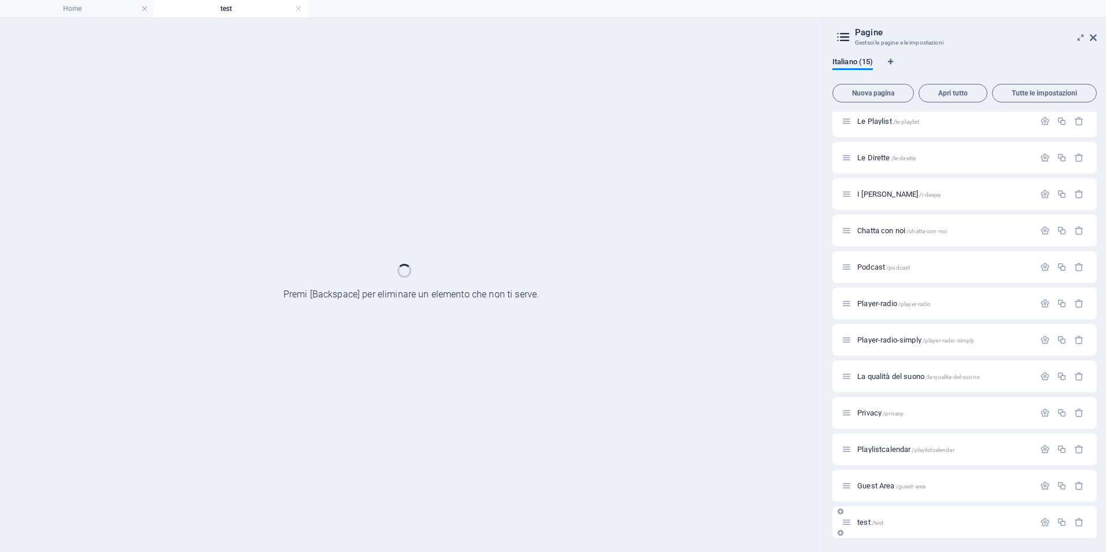
scroll to position [116, 0]
click at [857, 503] on div "Home / La radio /la-radio Palinsesto /palinsesto Le Playlist /le-playlist Le Di…" at bounding box center [964, 267] width 264 height 542
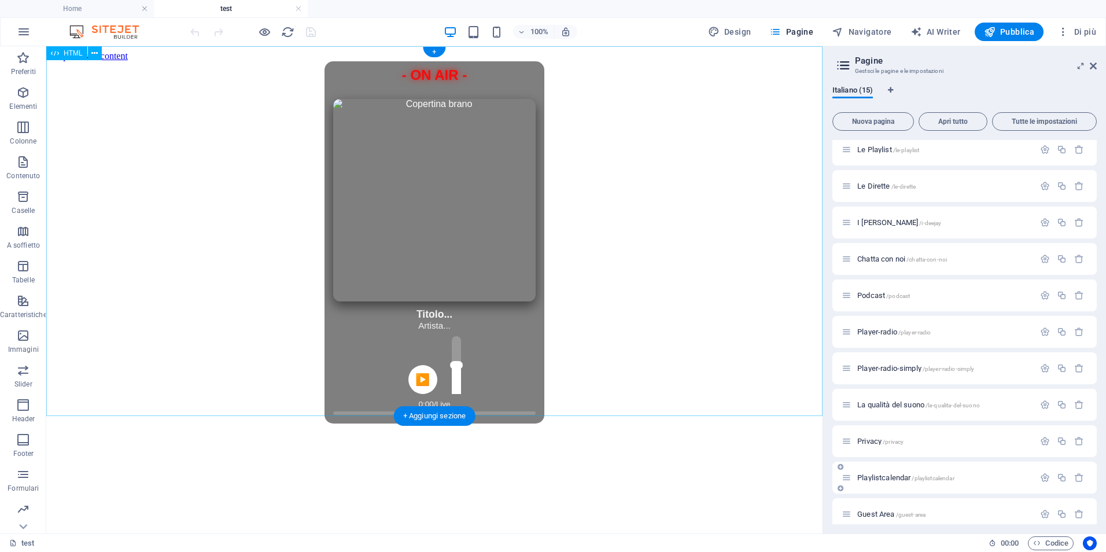
scroll to position [0, 0]
click at [69, 56] on span "HTML" at bounding box center [73, 53] width 19 height 7
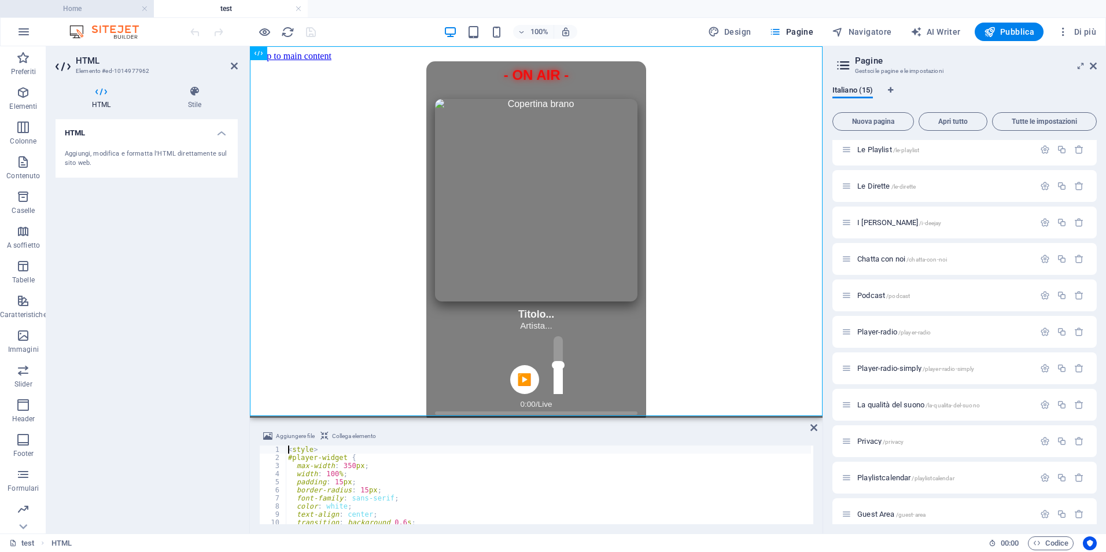
type textarea "</script>"
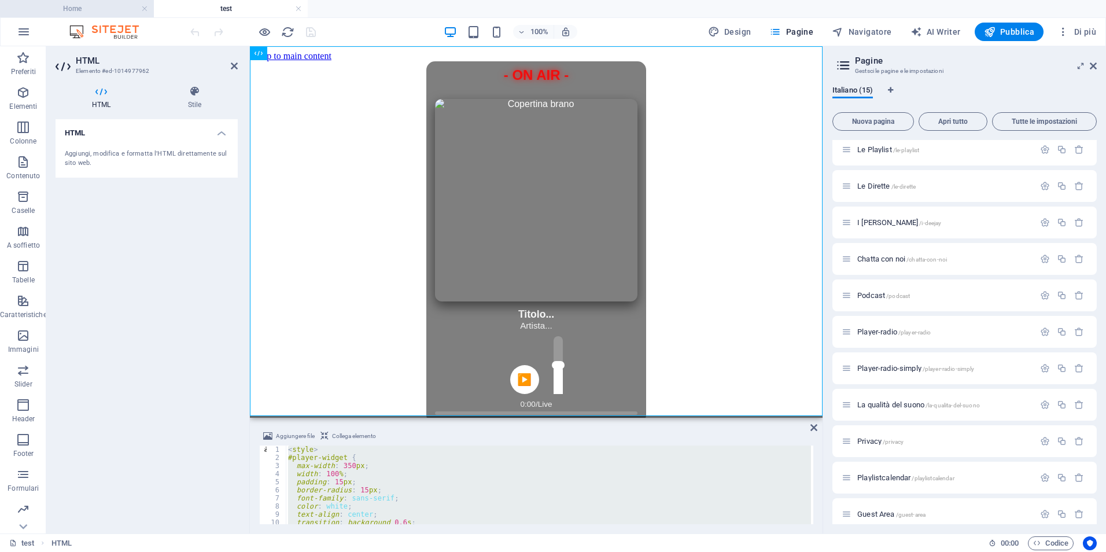
click at [83, 10] on h4 "Home" at bounding box center [77, 8] width 154 height 13
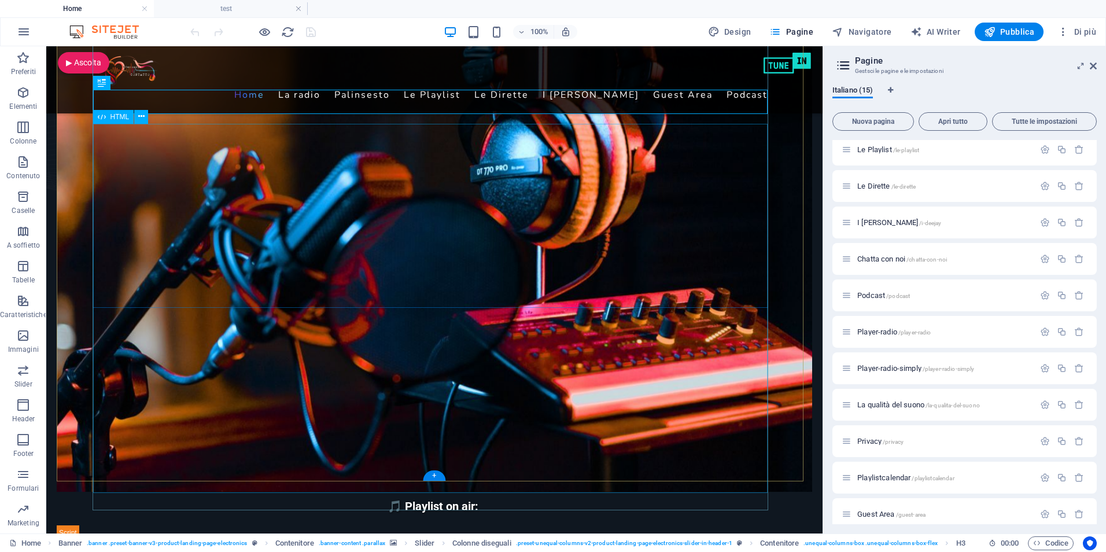
scroll to position [231, 0]
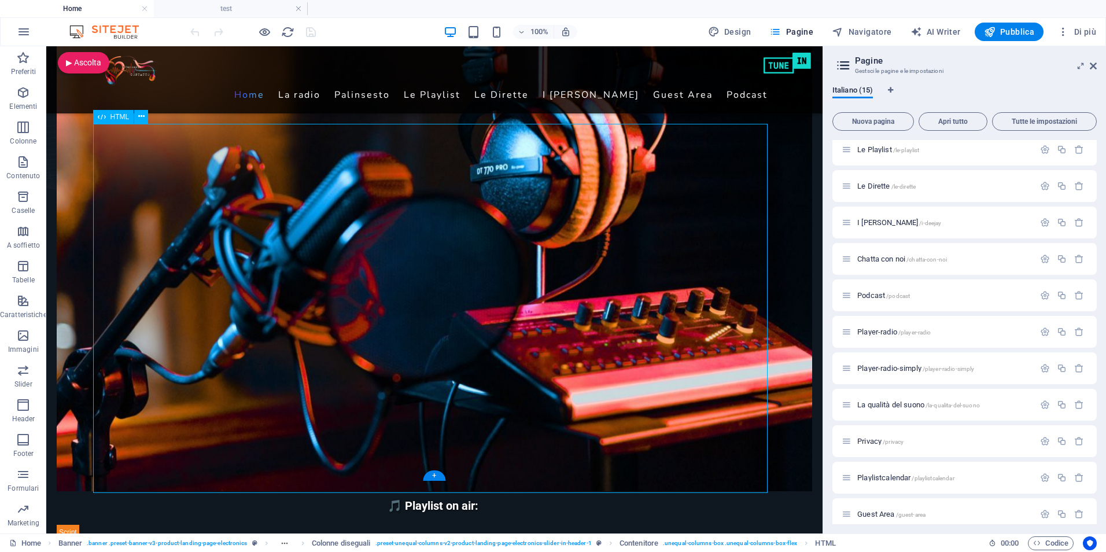
click at [115, 115] on span "HTML" at bounding box center [119, 116] width 19 height 7
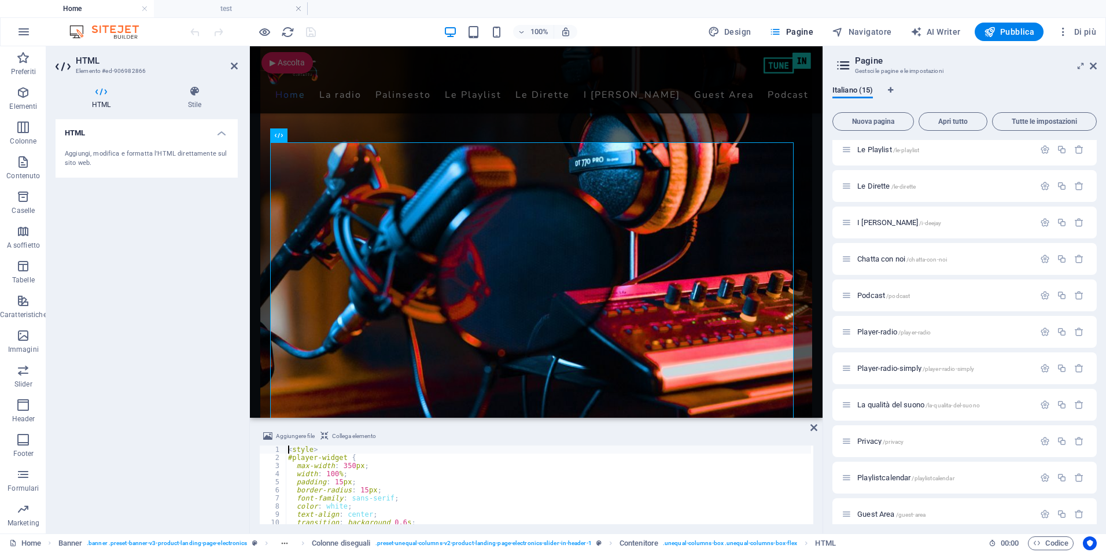
type textarea "</script>"
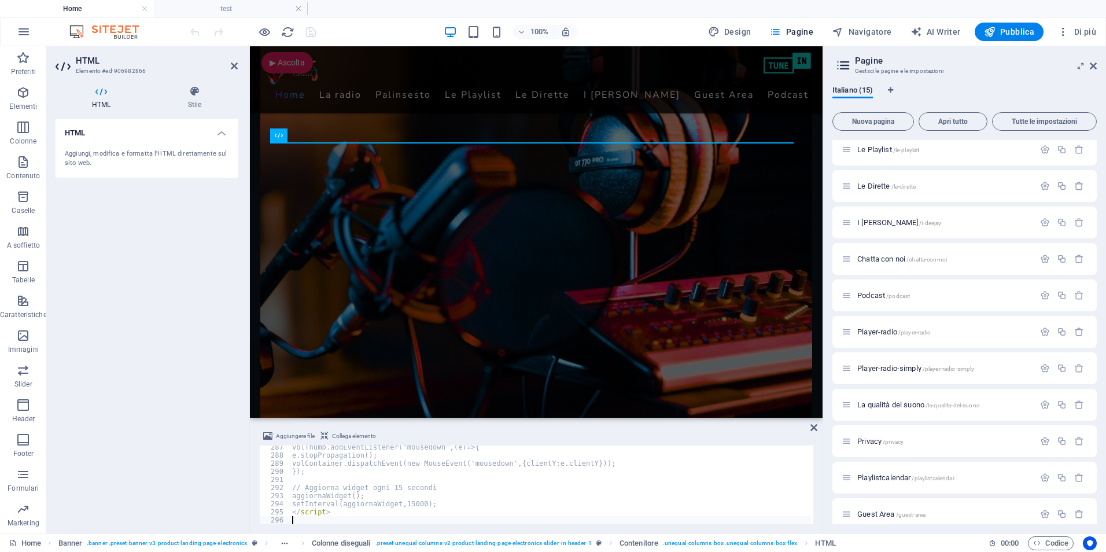
scroll to position [2319, 0]
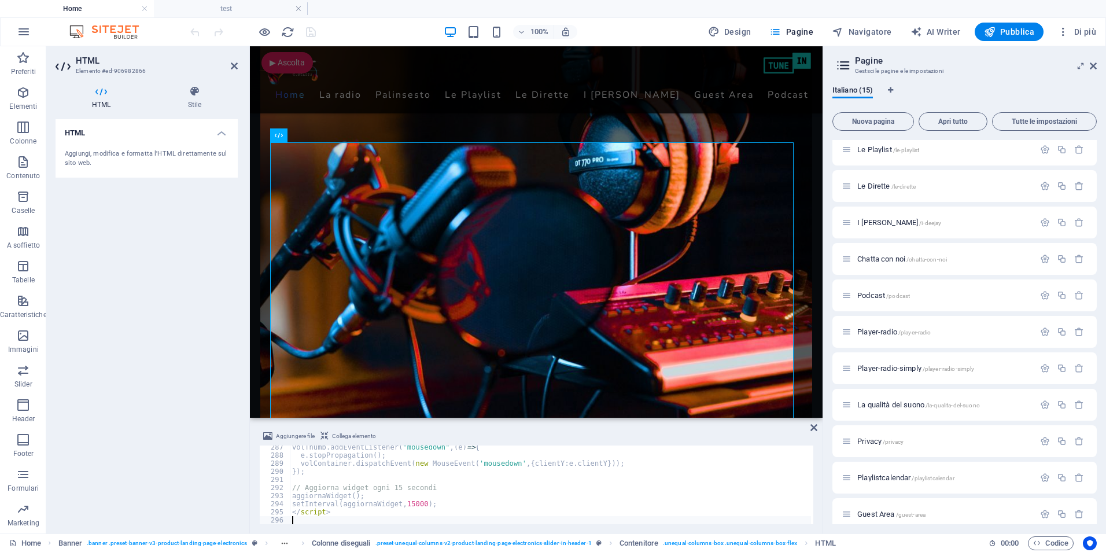
click at [132, 241] on div "HTML Aggiungi, modifica e formatta l'HTML direttamente sul sito web." at bounding box center [147, 321] width 182 height 405
click at [313, 33] on icon "save" at bounding box center [310, 31] width 13 height 13
checkbox input "false"
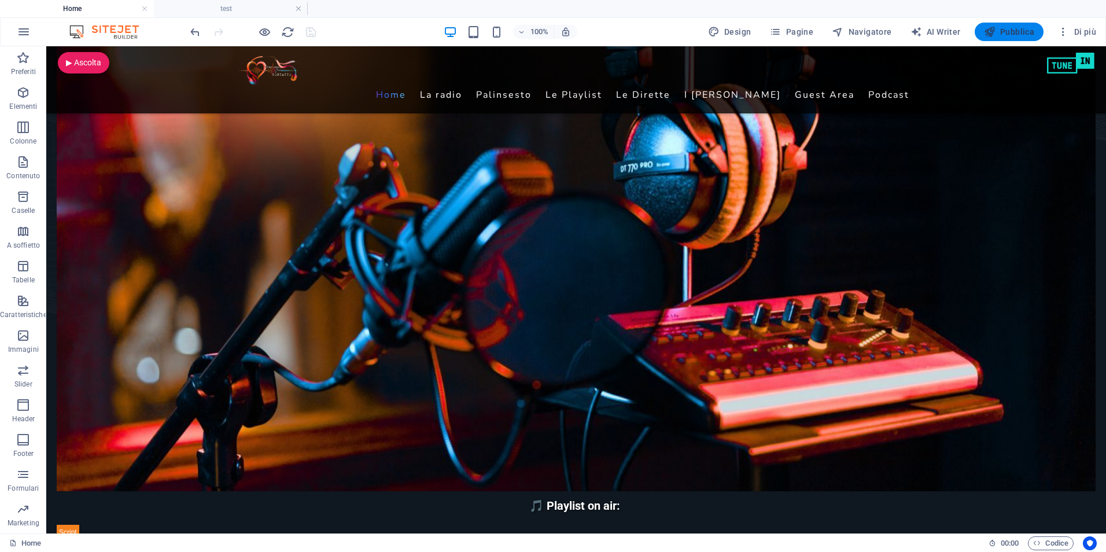
drag, startPoint x: 1008, startPoint y: 28, endPoint x: 981, endPoint y: 39, distance: 29.1
click at [1009, 28] on span "Pubblica" at bounding box center [1009, 32] width 51 height 12
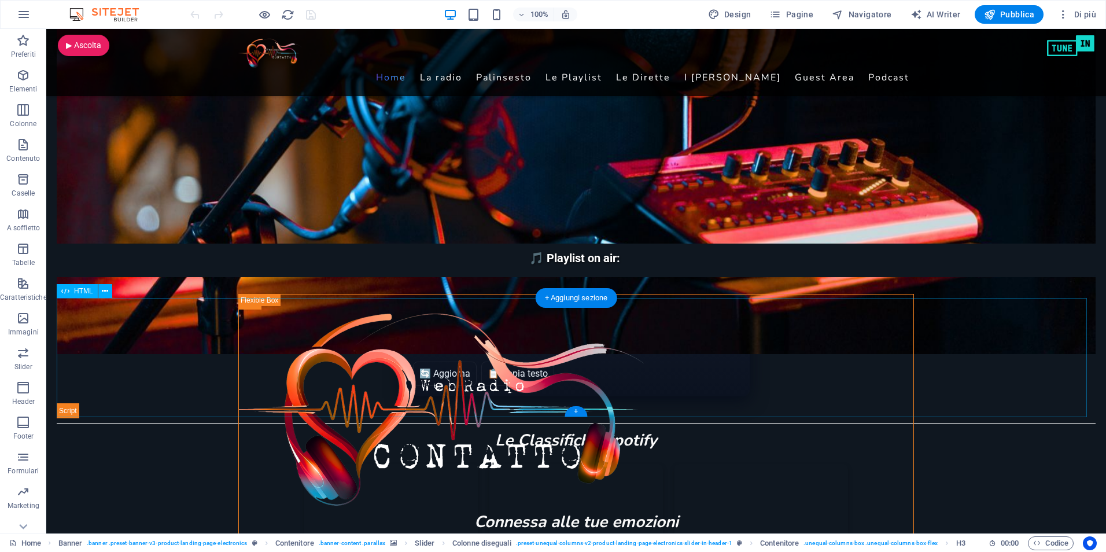
scroll to position [463, 0]
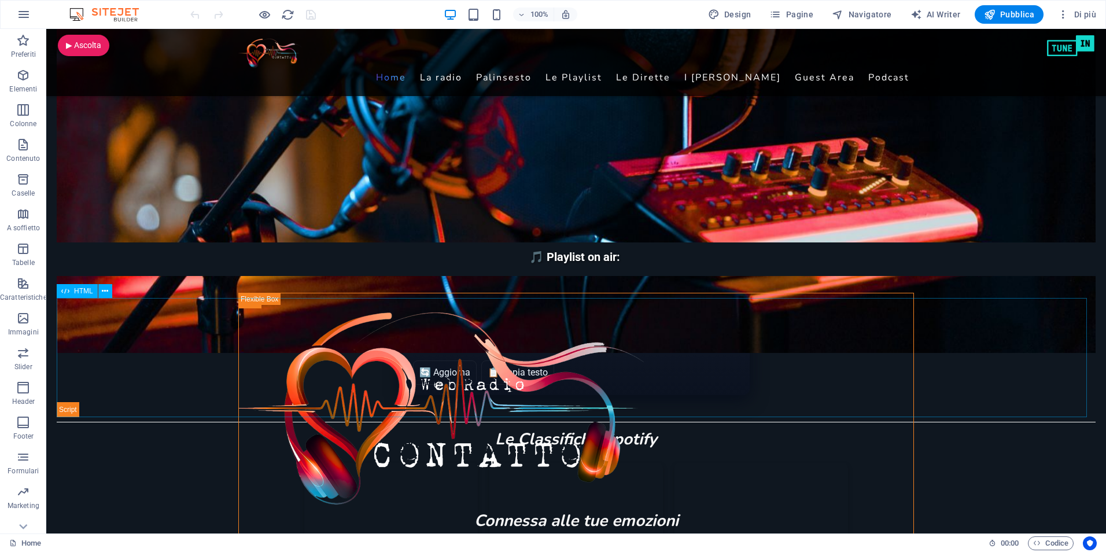
click at [77, 292] on span "HTML" at bounding box center [83, 291] width 19 height 7
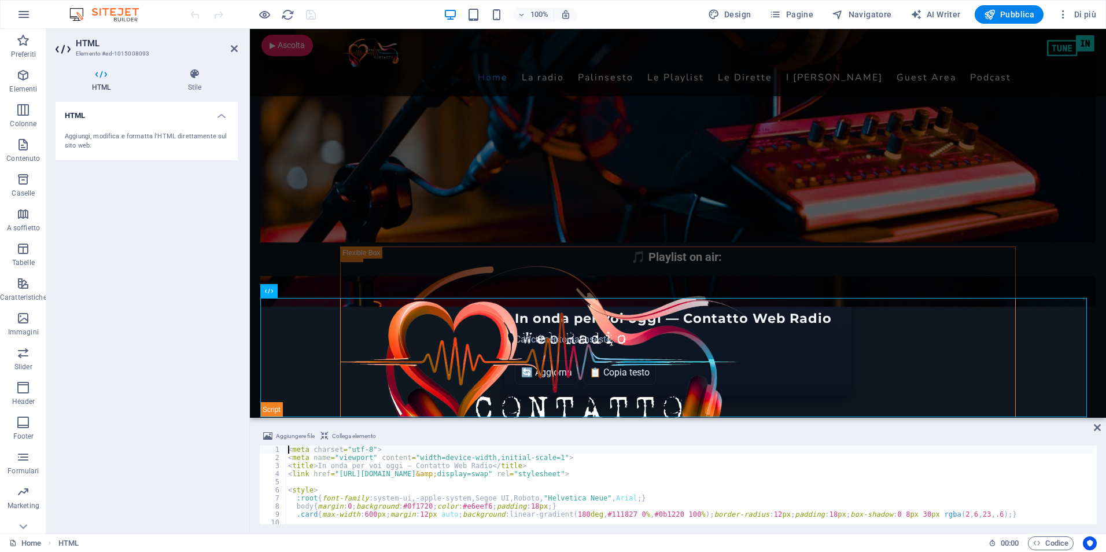
type textarea "</script>"
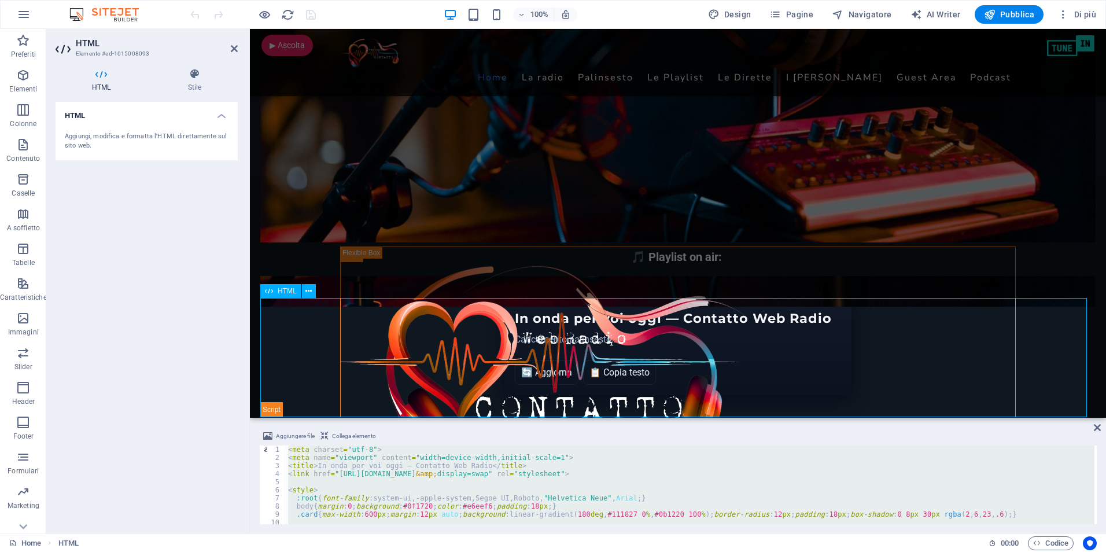
click at [282, 292] on span "HTML" at bounding box center [287, 291] width 19 height 7
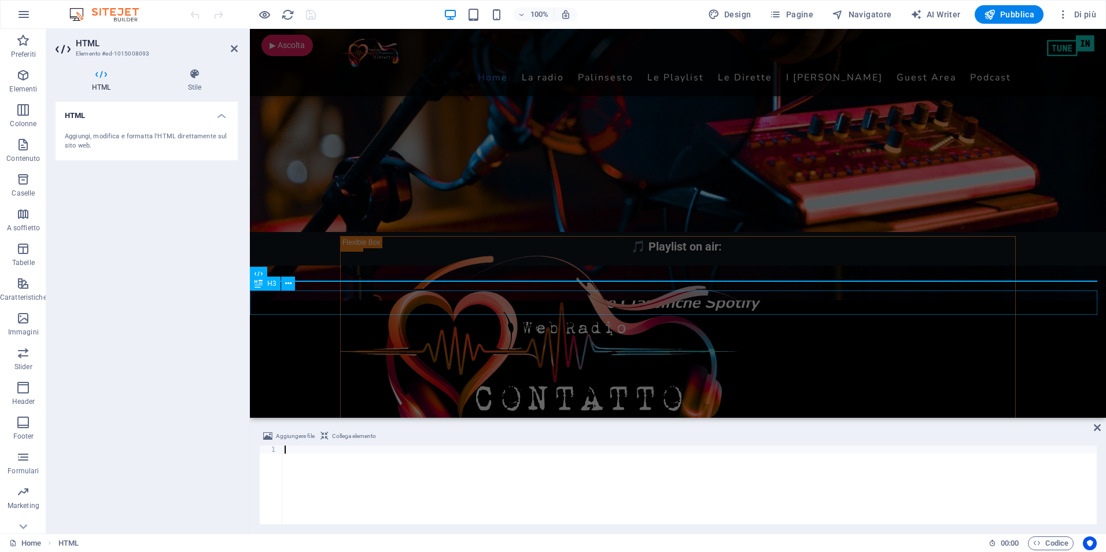
scroll to position [1517, 0]
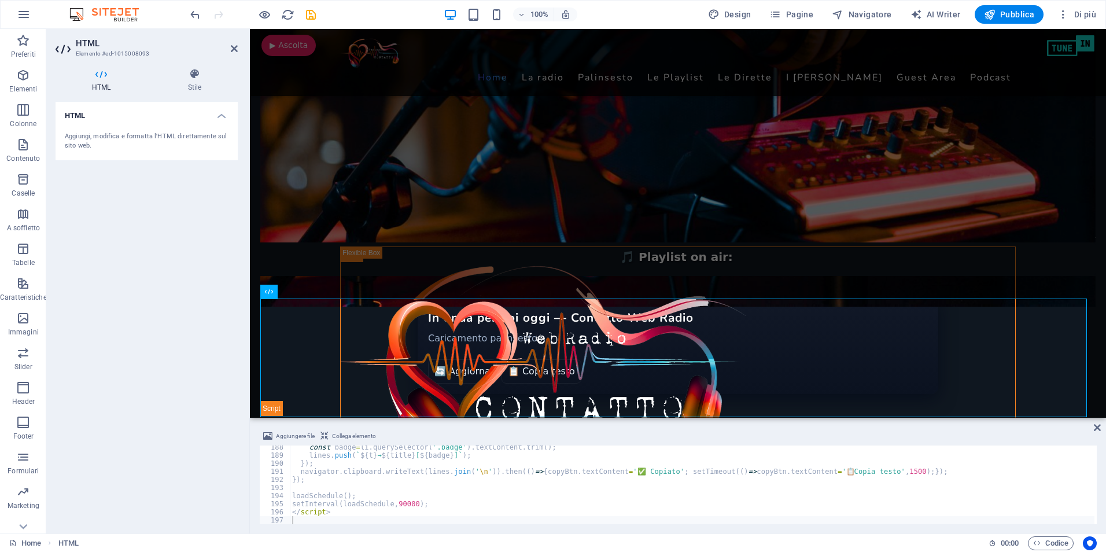
click at [148, 349] on div "HTML Aggiungi, modifica e formatta l'HTML direttamente sul sito web." at bounding box center [147, 313] width 182 height 422
click at [157, 252] on div "HTML Aggiungi, modifica e formatta l'HTML direttamente sul sito web." at bounding box center [147, 313] width 182 height 422
click at [159, 256] on div "HTML Aggiungi, modifica e formatta l'HTML direttamente sul sito web." at bounding box center [147, 313] width 182 height 422
click at [317, 13] on icon "save" at bounding box center [310, 14] width 13 height 13
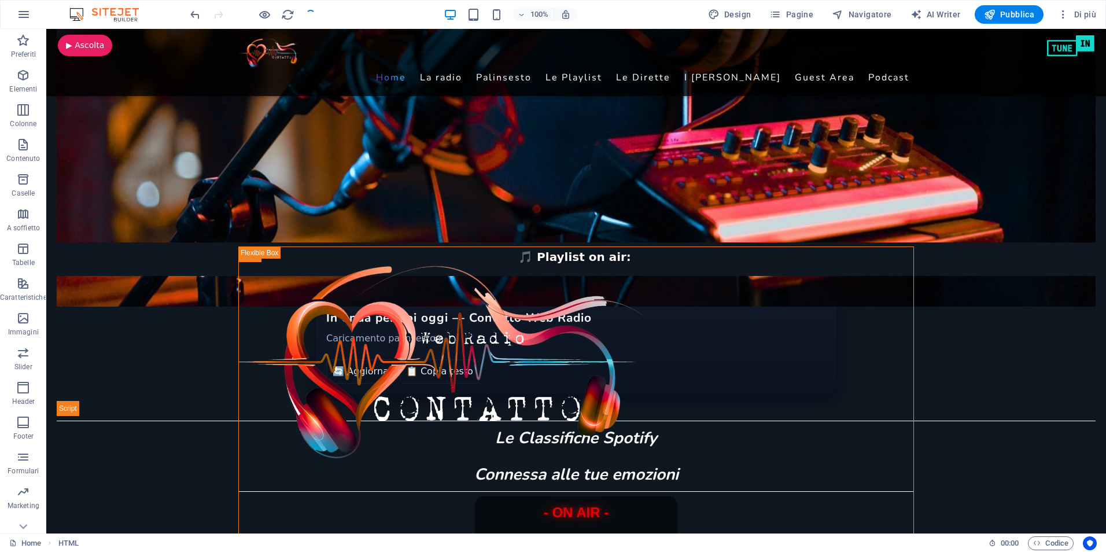
checkbox input "false"
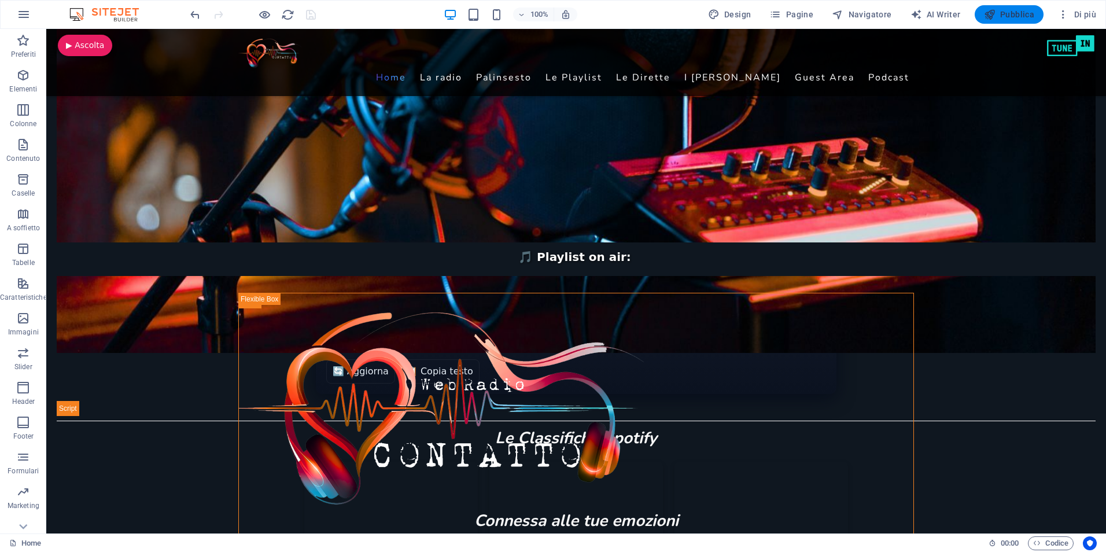
click at [1001, 9] on span "Pubblica" at bounding box center [1009, 15] width 51 height 12
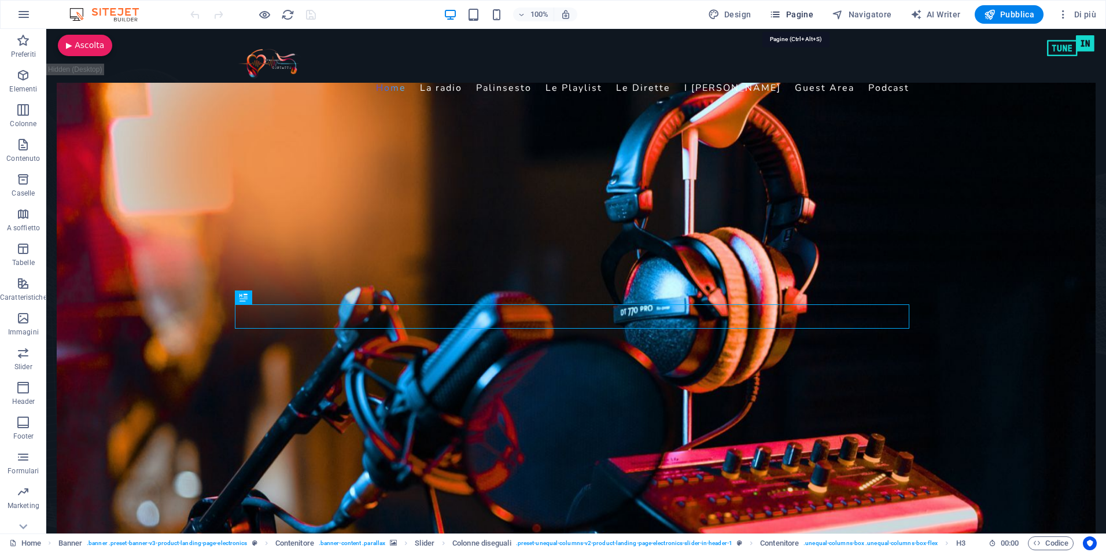
drag, startPoint x: 794, startPoint y: 13, endPoint x: 771, endPoint y: 44, distance: 38.1
click at [794, 13] on span "Pagine" at bounding box center [791, 15] width 44 height 12
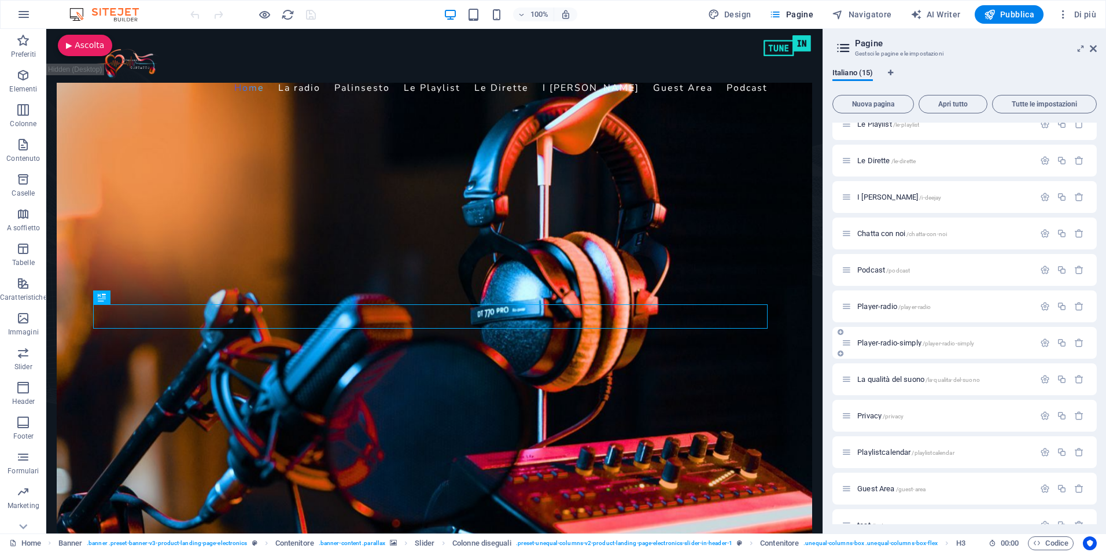
scroll to position [145, 0]
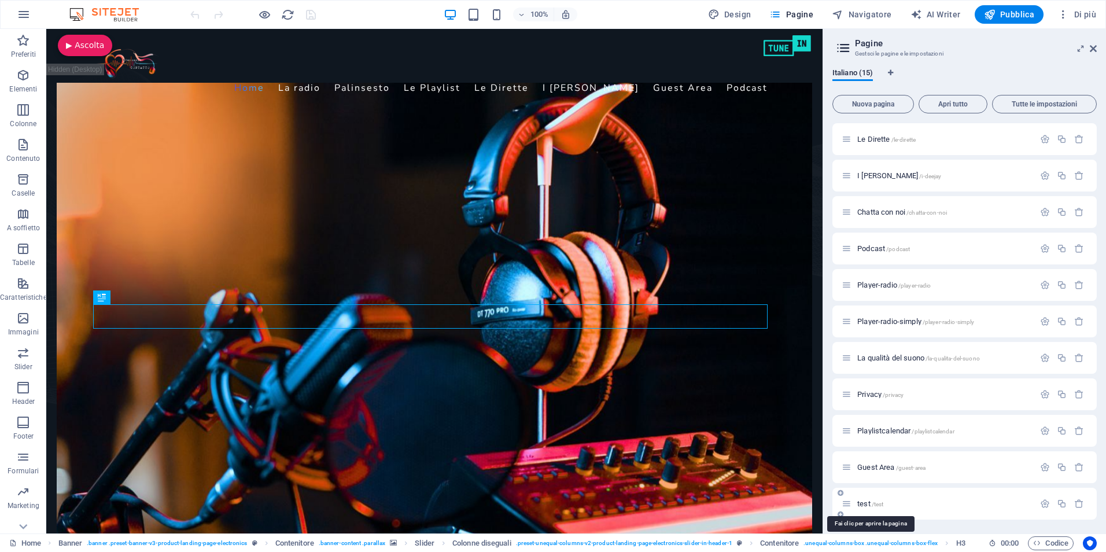
click at [863, 502] on span "test /test" at bounding box center [870, 503] width 26 height 9
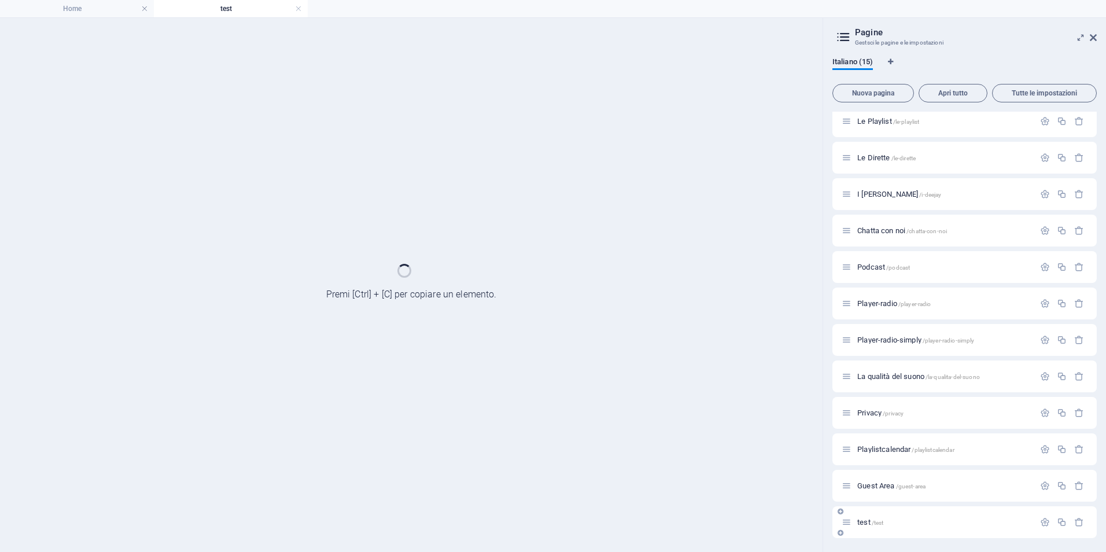
scroll to position [116, 0]
click at [863, 502] on div "Home / La radio /la-radio Palinsesto /palinsesto Le Playlist /le-playlist Le Di…" at bounding box center [964, 267] width 264 height 542
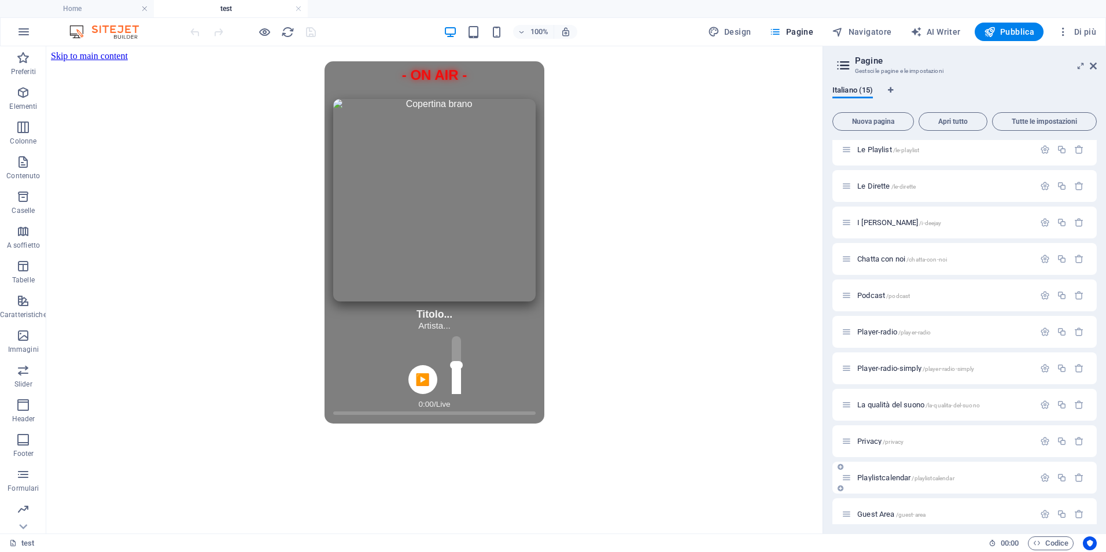
scroll to position [0, 0]
click at [118, 428] on html "Skip to main content - ON AIR - Titolo... Artista... ▶️ 0:00 / Live" at bounding box center [434, 237] width 776 height 382
drag, startPoint x: 182, startPoint y: 469, endPoint x: 293, endPoint y: 430, distance: 117.8
click at [142, 428] on html "Skip to main content - ON AIR - Titolo... Artista... ▶️ 0:00 / Live" at bounding box center [434, 237] width 776 height 382
click at [426, 417] on div "+ Aggiungi sezione" at bounding box center [435, 416] width 82 height 20
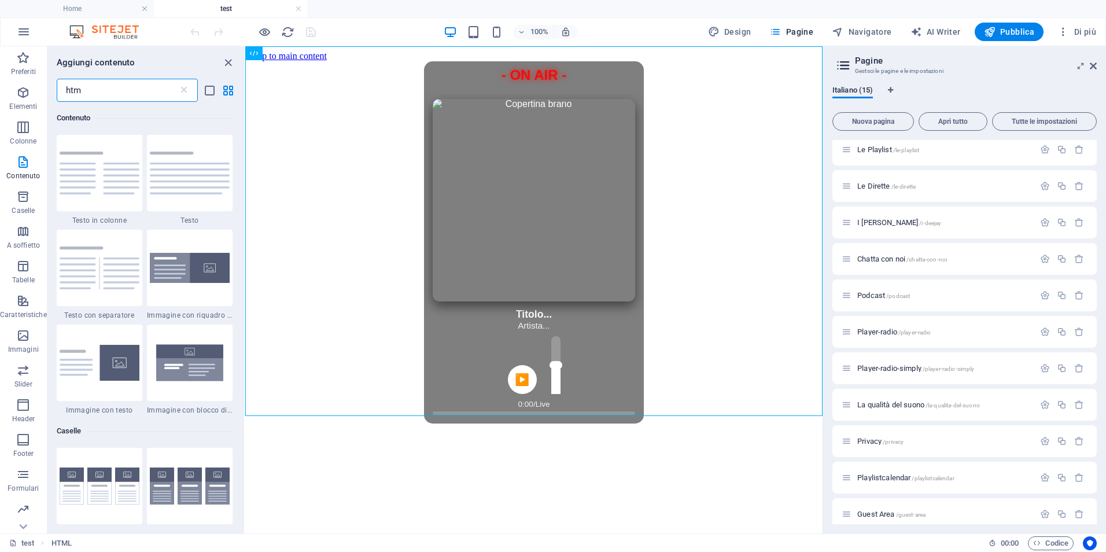
scroll to position [45, 0]
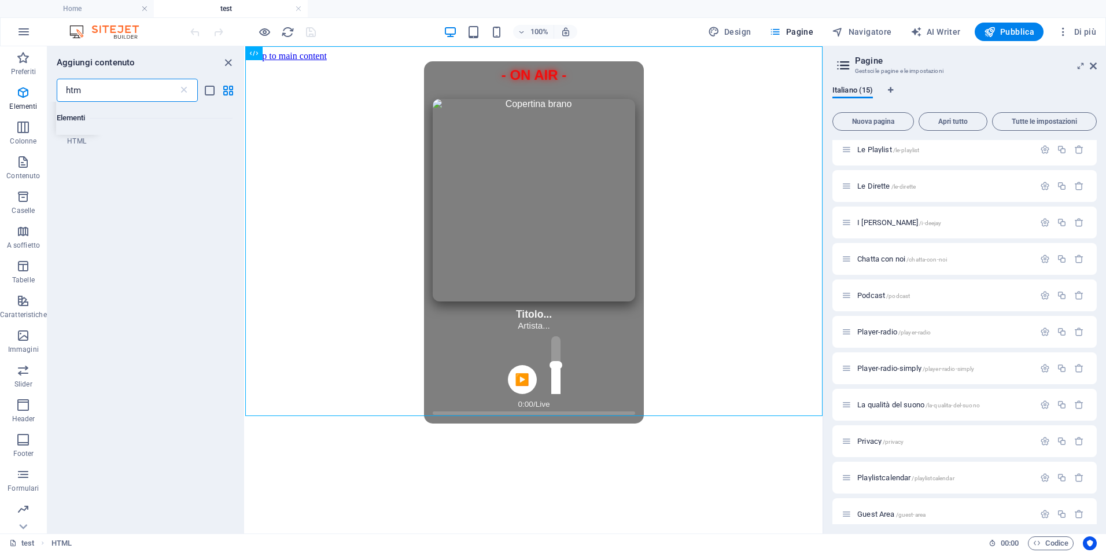
type input "html"
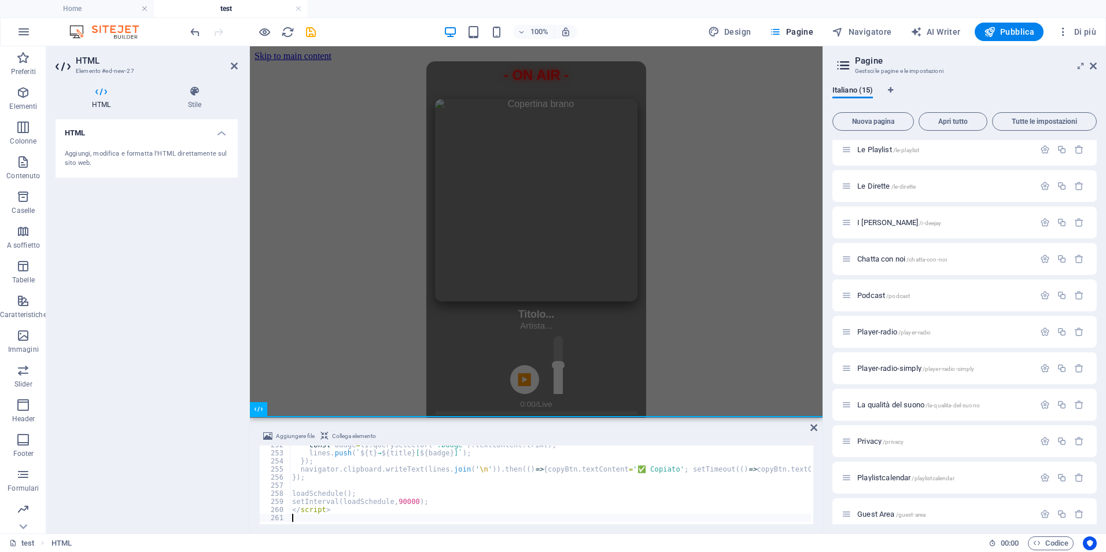
scroll to position [2037, 0]
click at [109, 319] on div "HTML Aggiungi, modifica e formatta l'HTML direttamente sul sito web." at bounding box center [147, 321] width 182 height 405
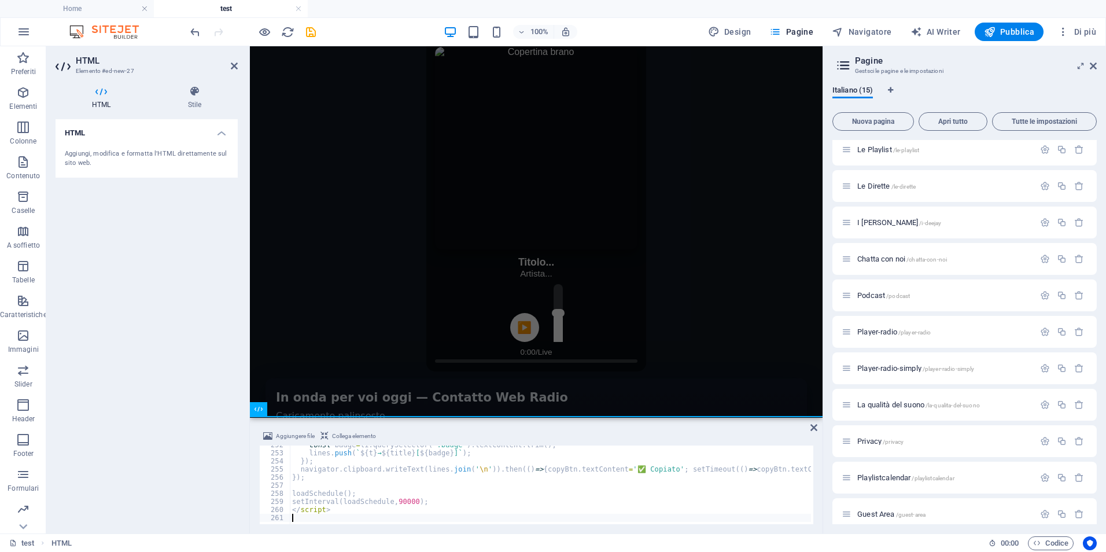
scroll to position [145, 0]
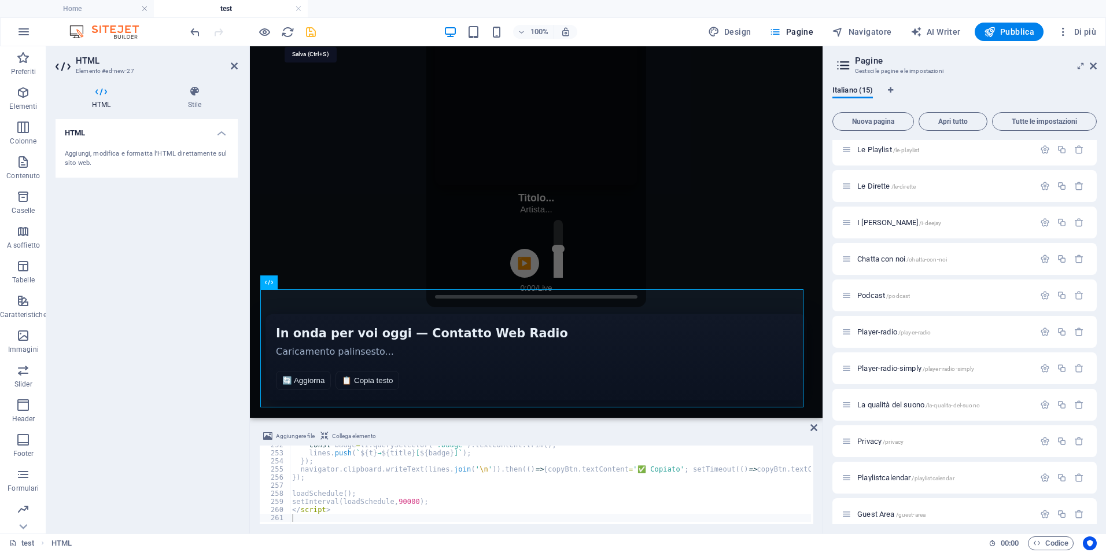
click at [314, 32] on icon "save" at bounding box center [310, 31] width 13 height 13
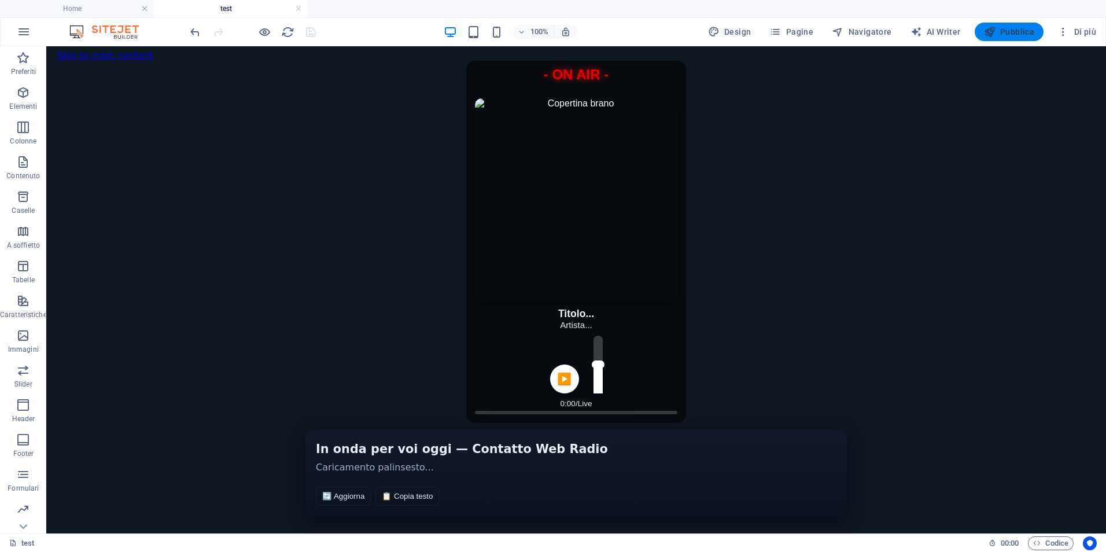
click at [1014, 25] on button "Pubblica" at bounding box center [1009, 32] width 69 height 19
